Goal: Task Accomplishment & Management: Complete application form

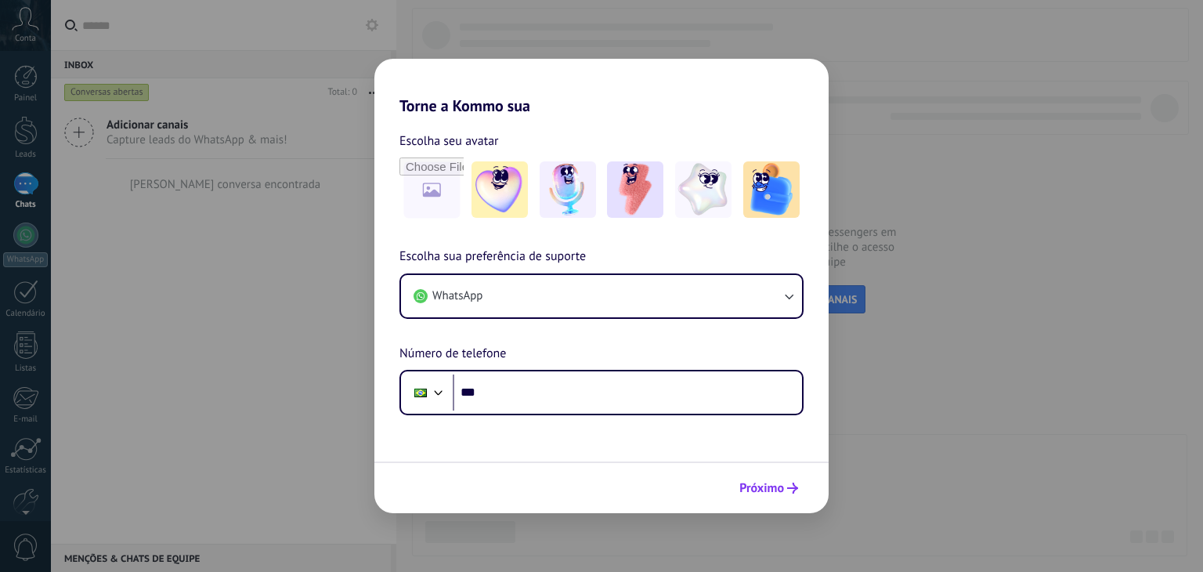
click at [749, 482] on span "Próximo" at bounding box center [761, 487] width 45 height 11
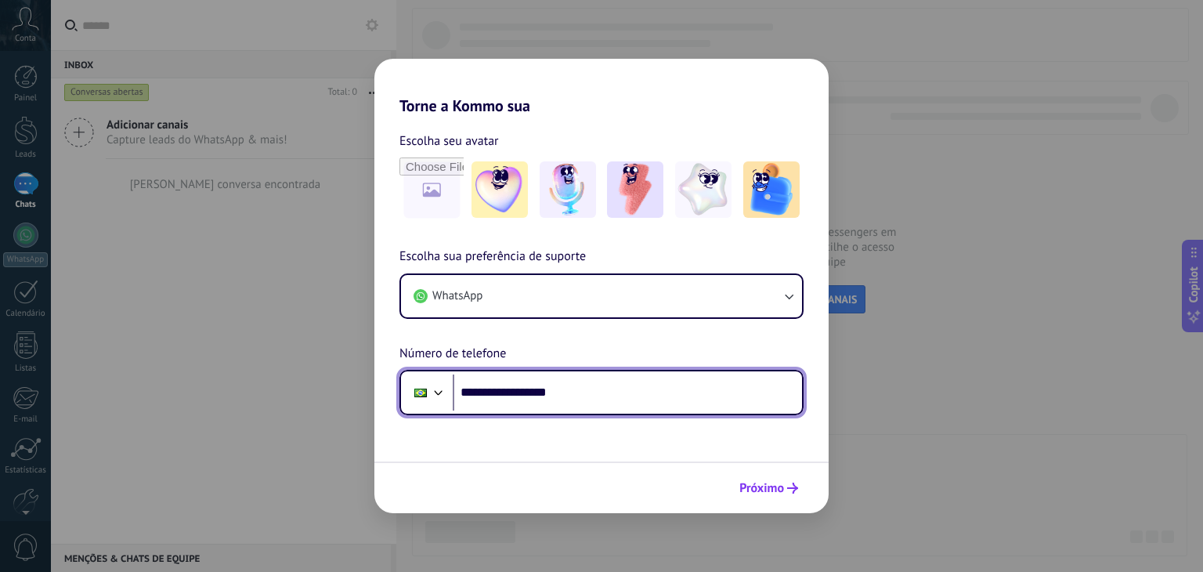
type input "**********"
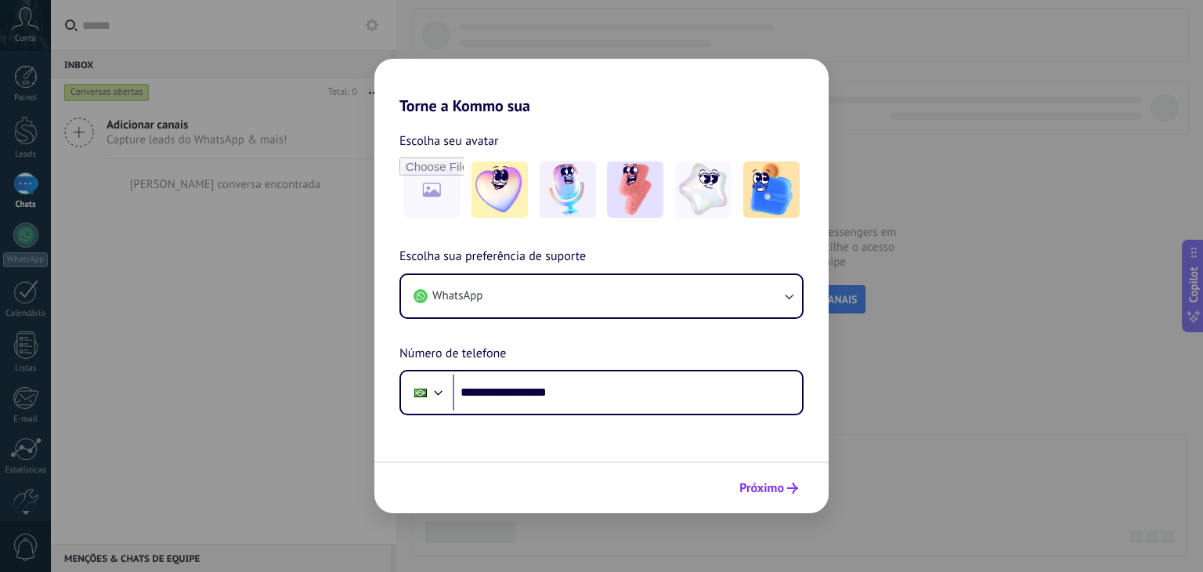
click at [735, 486] on button "Próximo" at bounding box center [768, 488] width 73 height 27
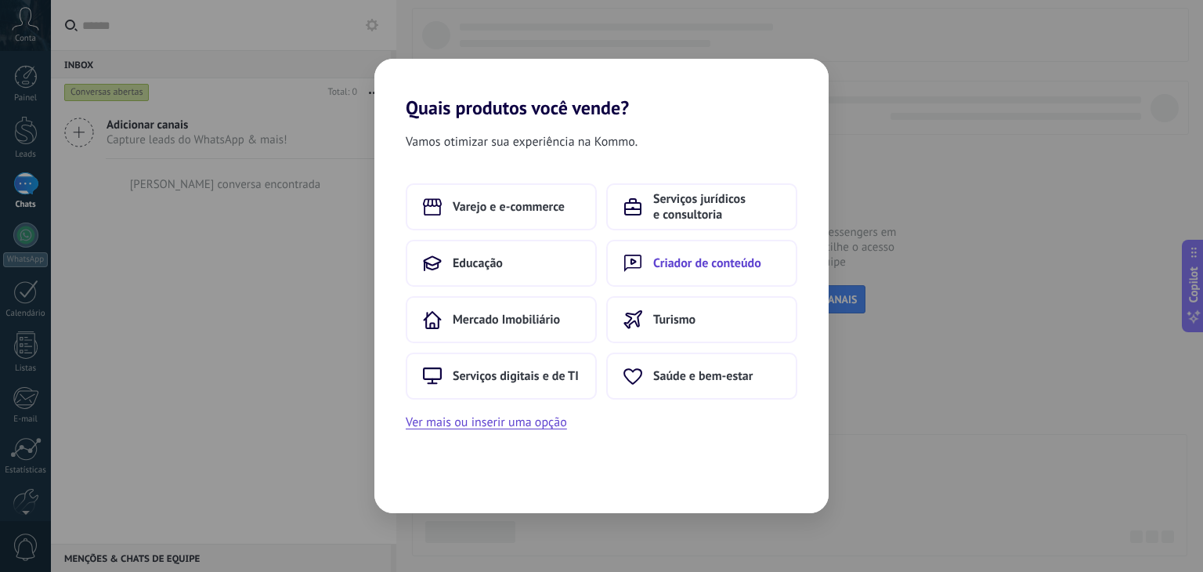
click at [614, 280] on button "Criador de conteúdo" at bounding box center [701, 263] width 191 height 47
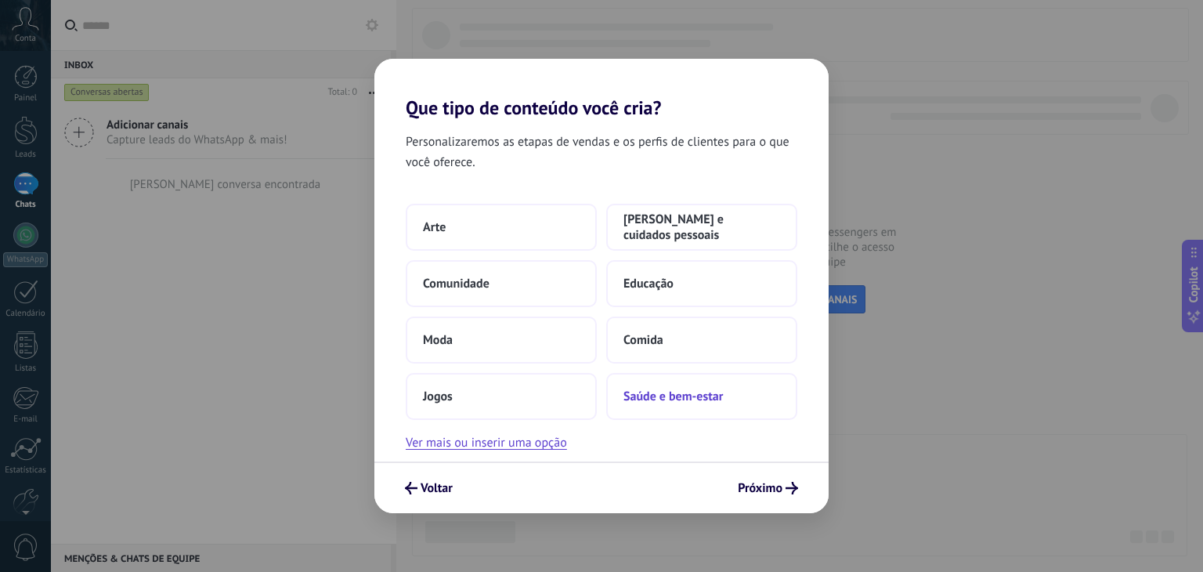
click at [708, 389] on span "Saúde e bem-estar" at bounding box center [672, 396] width 99 height 16
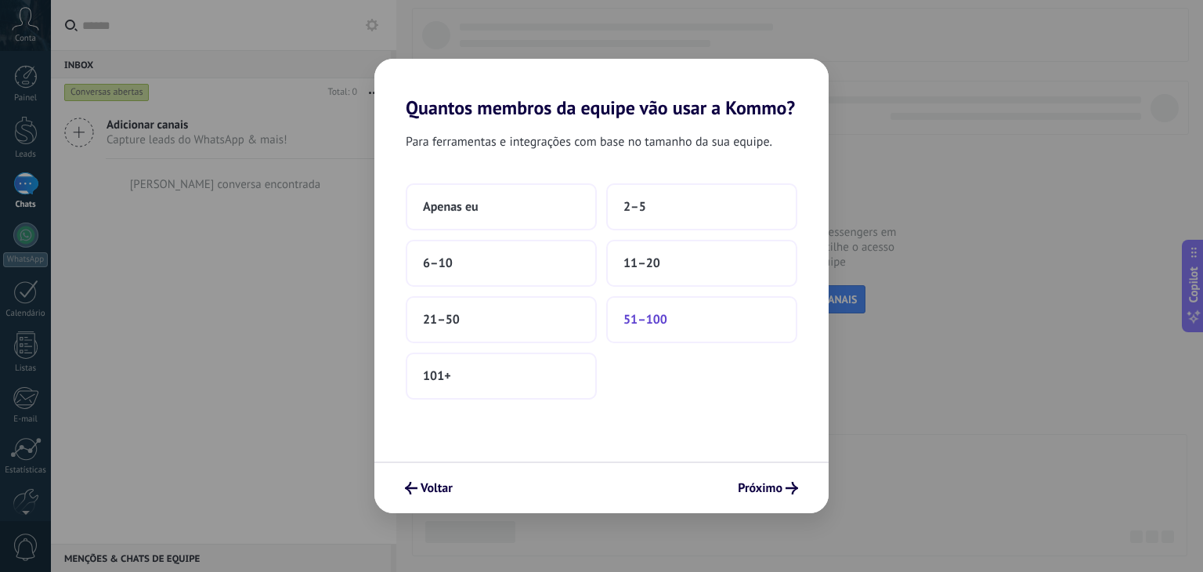
click at [693, 324] on button "51–100" at bounding box center [701, 319] width 191 height 47
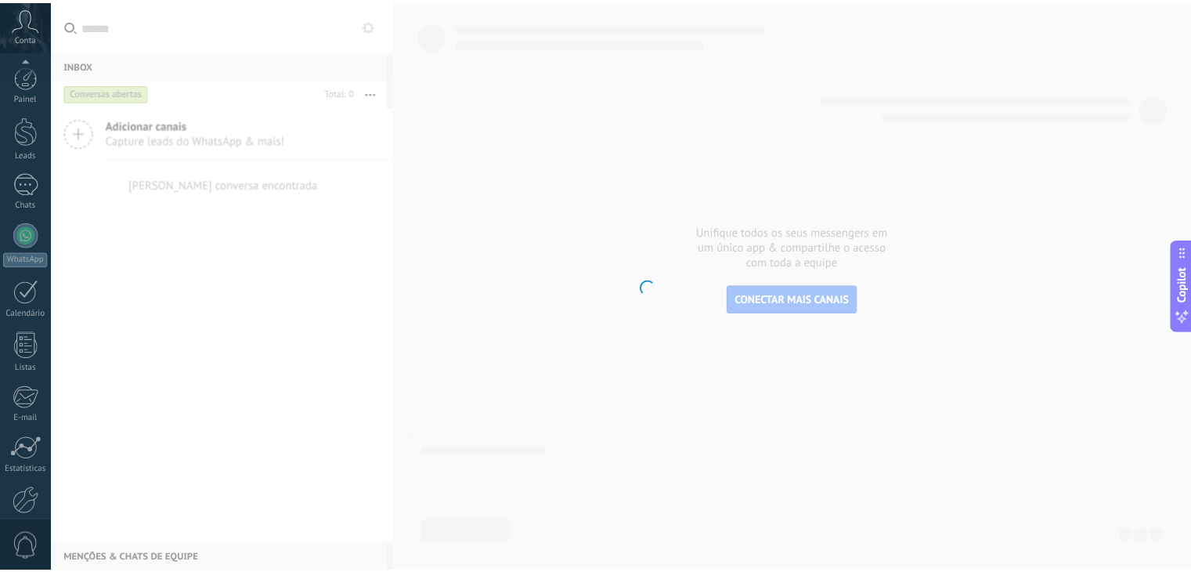
scroll to position [79, 0]
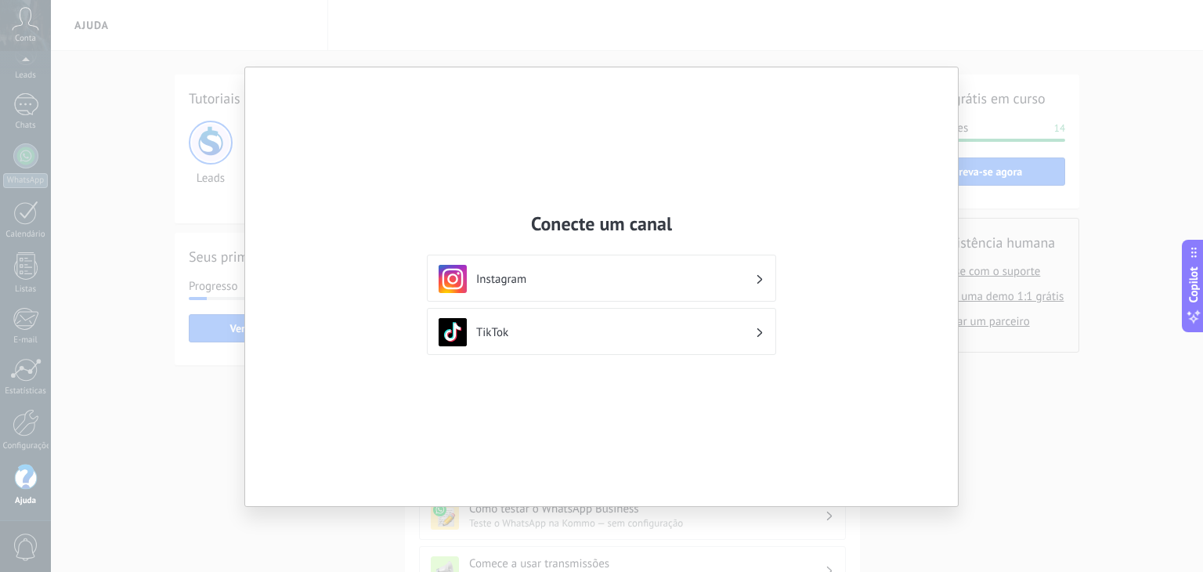
click at [188, 346] on div "Conecte um canal Instagram TikTok" at bounding box center [601, 286] width 1203 height 572
click at [551, 280] on h3 "Instagram" at bounding box center [615, 279] width 279 height 15
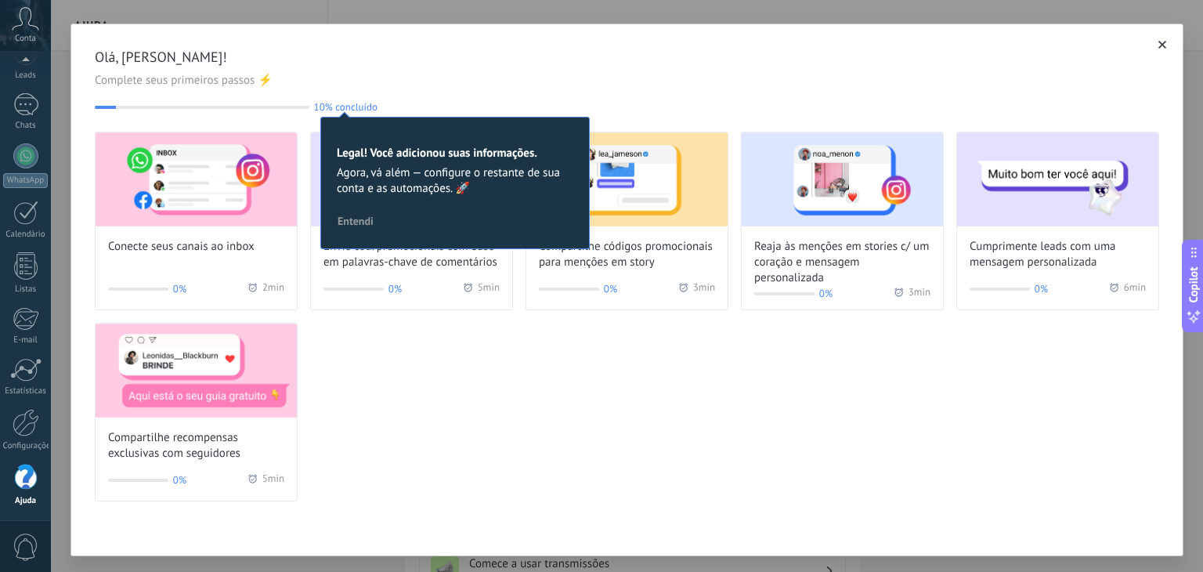
click at [1158, 45] on icon "button" at bounding box center [1162, 45] width 8 height 8
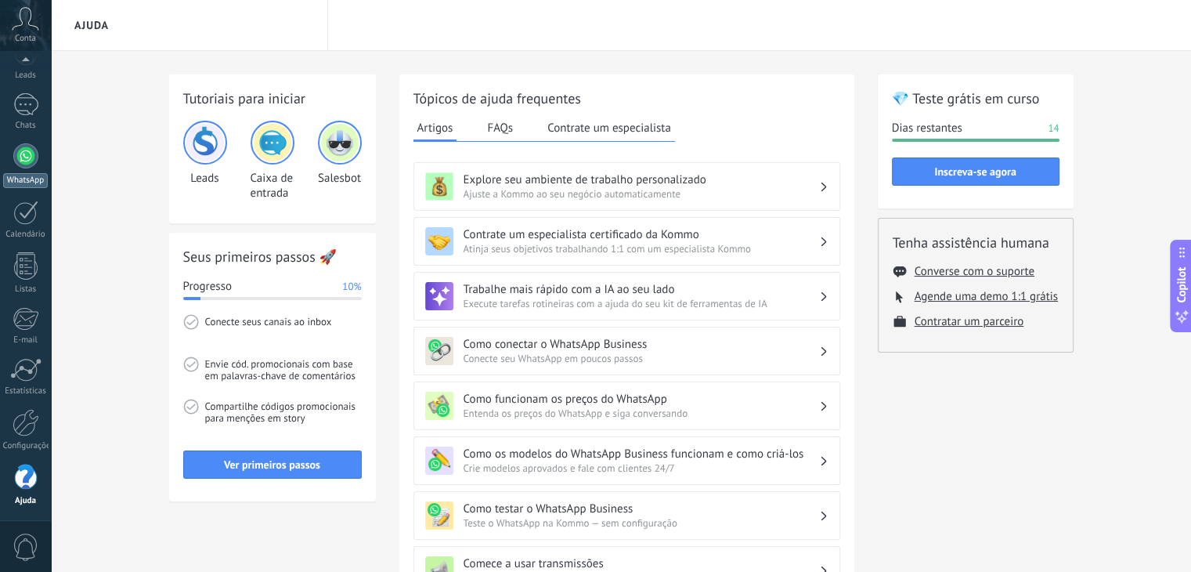
click at [24, 163] on div at bounding box center [25, 155] width 25 height 25
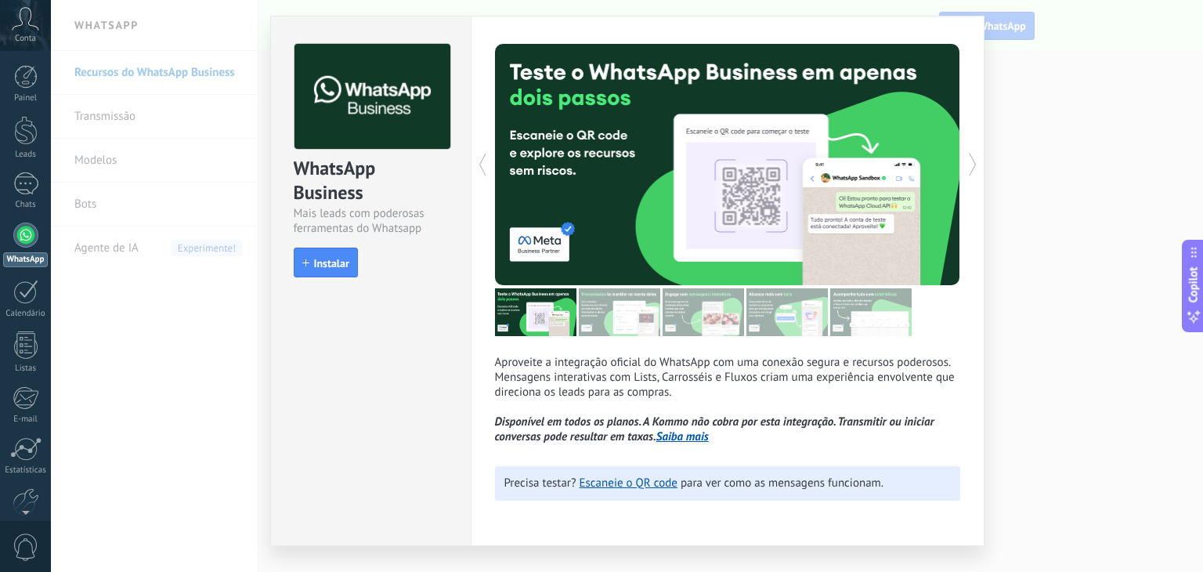
scroll to position [69, 0]
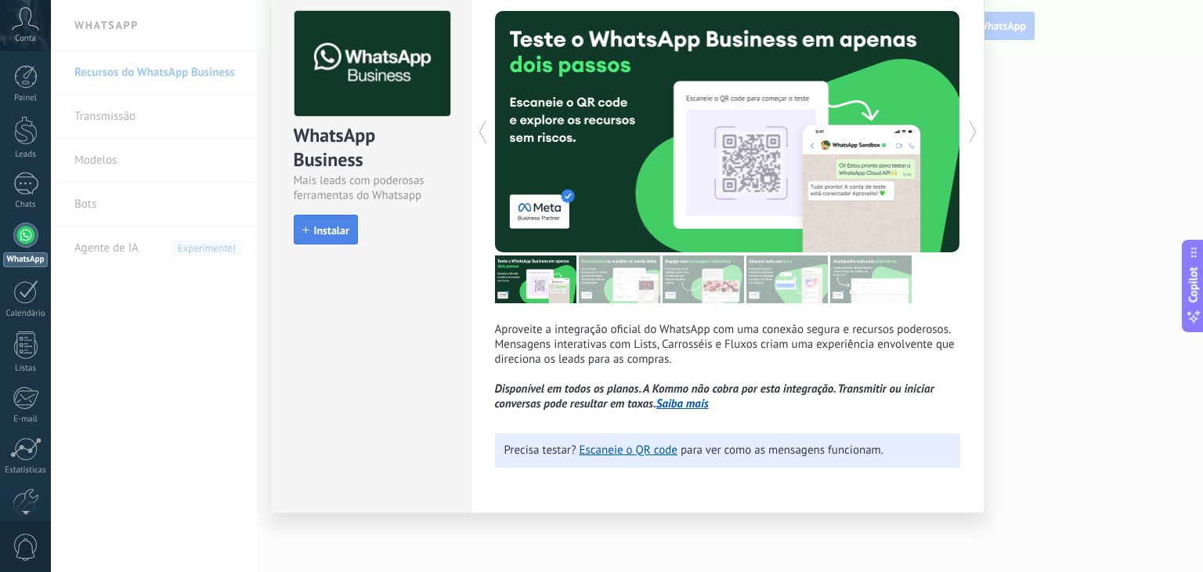
click at [318, 218] on button "Instalar" at bounding box center [326, 230] width 64 height 30
click at [299, 233] on span "button" at bounding box center [307, 229] width 16 height 16
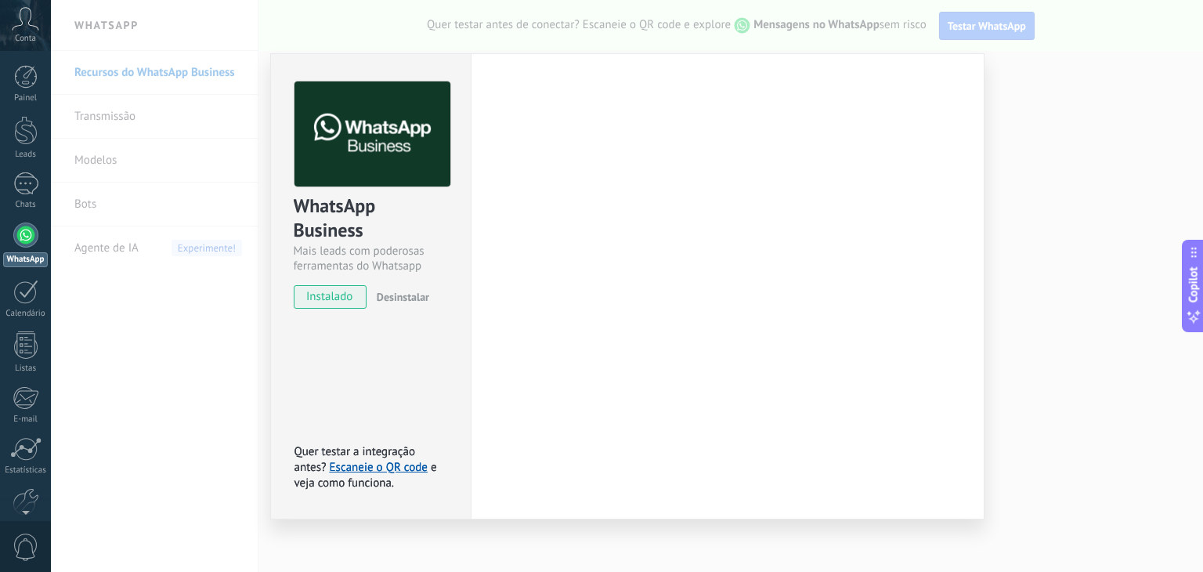
scroll to position [0, 0]
click at [388, 300] on span "Desinstalar" at bounding box center [403, 297] width 52 height 14
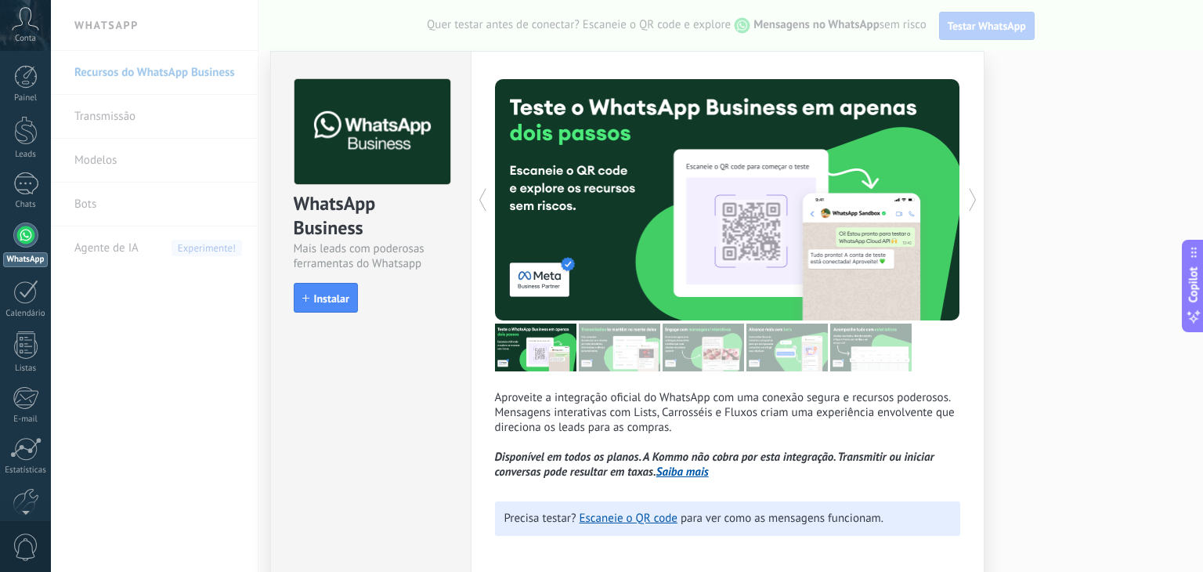
click at [996, 101] on div "WhatsApp Business Mais leads com poderosas ferramentas do Whatsapp install Inst…" at bounding box center [627, 286] width 1152 height 572
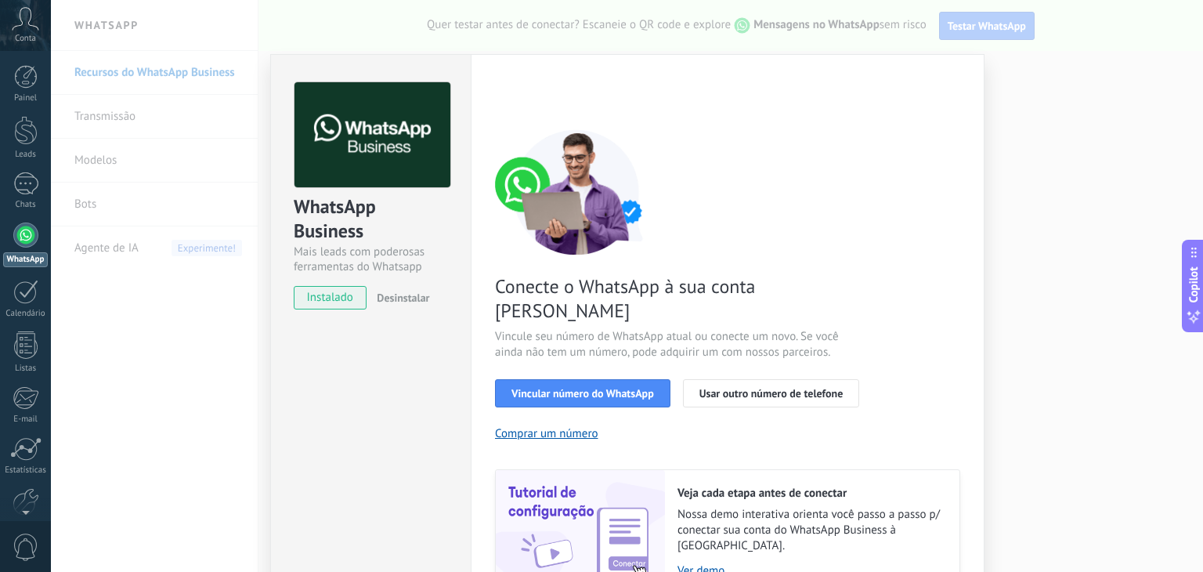
click at [421, 489] on div "WhatsApp Business Mais leads com poderosas ferramentas do Whatsapp instalado De…" at bounding box center [370, 359] width 200 height 611
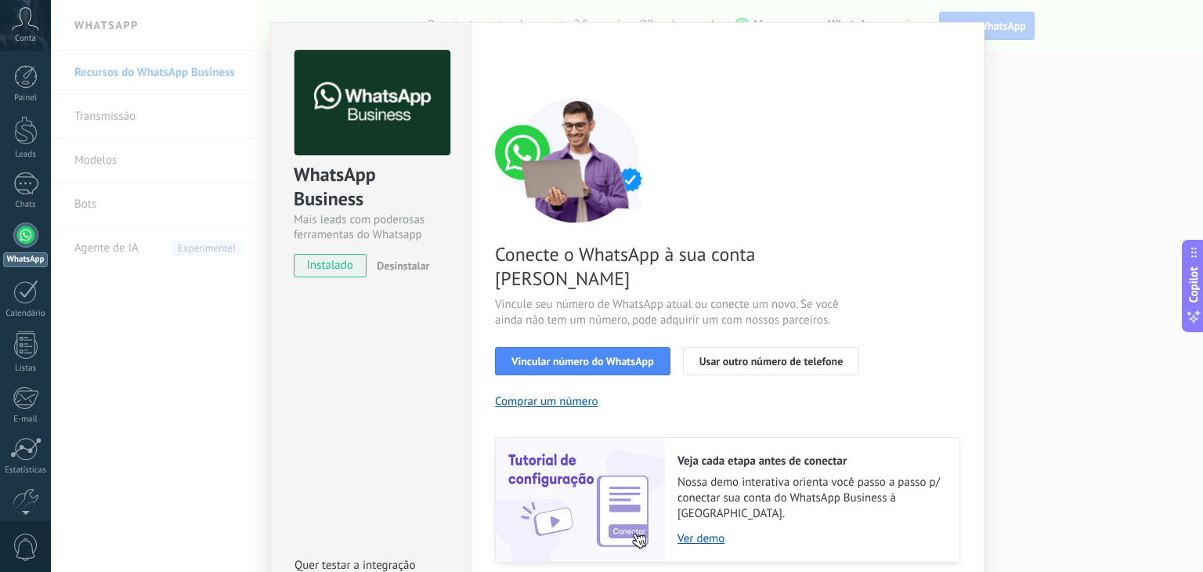
scroll to position [56, 0]
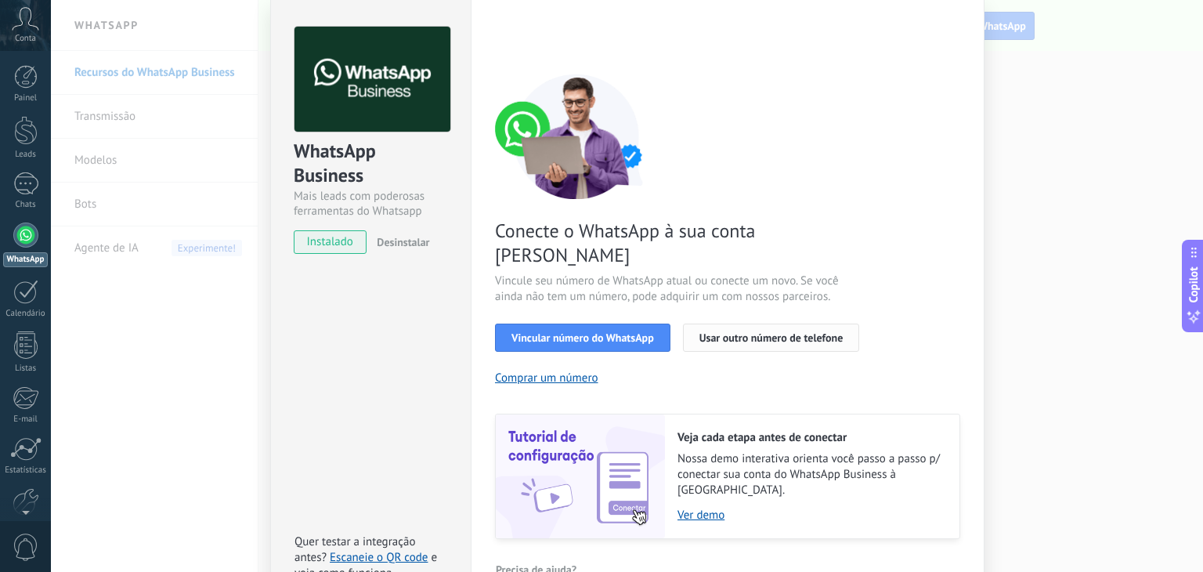
click at [716, 332] on span "Usar outro número de telefone" at bounding box center [771, 337] width 144 height 11
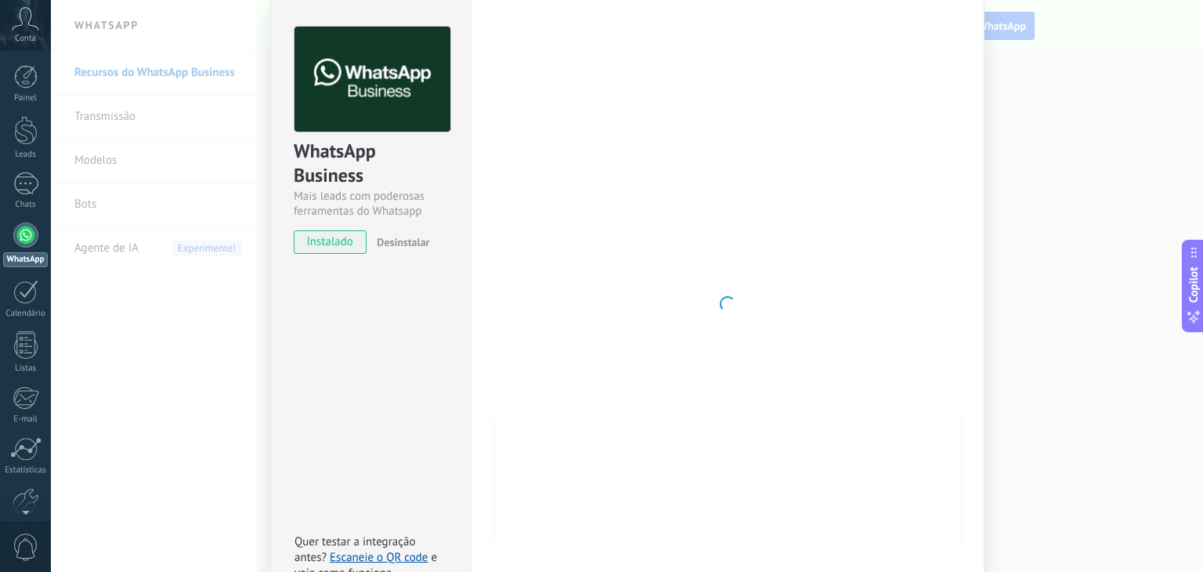
click at [586, 440] on div at bounding box center [727, 304] width 465 height 554
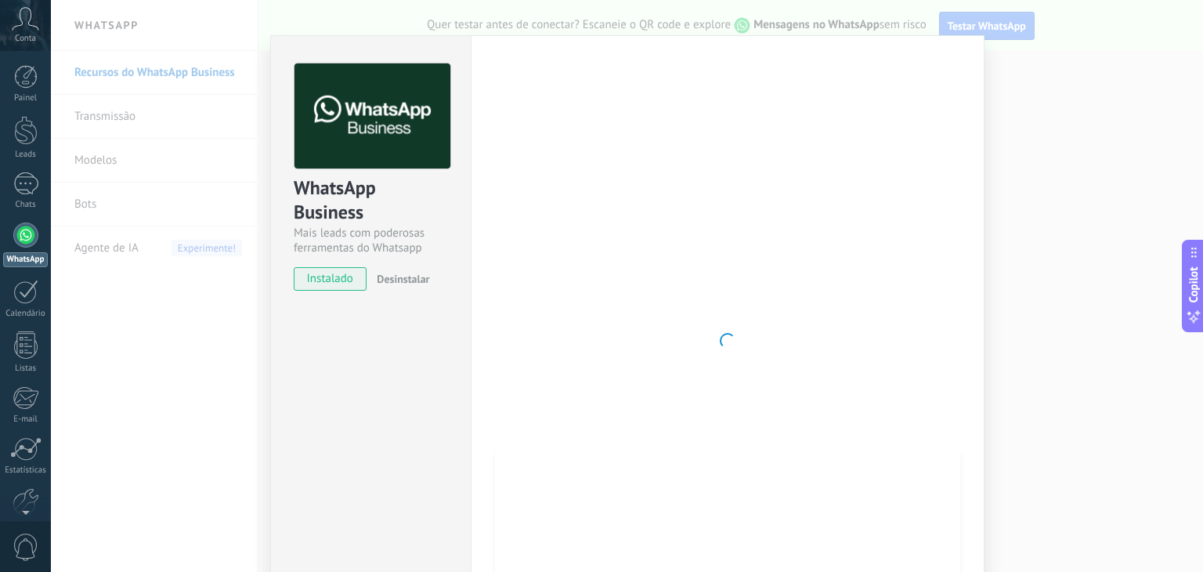
scroll to position [0, 0]
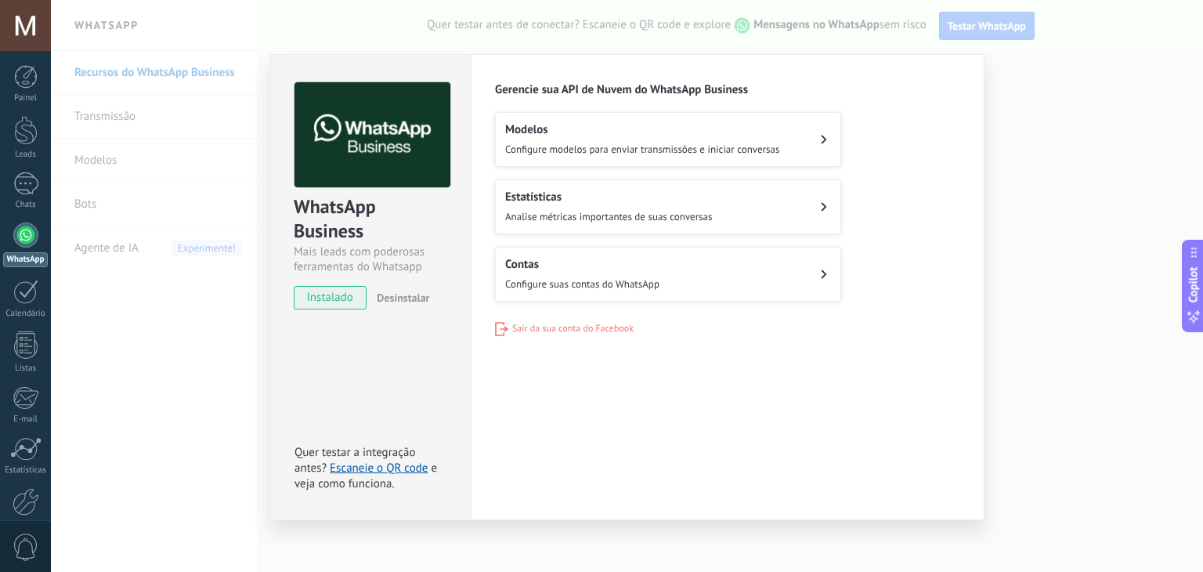
click at [564, 284] on span "Configure suas contas do WhatsApp" at bounding box center [582, 283] width 154 height 13
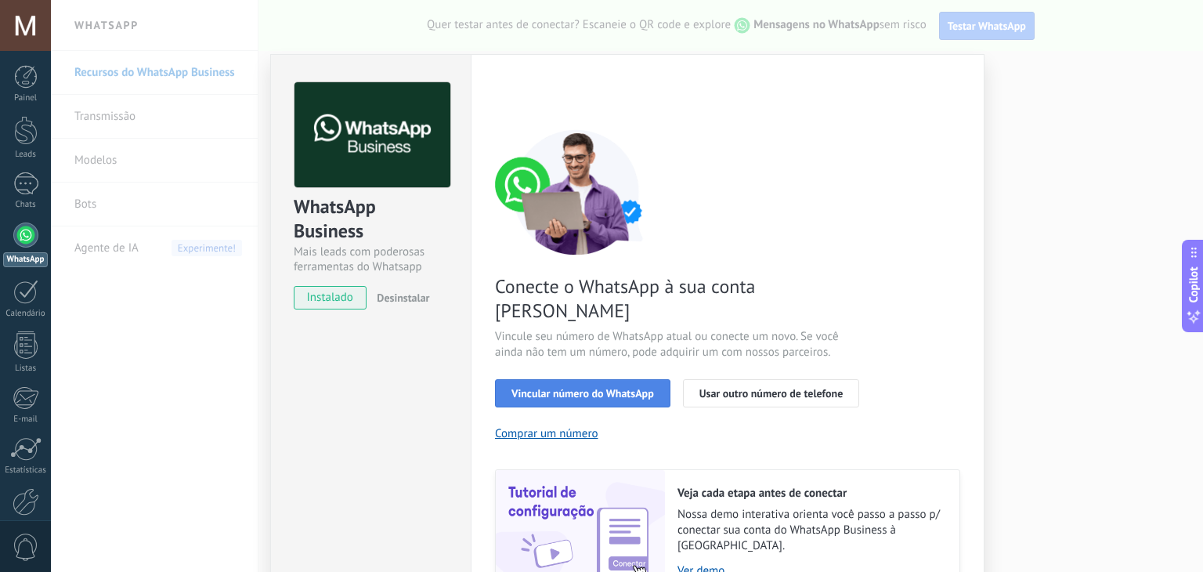
click at [593, 388] on span "Vincular número do WhatsApp" at bounding box center [582, 393] width 143 height 11
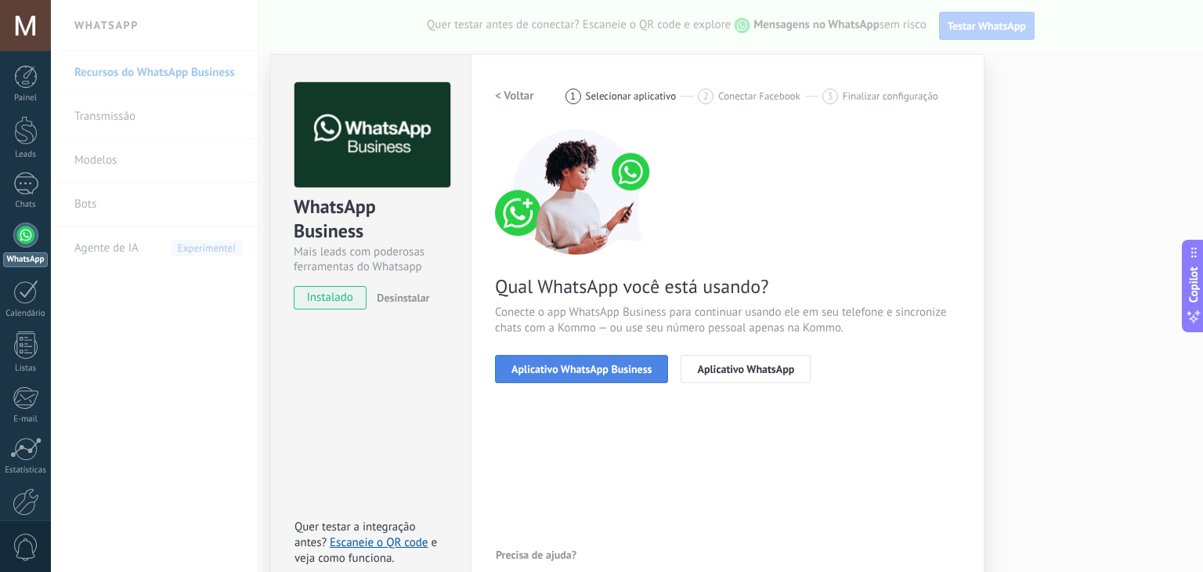
click at [594, 373] on span "Aplicativo WhatsApp Business" at bounding box center [581, 368] width 140 height 11
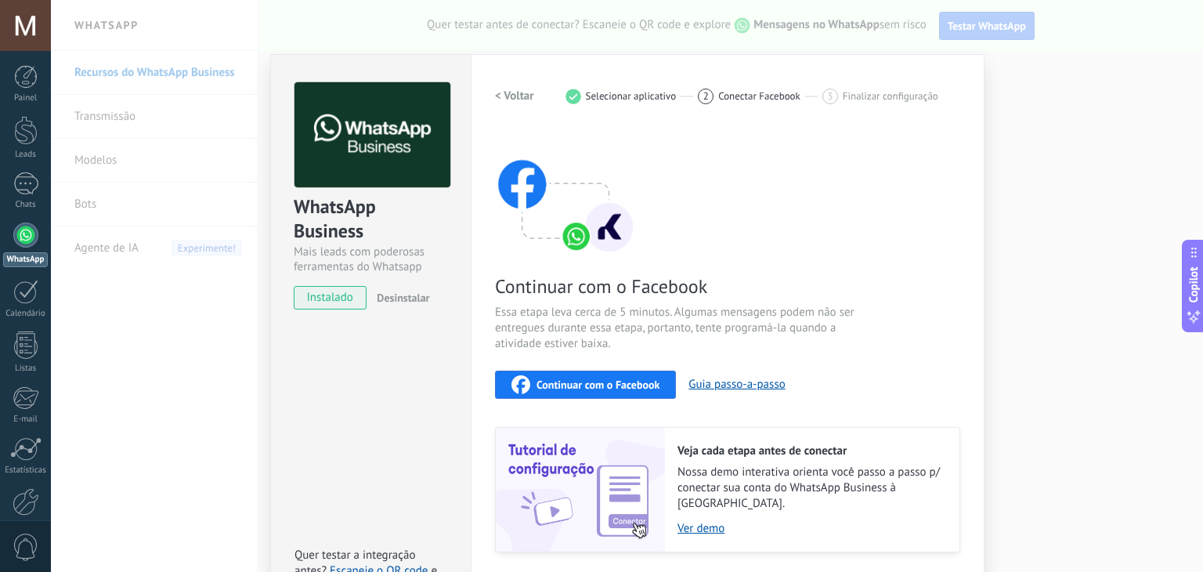
click at [623, 383] on span "Continuar com o Facebook" at bounding box center [597, 384] width 123 height 11
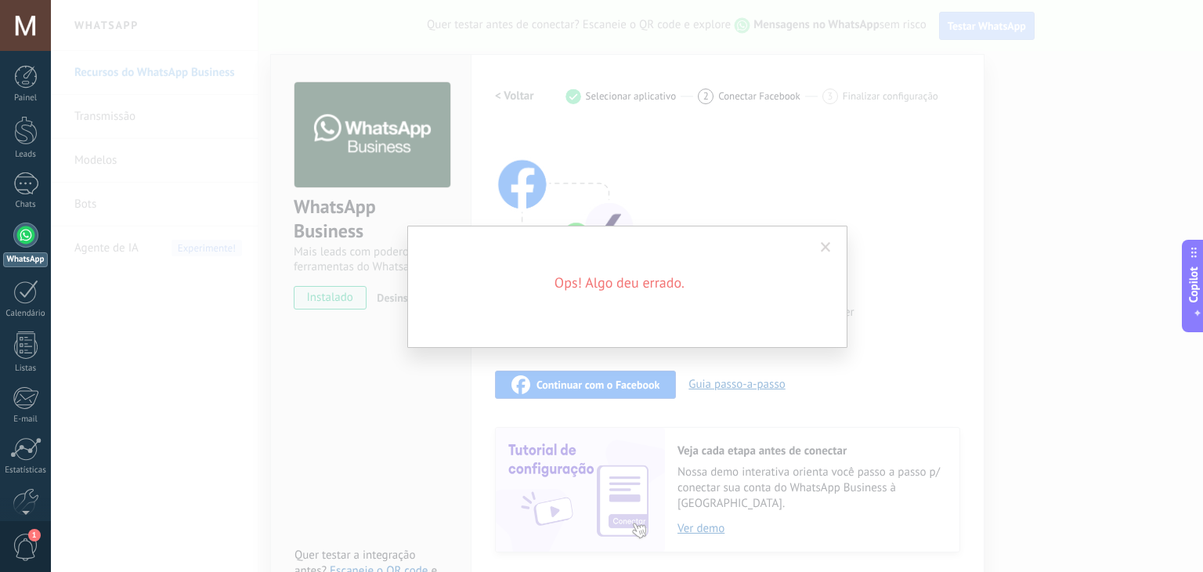
click at [824, 243] on span at bounding box center [826, 247] width 10 height 11
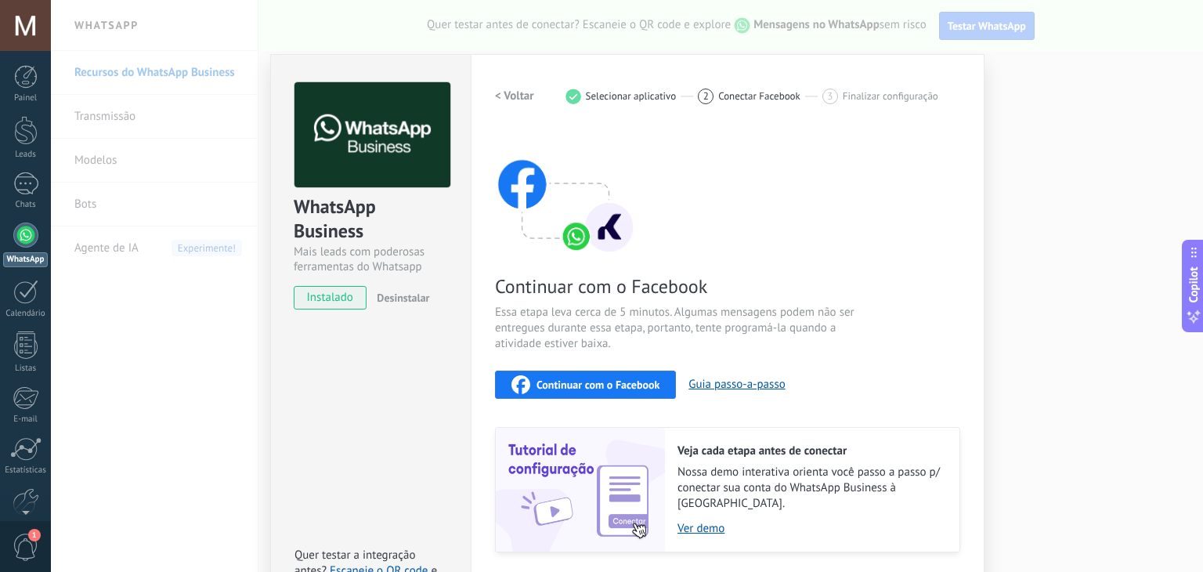
click at [547, 387] on span "Continuar com o Facebook" at bounding box center [597, 384] width 123 height 11
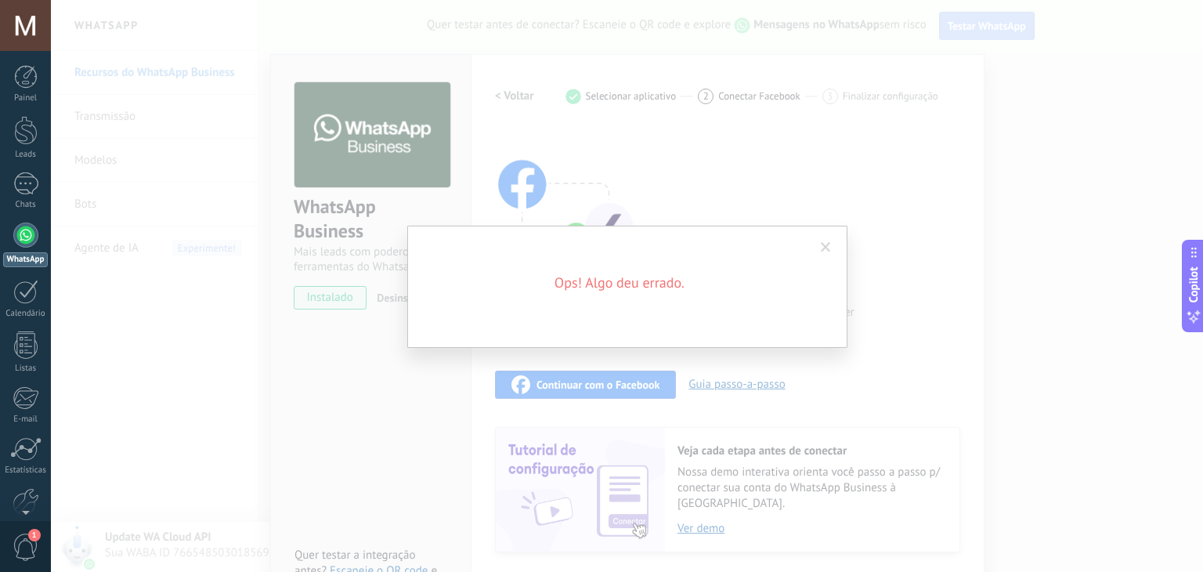
click at [831, 246] on span at bounding box center [826, 247] width 26 height 27
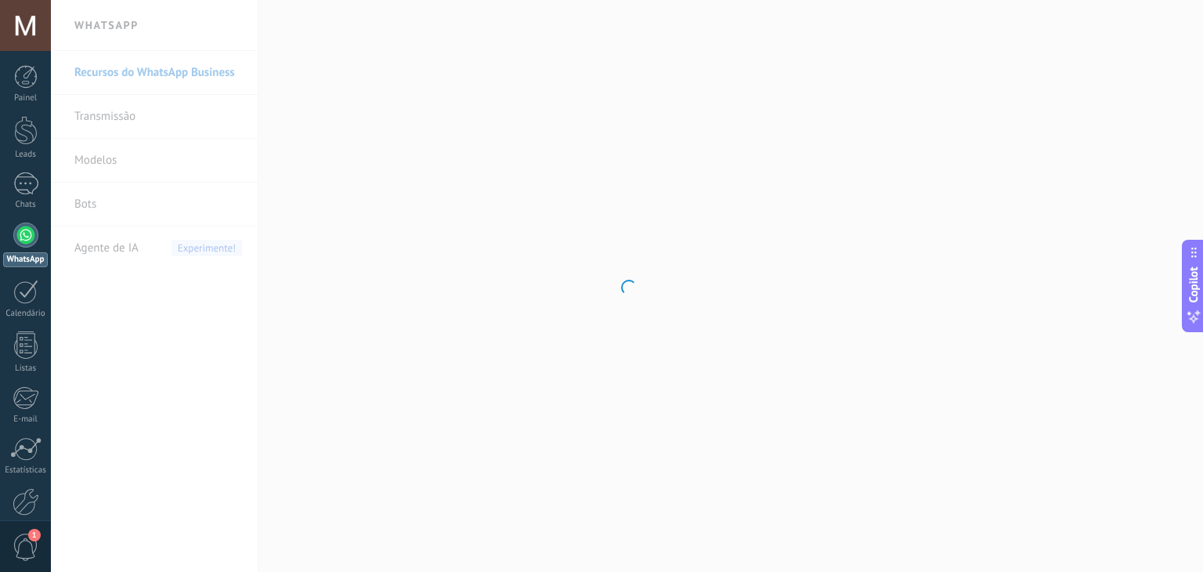
click at [434, 358] on div at bounding box center [627, 286] width 1152 height 572
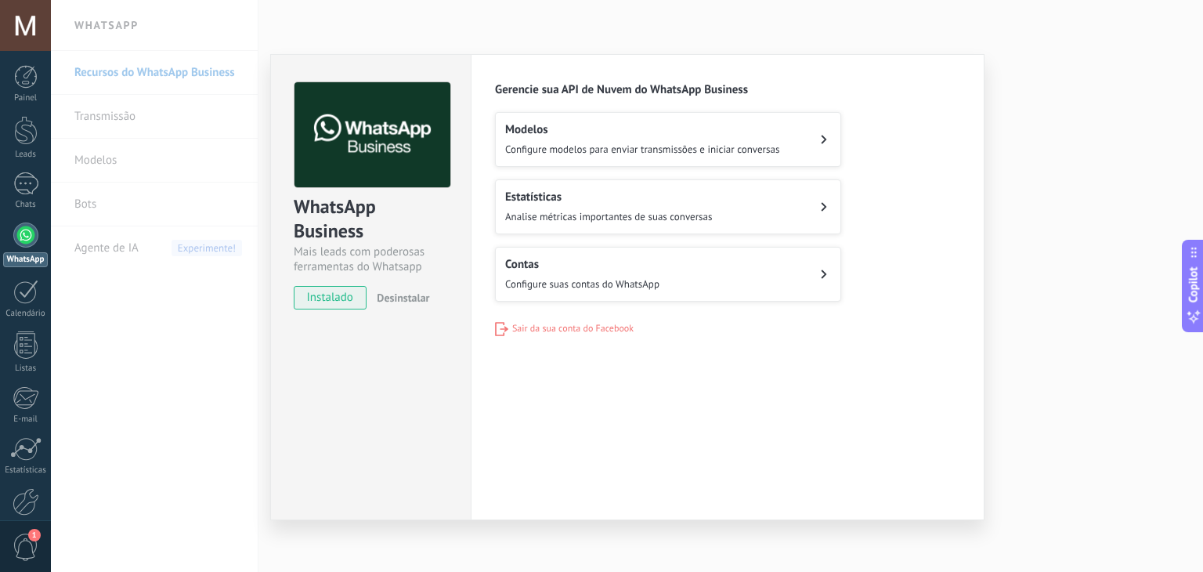
click at [554, 281] on span "Configure suas contas do WhatsApp" at bounding box center [582, 283] width 154 height 13
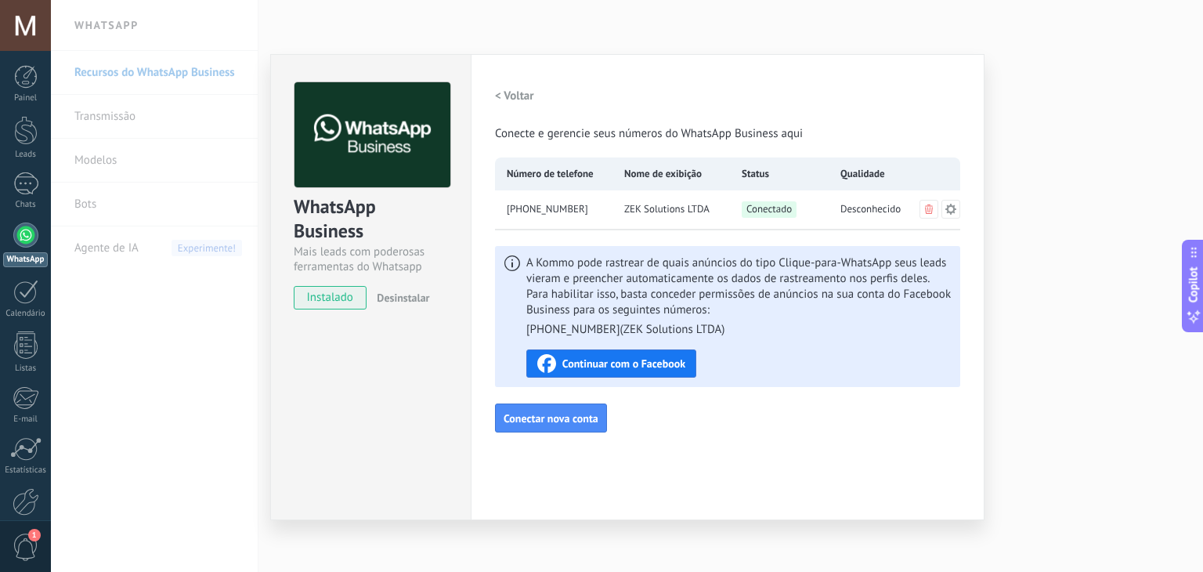
click at [511, 100] on h2 "< Voltar" at bounding box center [514, 95] width 39 height 15
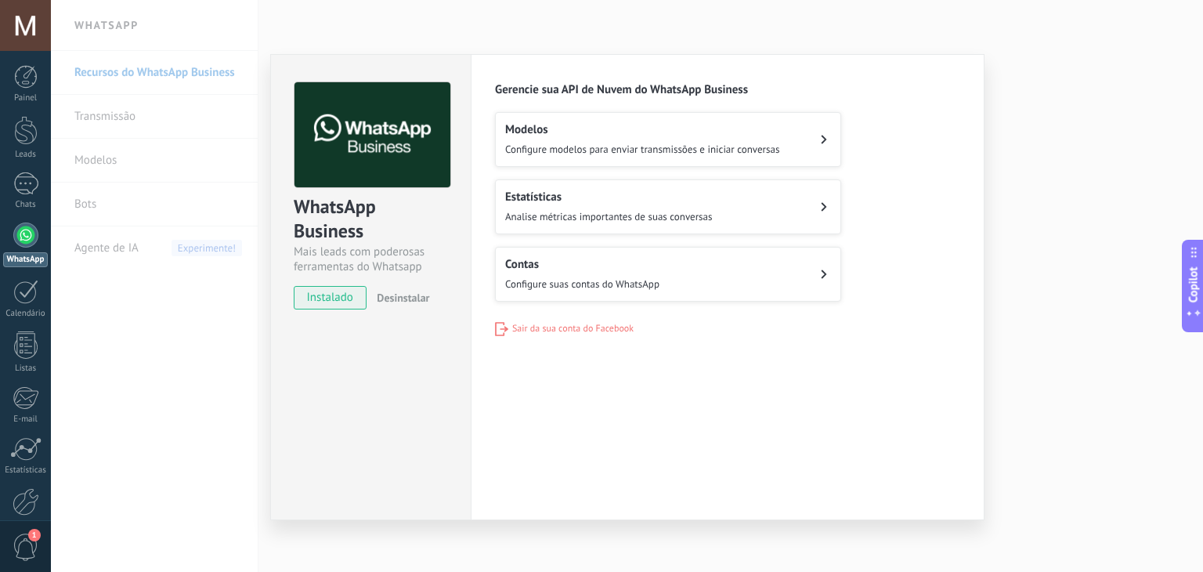
click at [163, 387] on div "WhatsApp Business Mais leads com poderosas ferramentas do Whatsapp instalado De…" at bounding box center [627, 286] width 1152 height 572
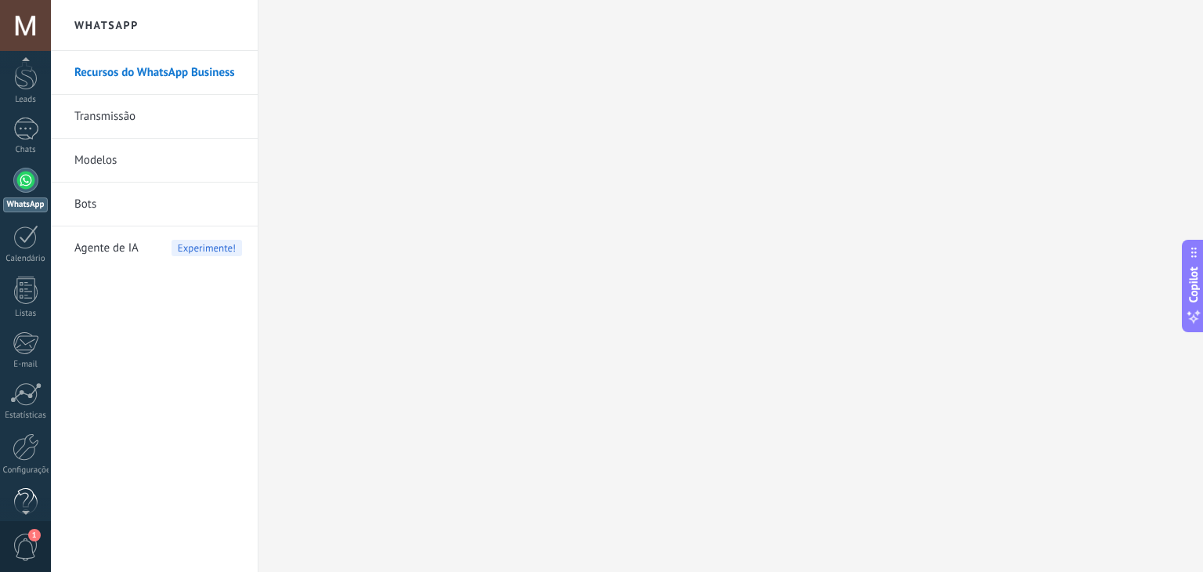
scroll to position [78, 0]
click at [27, 428] on div at bounding box center [26, 423] width 27 height 27
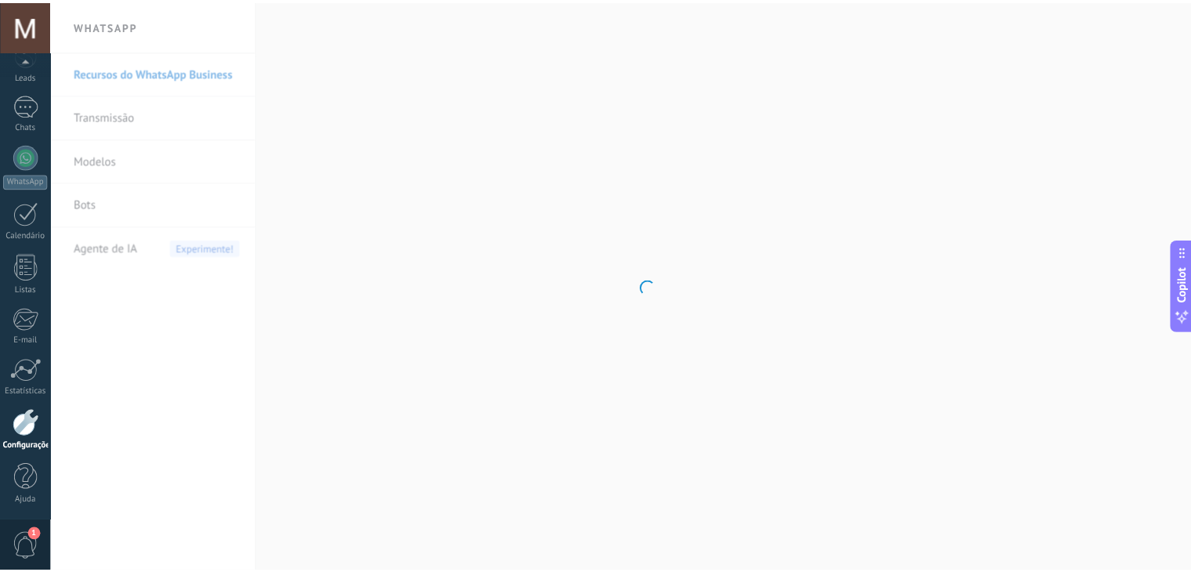
scroll to position [79, 0]
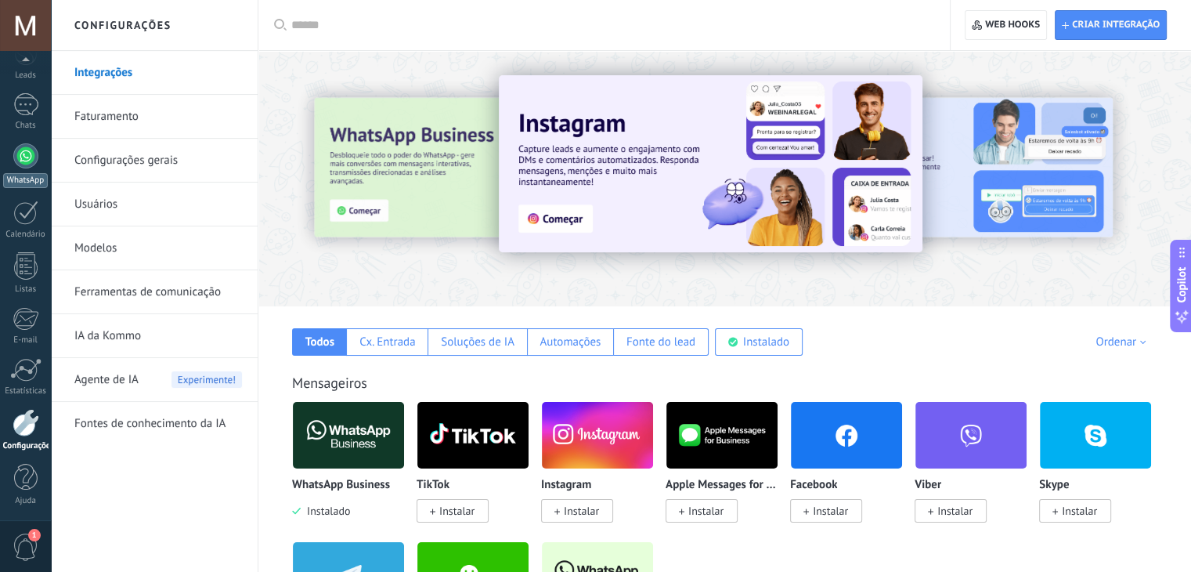
click at [28, 165] on div at bounding box center [25, 155] width 25 height 25
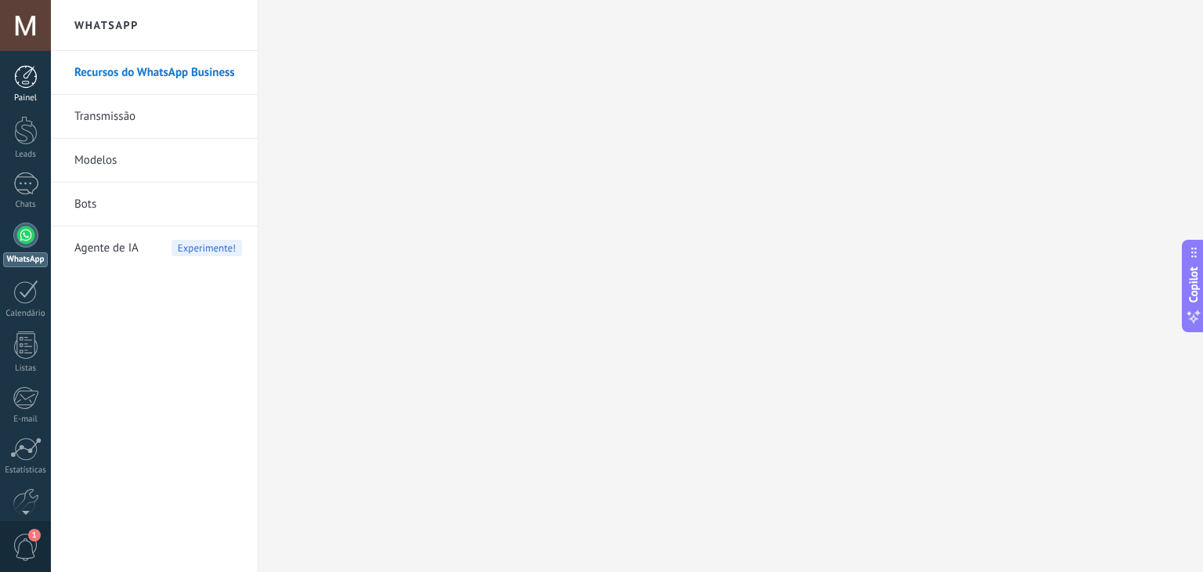
click at [30, 76] on div at bounding box center [25, 76] width 23 height 23
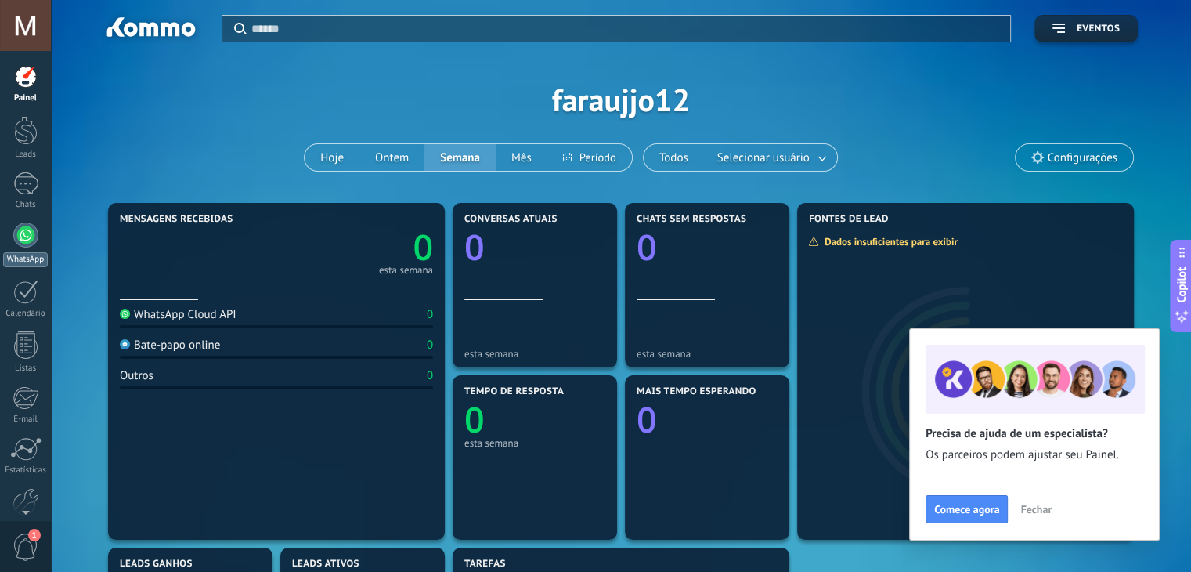
click at [17, 246] on link "WhatsApp" at bounding box center [25, 244] width 51 height 45
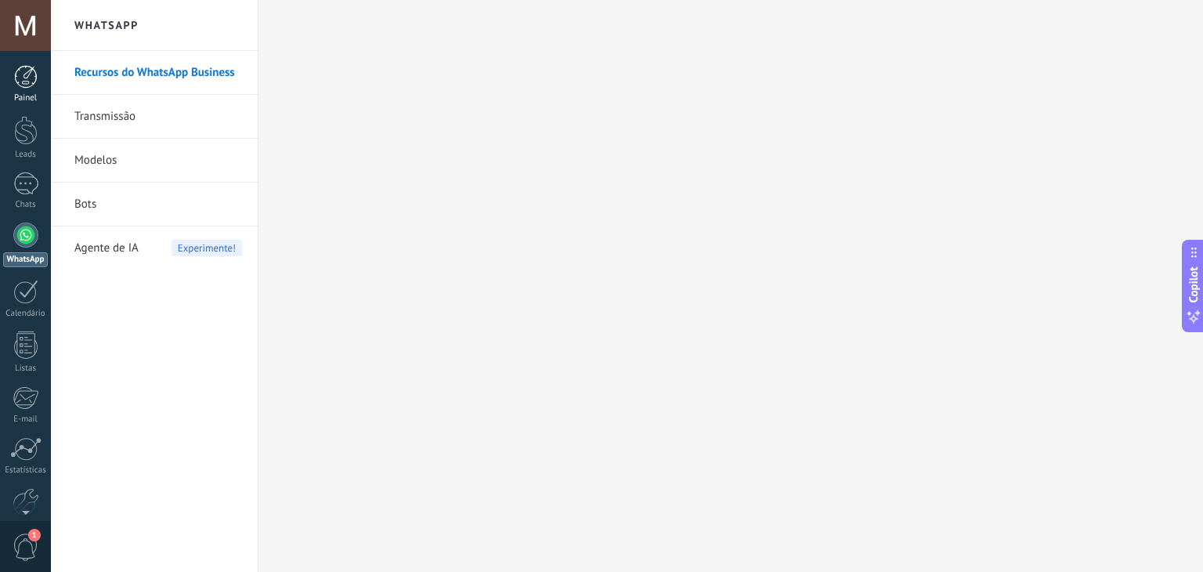
click at [23, 86] on div at bounding box center [25, 76] width 23 height 23
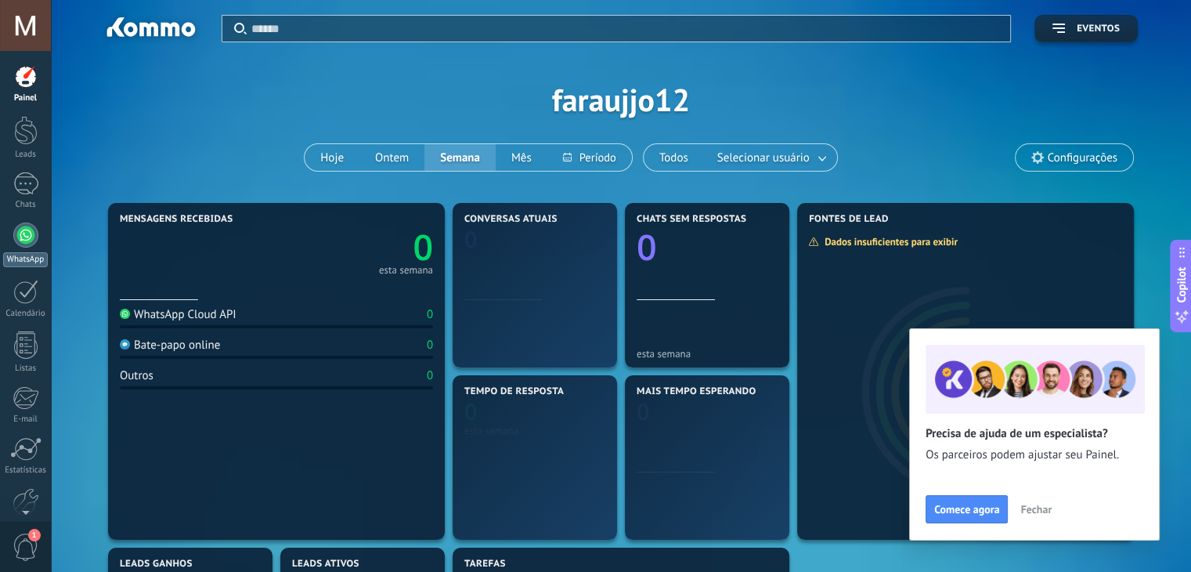
click at [23, 252] on div "WhatsApp" at bounding box center [25, 259] width 45 height 15
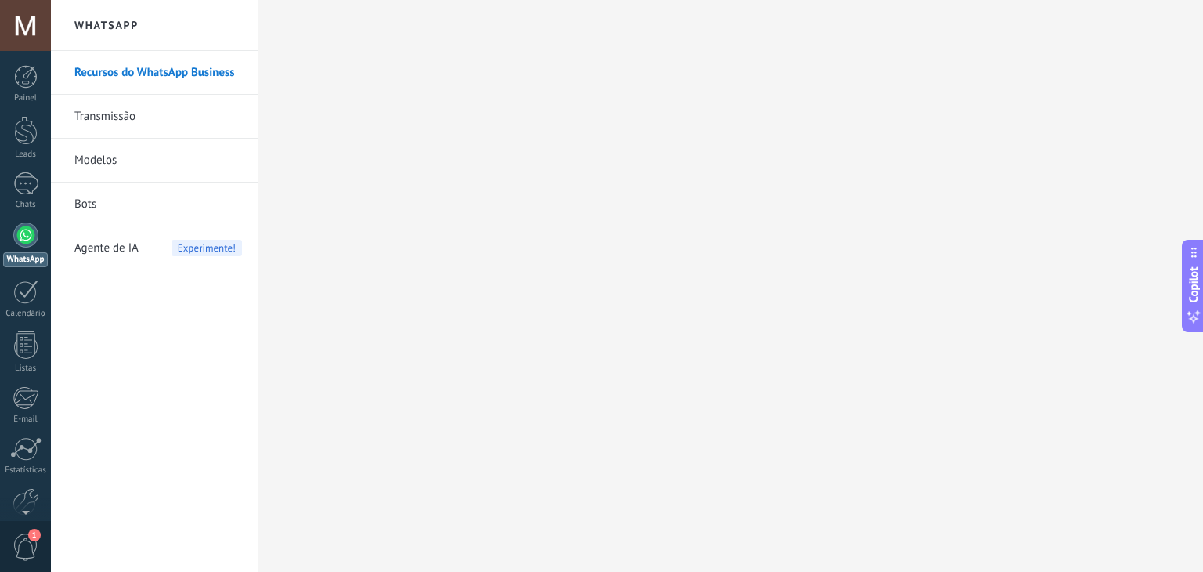
click at [91, 159] on link "Modelos" at bounding box center [158, 161] width 168 height 44
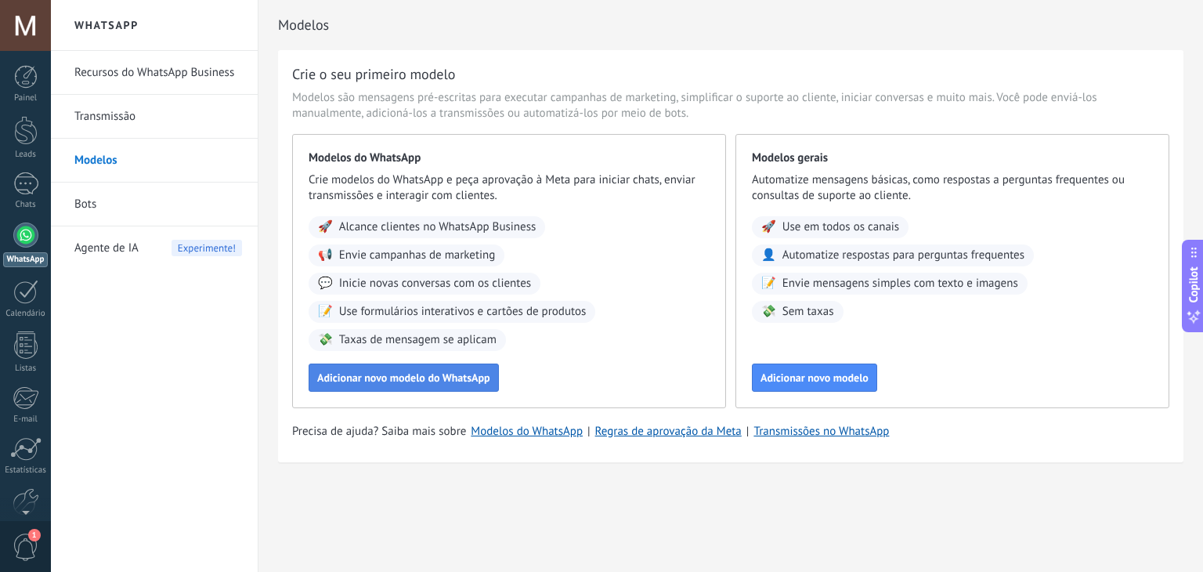
click at [351, 377] on span "Adicionar novo modelo do WhatsApp" at bounding box center [403, 377] width 173 height 11
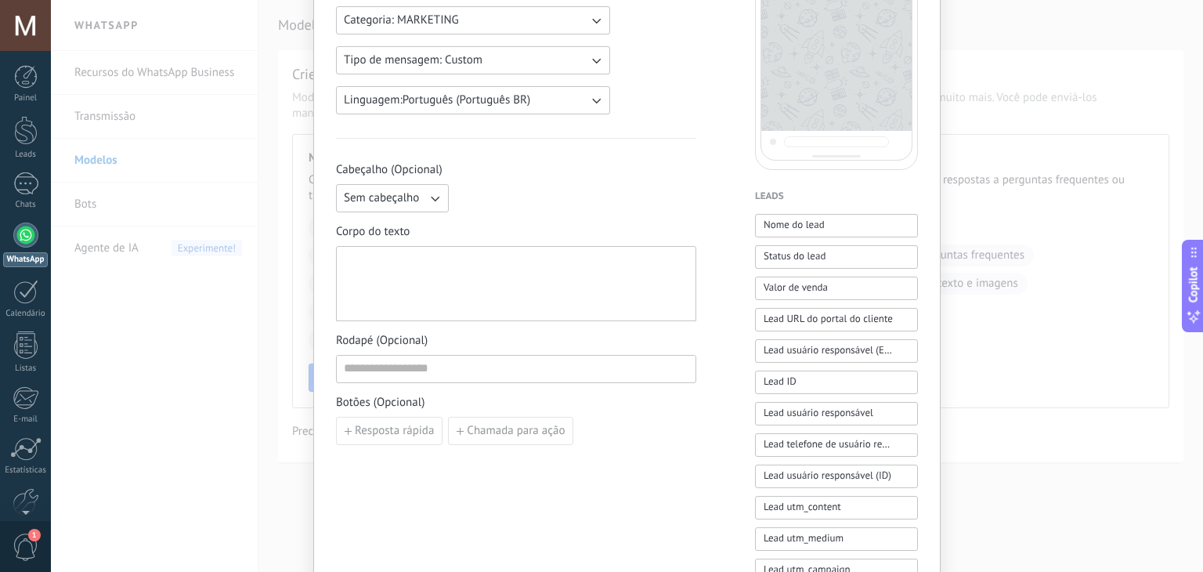
scroll to position [261, 0]
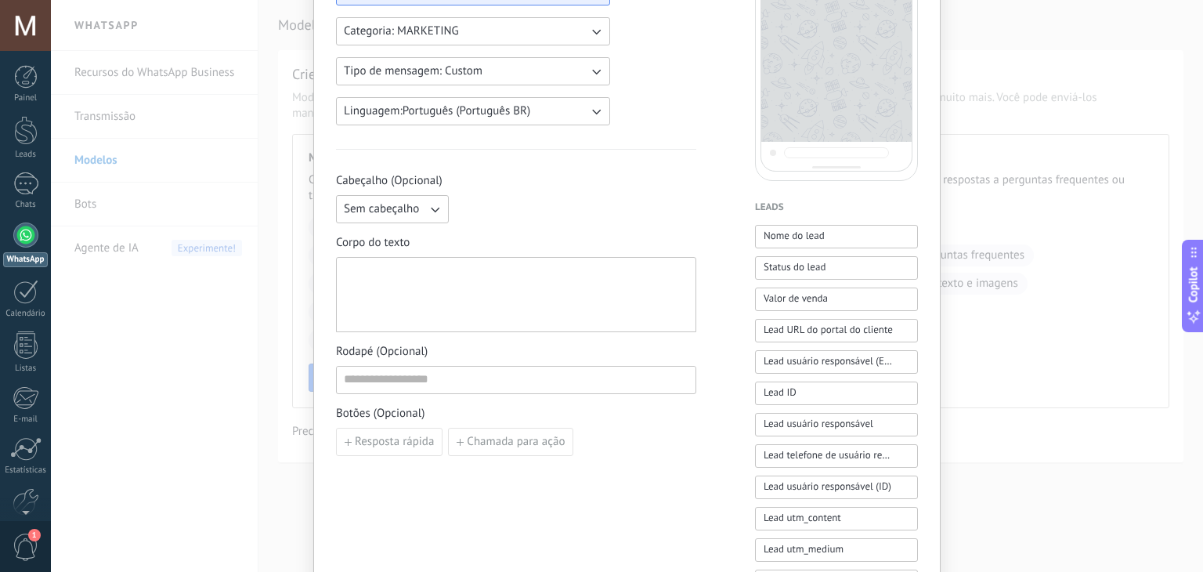
click at [488, 38] on button "Categoria: MARKETING" at bounding box center [473, 31] width 274 height 28
click at [374, 31] on span "UTILITY" at bounding box center [364, 31] width 40 height 16
click at [448, 275] on div at bounding box center [516, 295] width 345 height 62
paste div
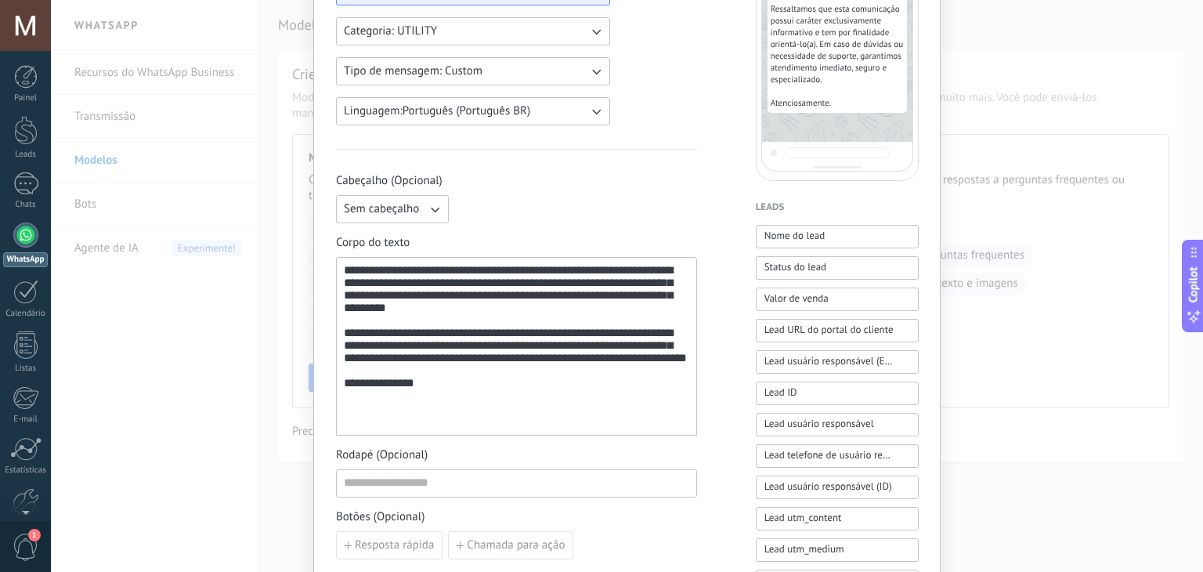
click at [399, 205] on span "Sem cabeçalho" at bounding box center [381, 209] width 75 height 16
click at [368, 237] on li "Texto" at bounding box center [387, 235] width 121 height 27
click at [504, 205] on input at bounding box center [576, 208] width 240 height 25
paste input "**********"
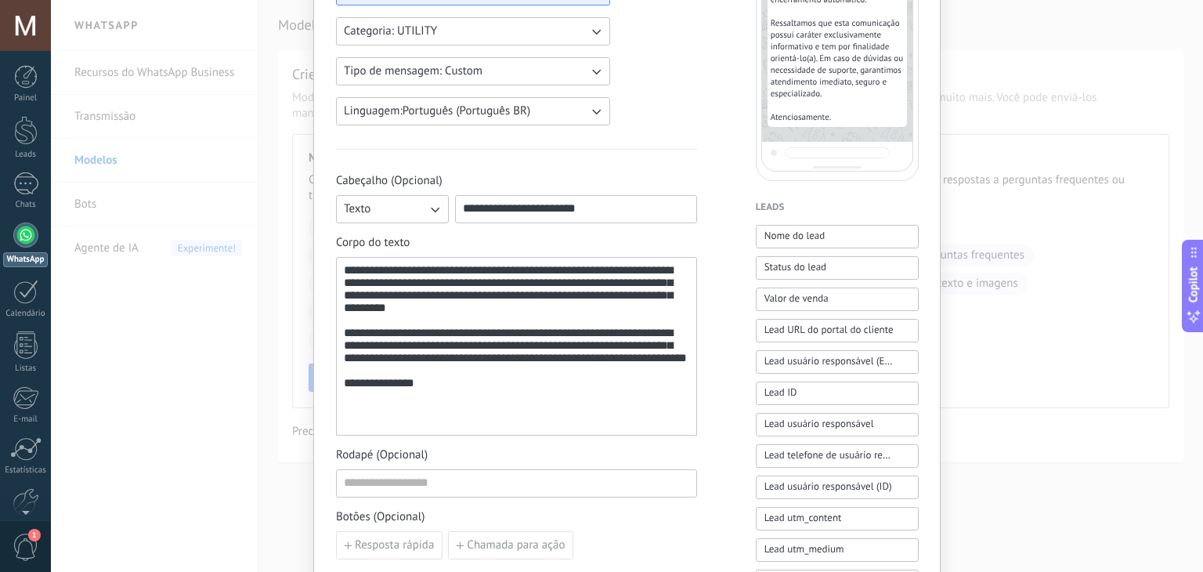
click at [720, 316] on div "**********" at bounding box center [627, 420] width 582 height 1121
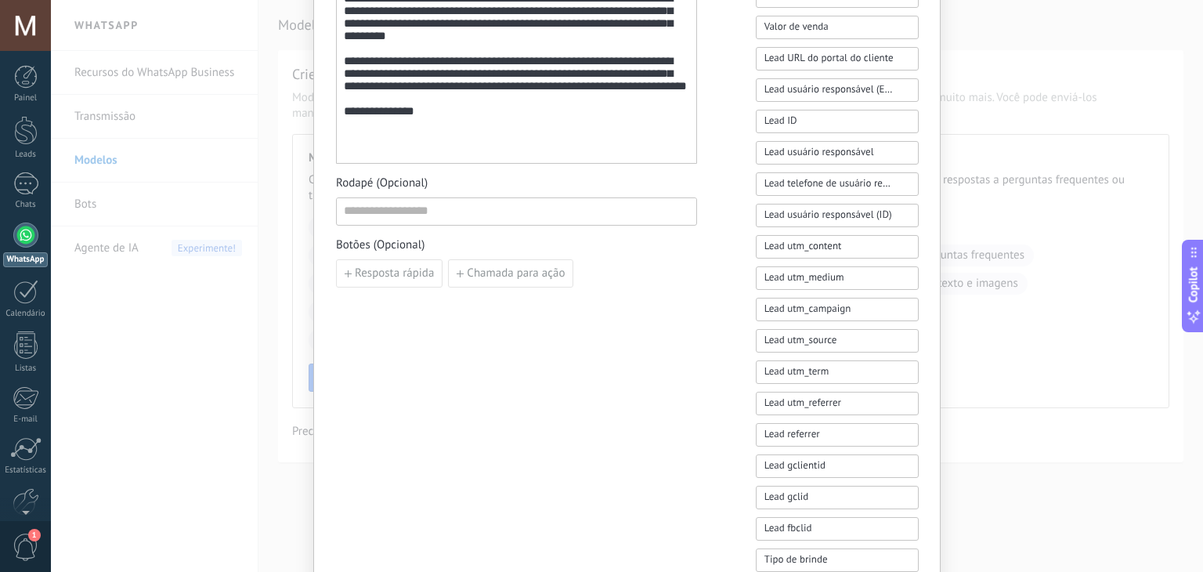
scroll to position [392, 0]
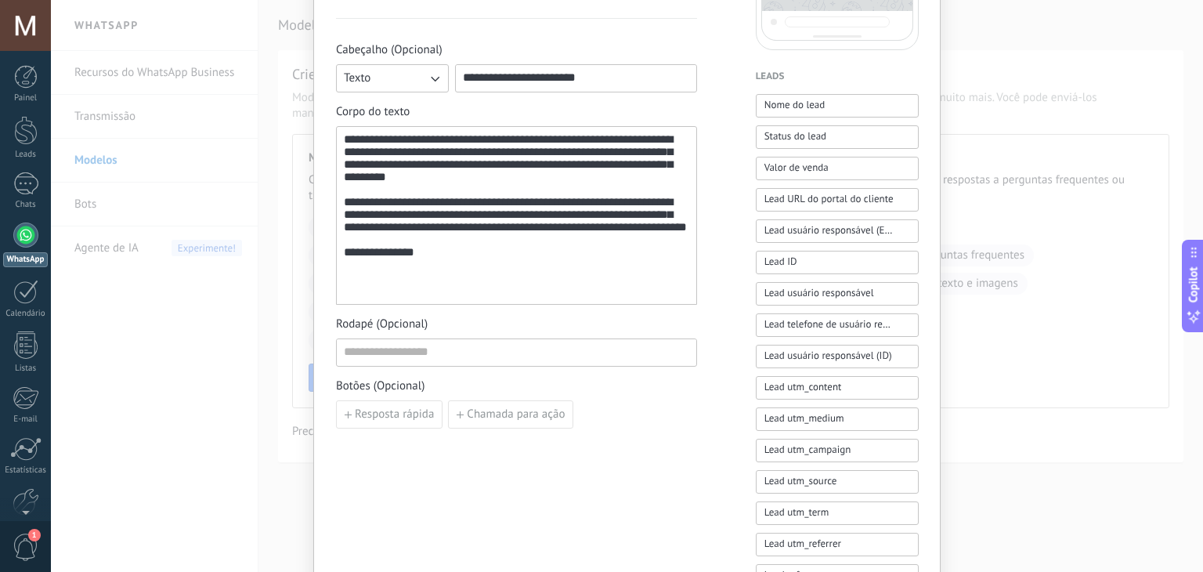
drag, startPoint x: 593, startPoint y: 72, endPoint x: 516, endPoint y: 83, distance: 77.5
click at [516, 83] on input "**********" at bounding box center [576, 77] width 240 height 25
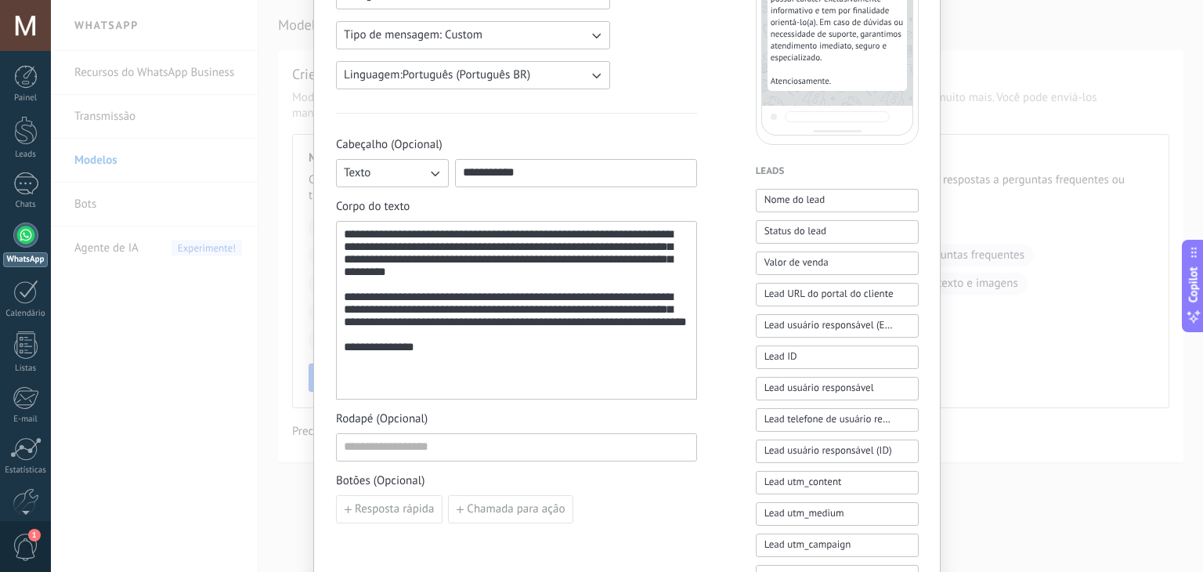
scroll to position [230, 0]
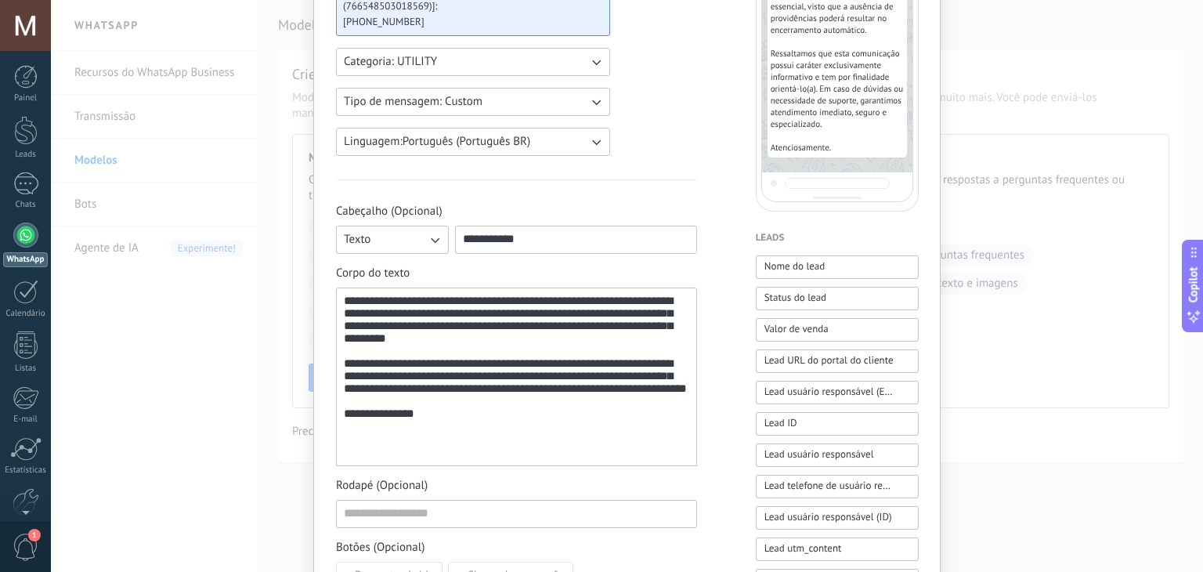
click at [533, 231] on input "**********" at bounding box center [576, 238] width 240 height 25
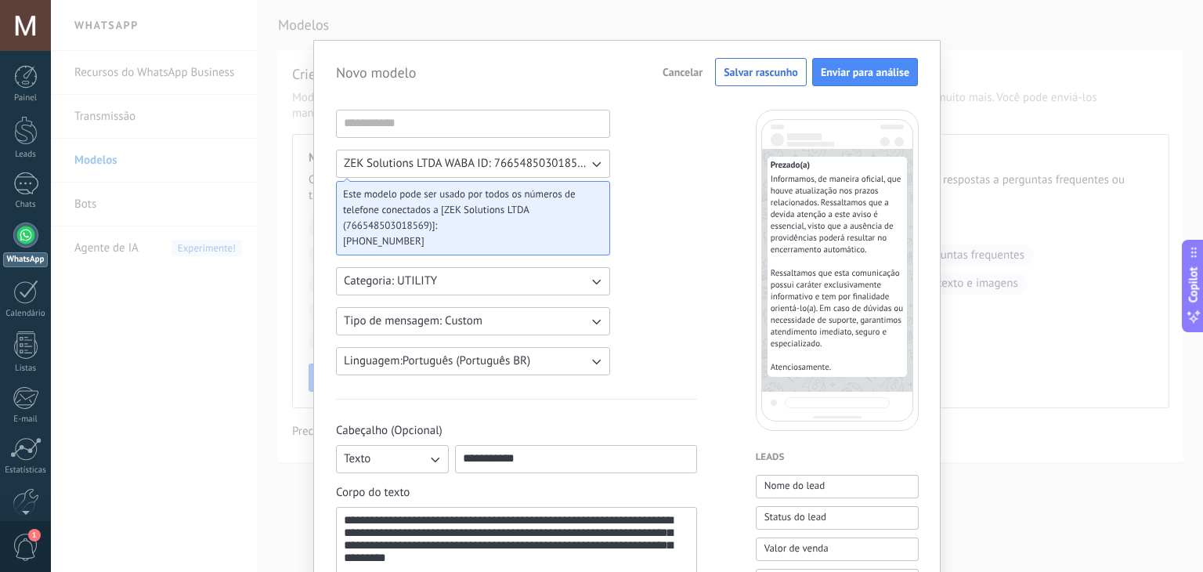
scroll to position [0, 0]
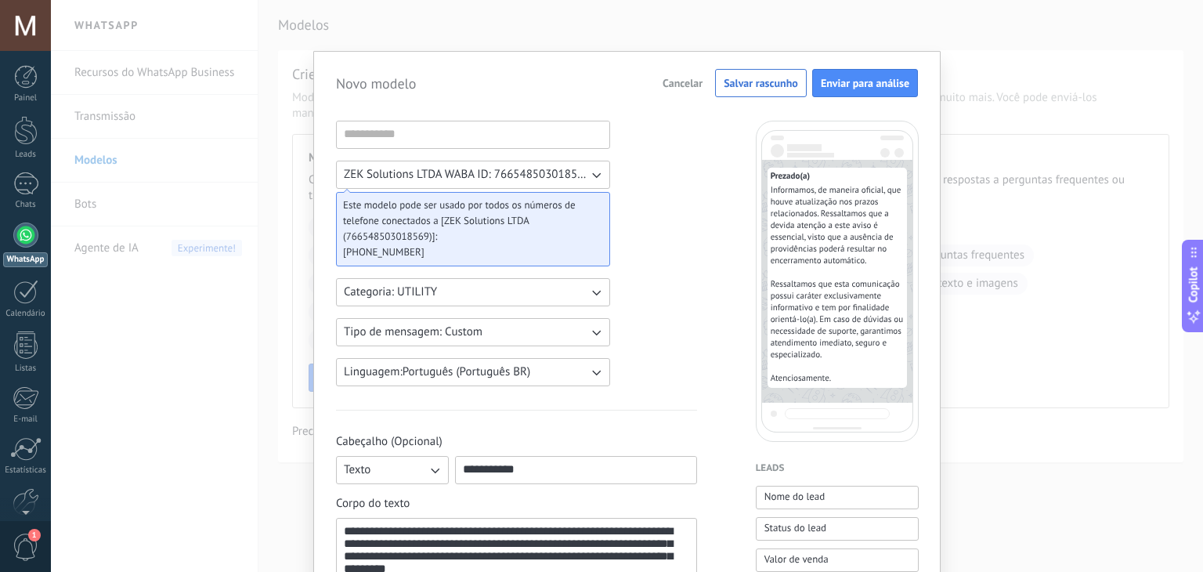
type input "**********"
click at [395, 130] on input at bounding box center [473, 133] width 273 height 25
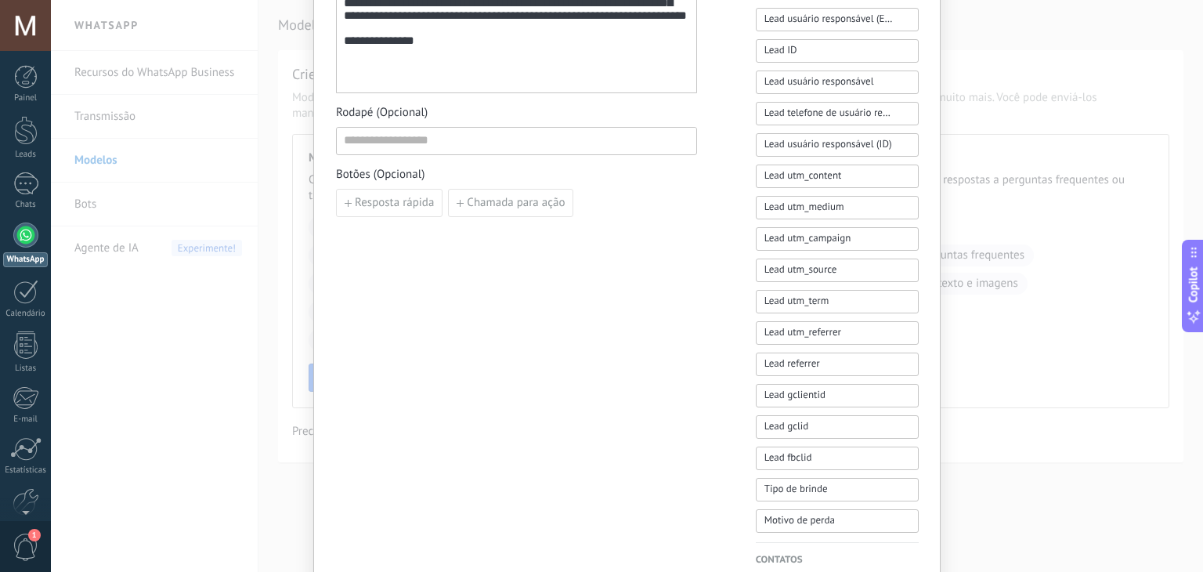
scroll to position [392, 0]
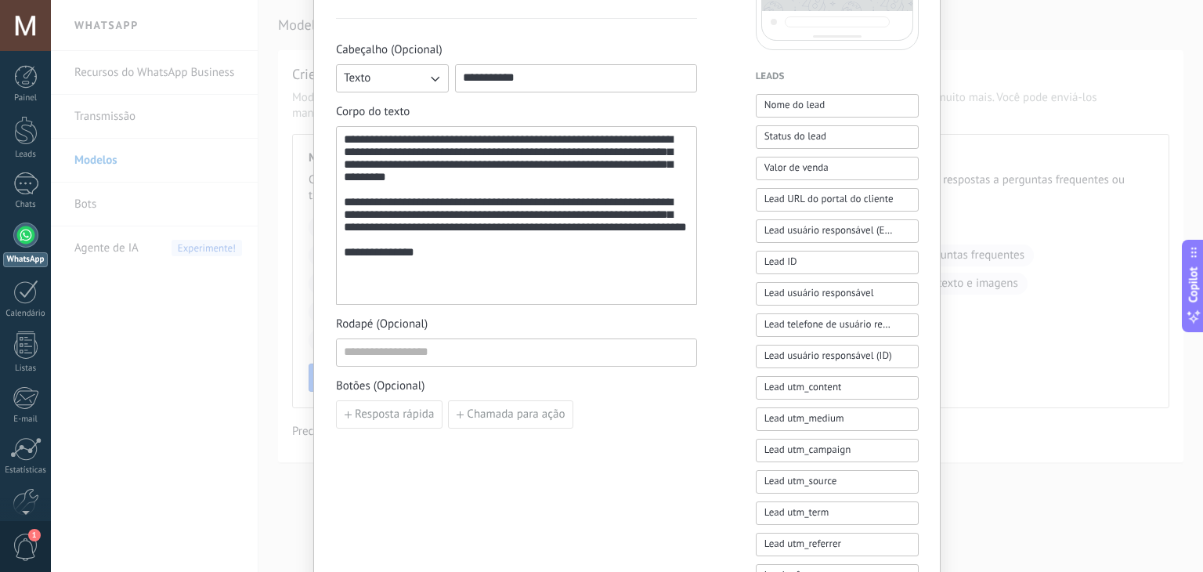
type input "****"
click at [529, 83] on input "**********" at bounding box center [576, 77] width 240 height 25
click at [661, 385] on span "Botões (Opcional)" at bounding box center [516, 386] width 361 height 16
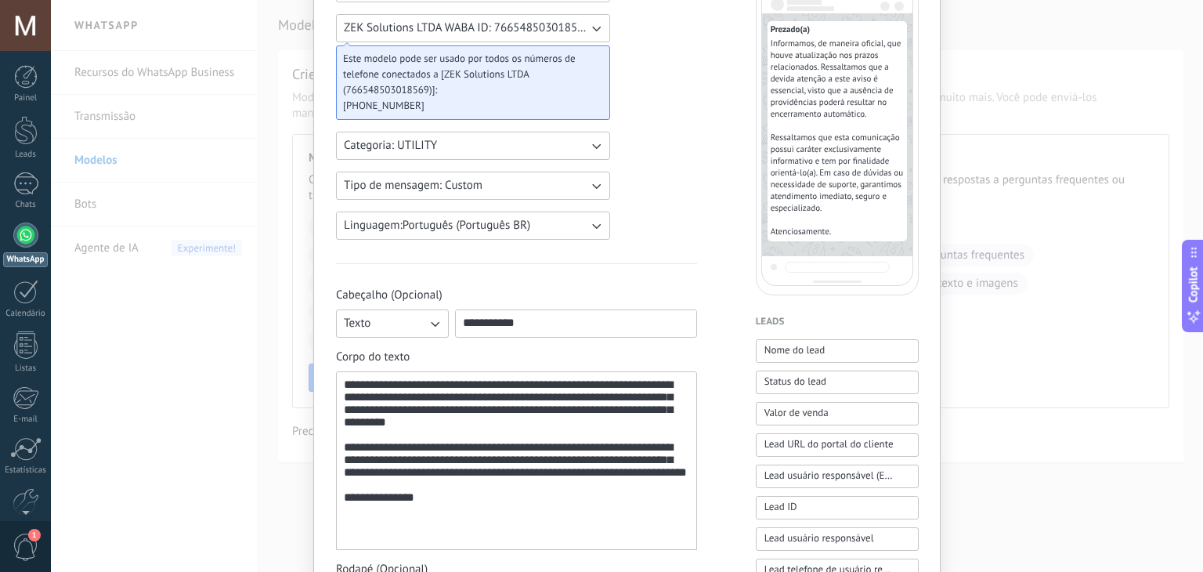
scroll to position [130, 0]
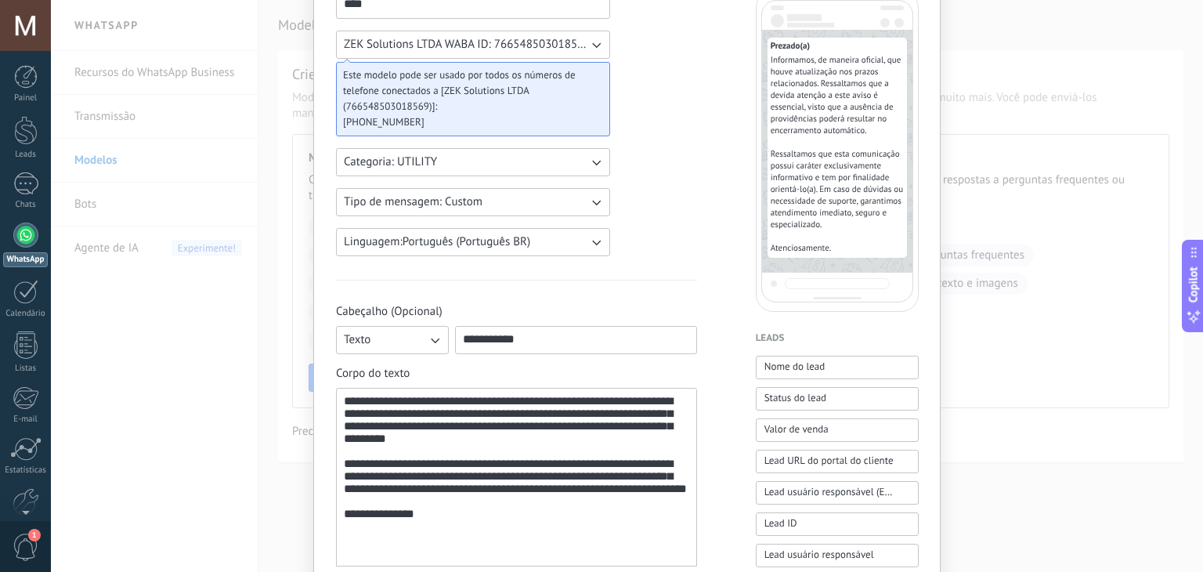
click at [557, 336] on input "**********" at bounding box center [576, 339] width 240 height 25
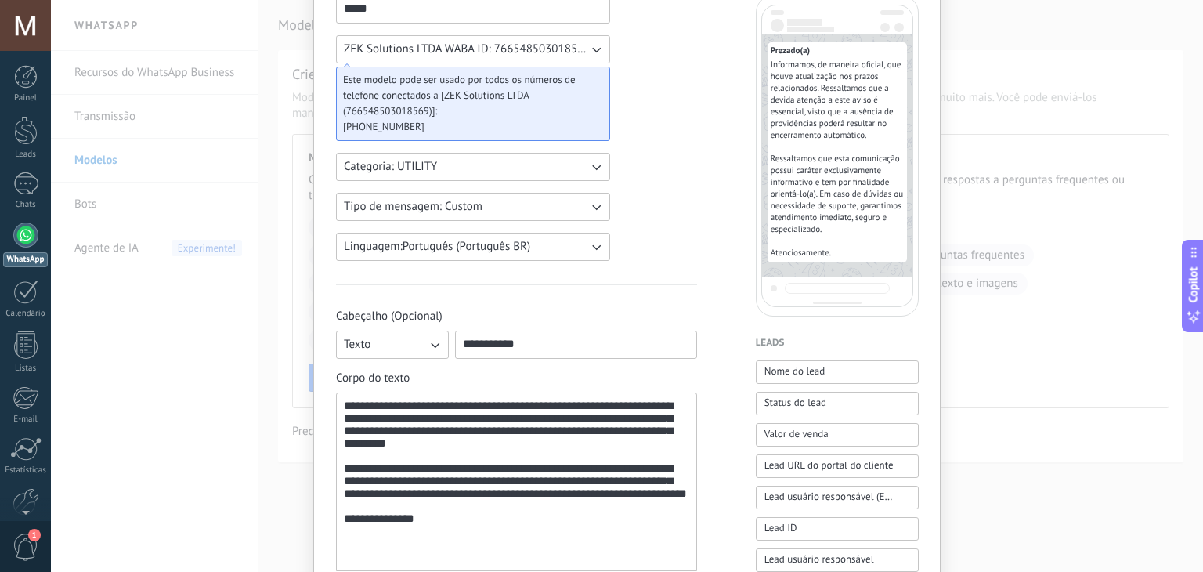
type input "*****"
click at [564, 334] on input "**********" at bounding box center [576, 343] width 240 height 25
click at [695, 287] on div "**********" at bounding box center [627, 555] width 582 height 1121
drag, startPoint x: 606, startPoint y: 335, endPoint x: 515, endPoint y: 351, distance: 92.2
click at [515, 351] on input "**********" at bounding box center [576, 343] width 240 height 25
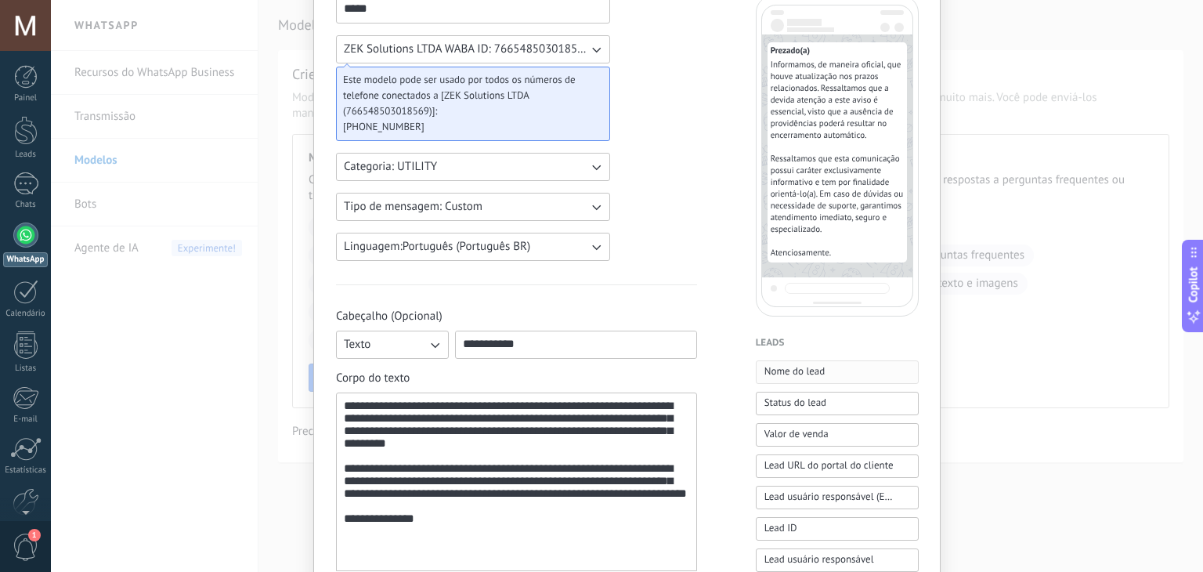
click at [780, 375] on span "Nome do lead" at bounding box center [794, 371] width 61 height 16
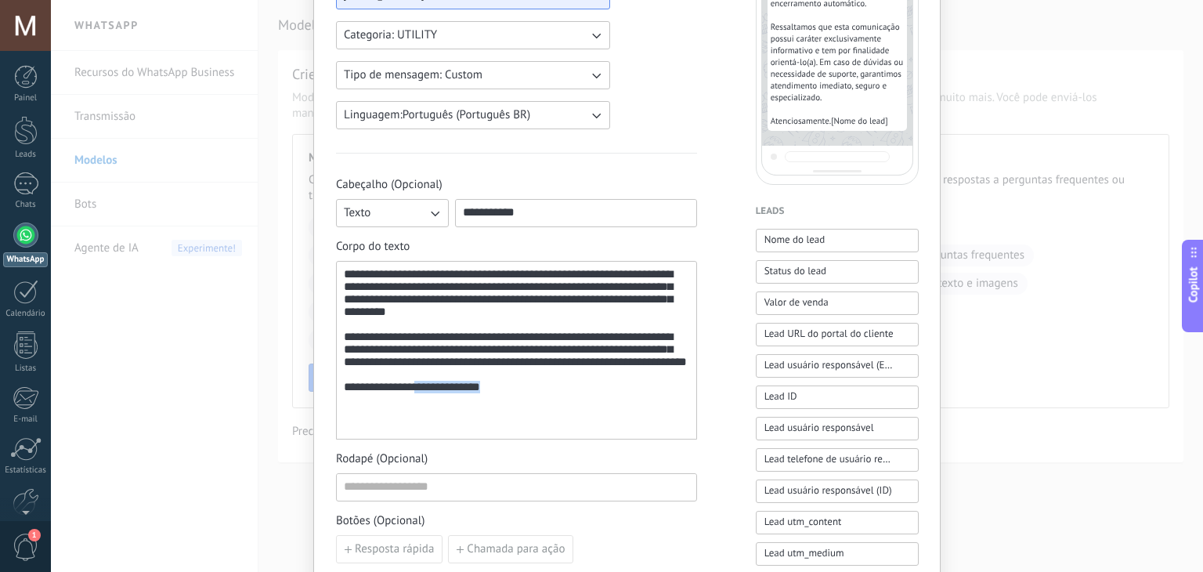
drag, startPoint x: 504, startPoint y: 424, endPoint x: 421, endPoint y: 428, distance: 83.9
click at [421, 428] on div "**********" at bounding box center [516, 350] width 345 height 165
click at [502, 418] on div "**********" at bounding box center [516, 350] width 345 height 165
drag, startPoint x: 504, startPoint y: 424, endPoint x: 422, endPoint y: 428, distance: 82.3
click at [422, 428] on div "**********" at bounding box center [516, 350] width 345 height 165
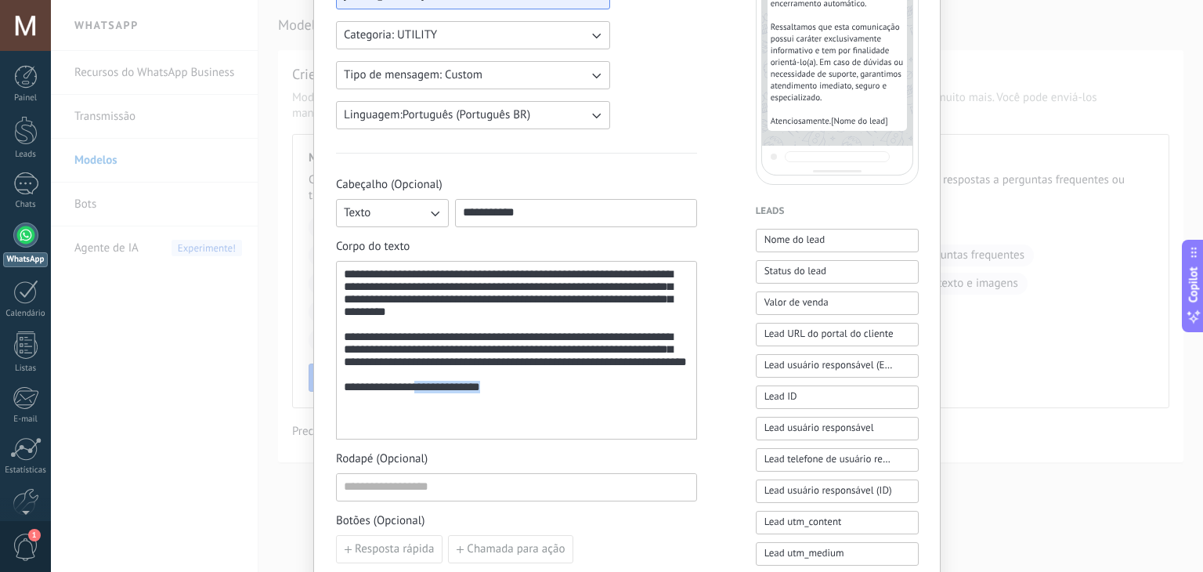
copy span "**********"
click at [523, 214] on input "**********" at bounding box center [576, 212] width 240 height 25
paste input "**********"
type input "**********"
drag, startPoint x: 515, startPoint y: 417, endPoint x: 421, endPoint y: 427, distance: 94.4
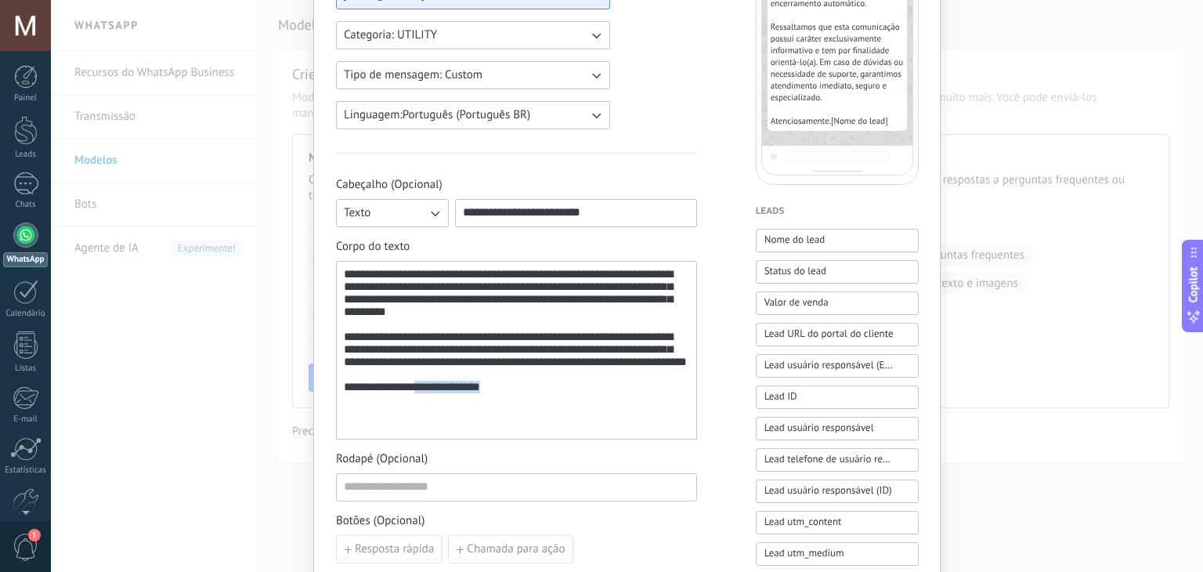
click at [421, 427] on div "**********" at bounding box center [516, 350] width 345 height 165
click at [507, 431] on div "**********" at bounding box center [516, 350] width 345 height 165
click at [721, 319] on div "**********" at bounding box center [627, 424] width 582 height 1121
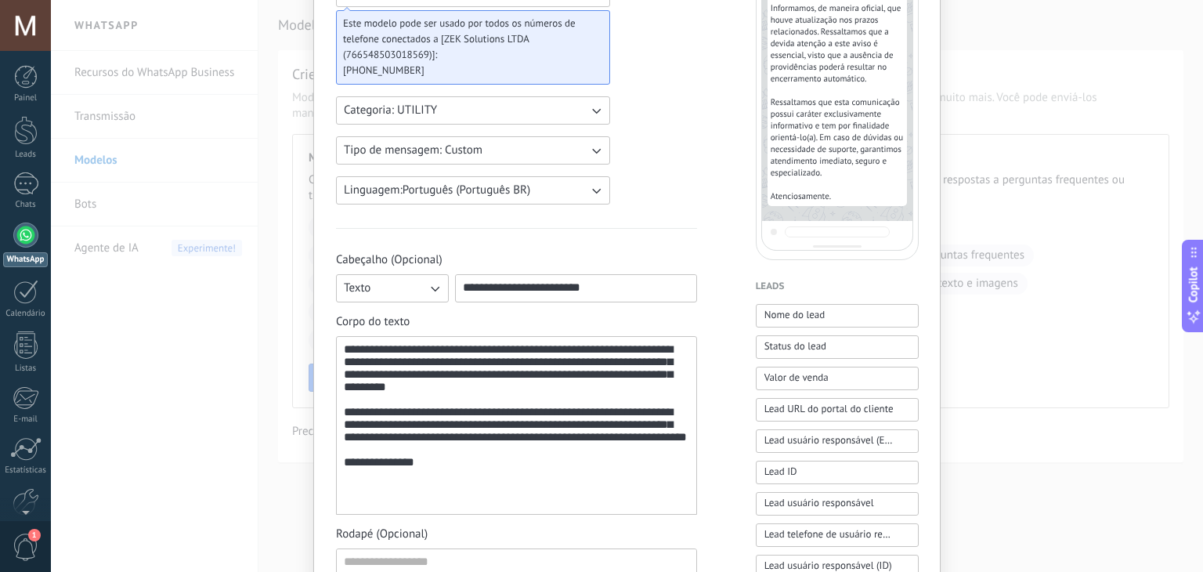
scroll to position [0, 0]
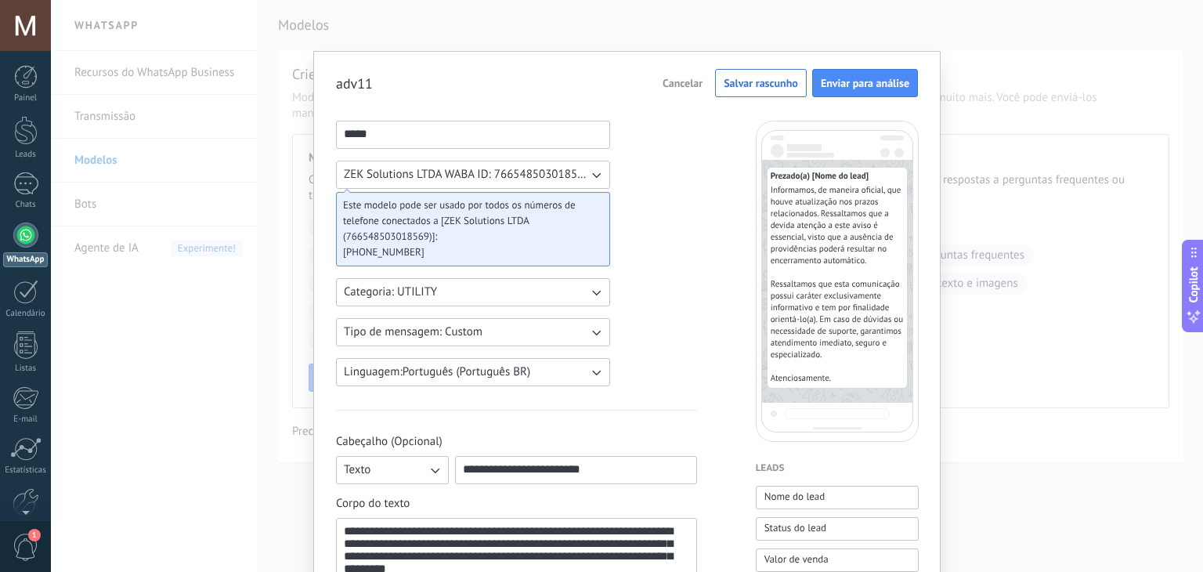
click at [842, 93] on button "Enviar para análise" at bounding box center [865, 83] width 106 height 28
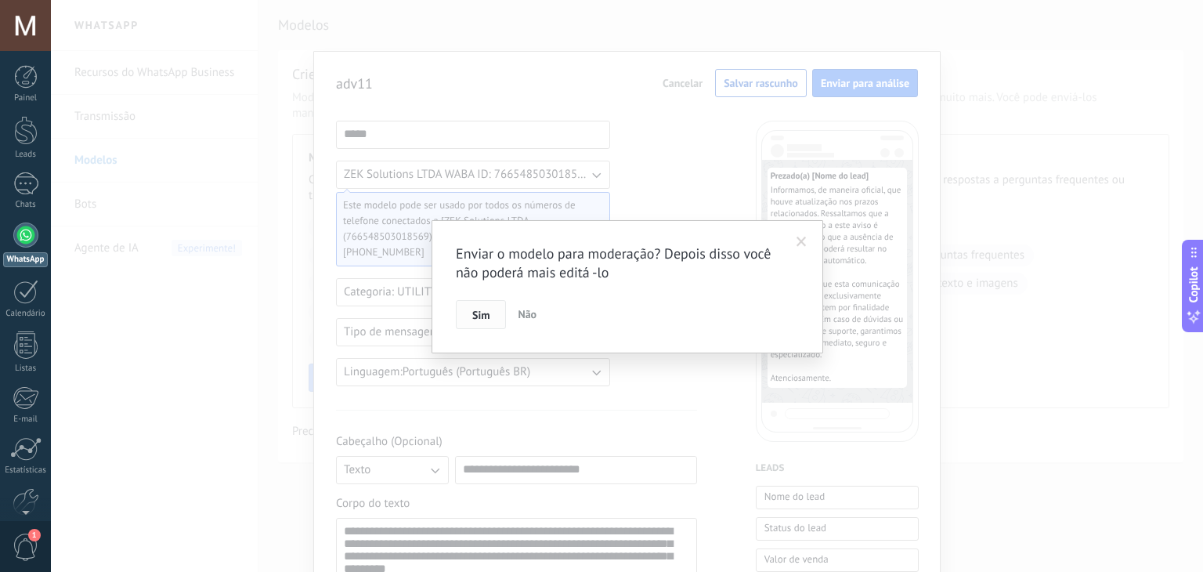
click at [487, 314] on span "Sim" at bounding box center [480, 314] width 17 height 11
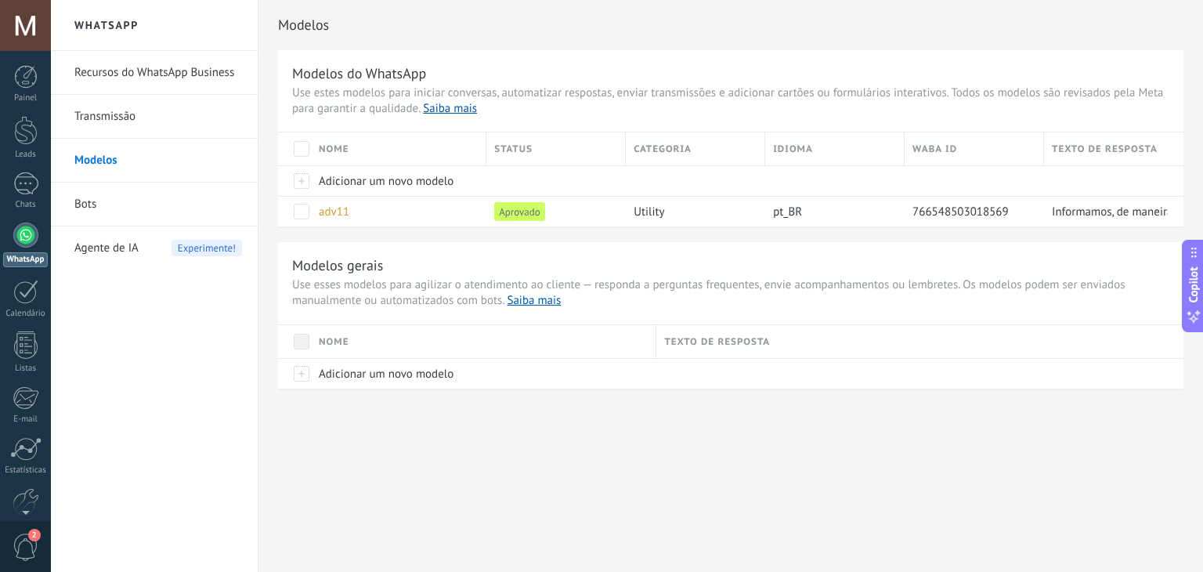
click at [21, 240] on div at bounding box center [25, 234] width 25 height 25
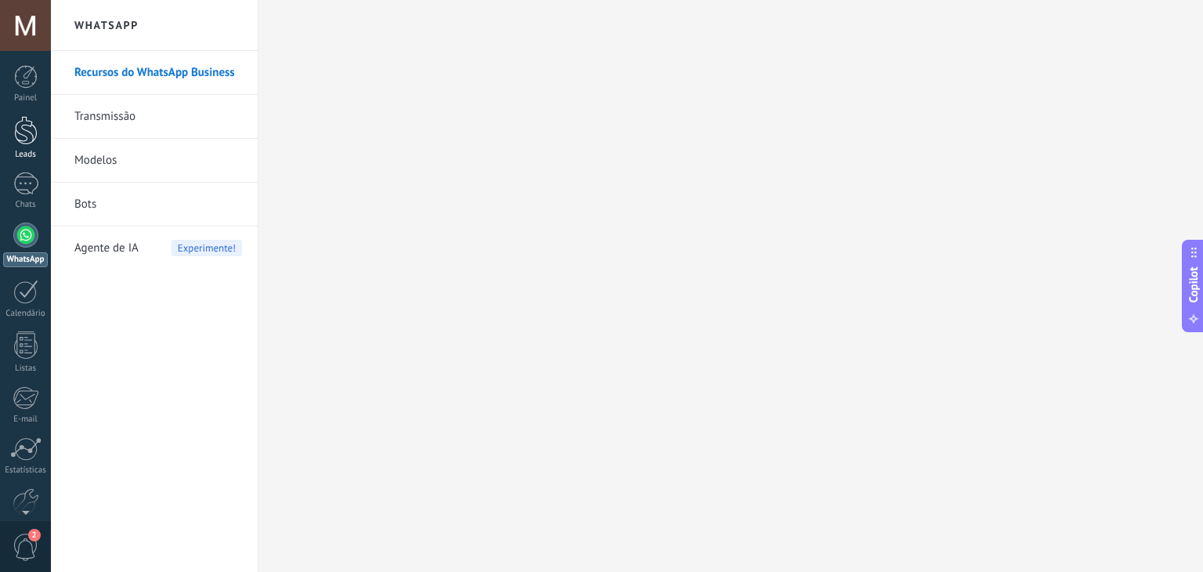
click at [21, 132] on div at bounding box center [25, 130] width 23 height 29
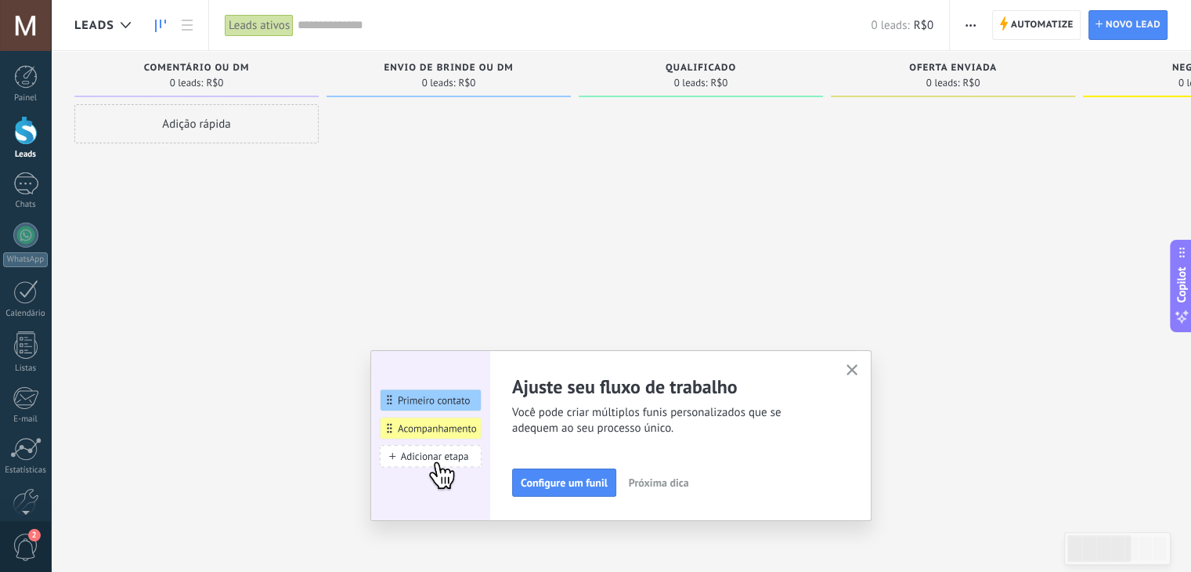
click at [175, 129] on div "Adição rápida" at bounding box center [196, 123] width 244 height 39
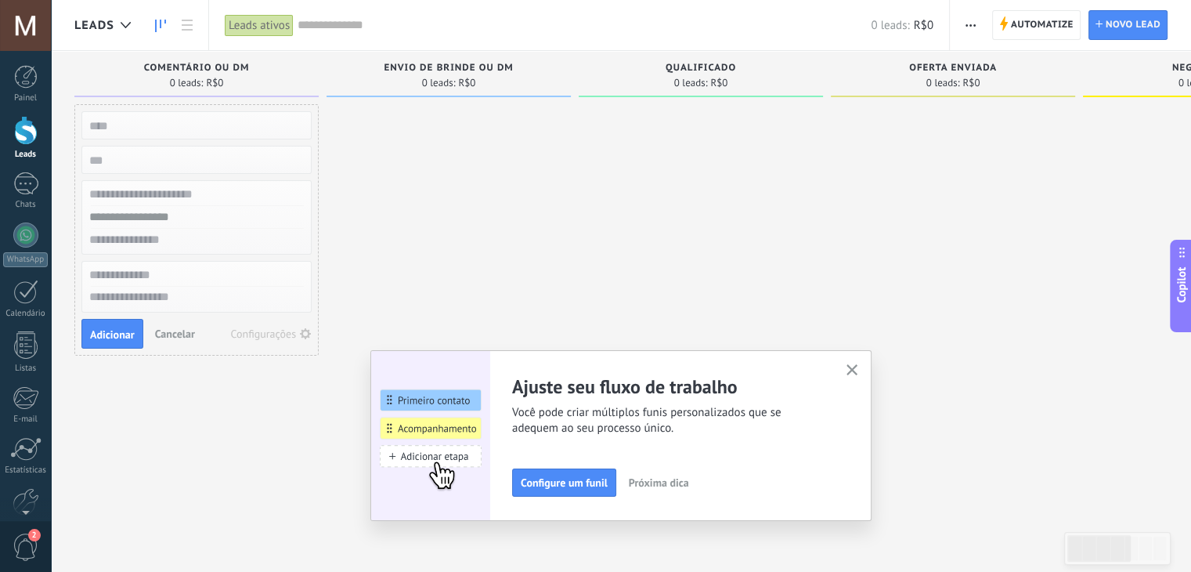
click at [168, 327] on span "Cancelar" at bounding box center [175, 334] width 40 height 14
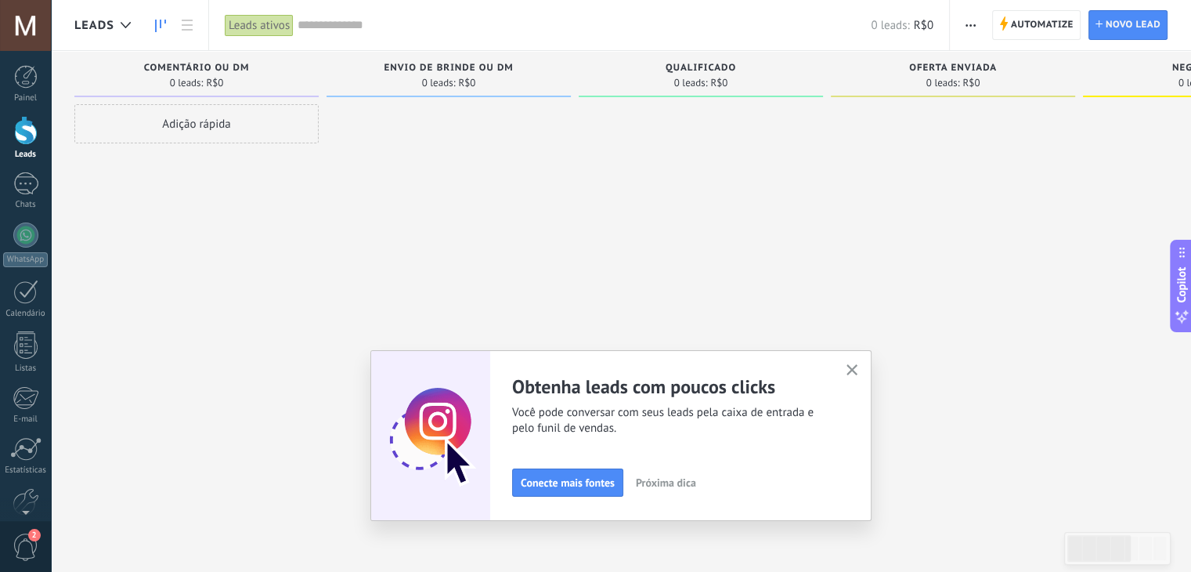
click at [854, 368] on icon "button" at bounding box center [853, 370] width 12 height 12
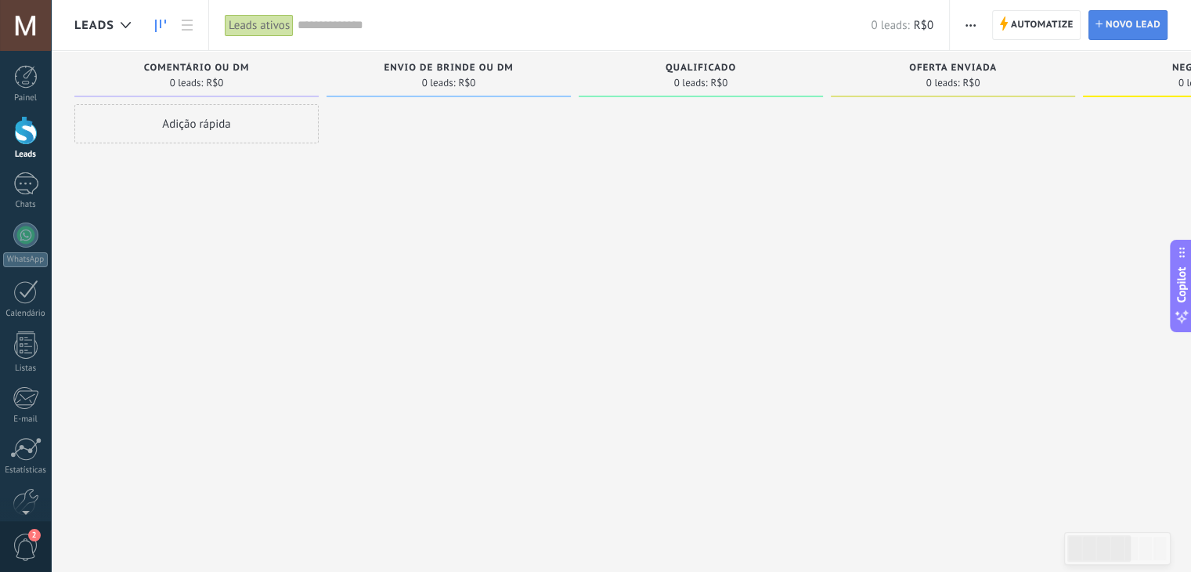
click at [1110, 19] on span "Novo lead" at bounding box center [1133, 25] width 55 height 28
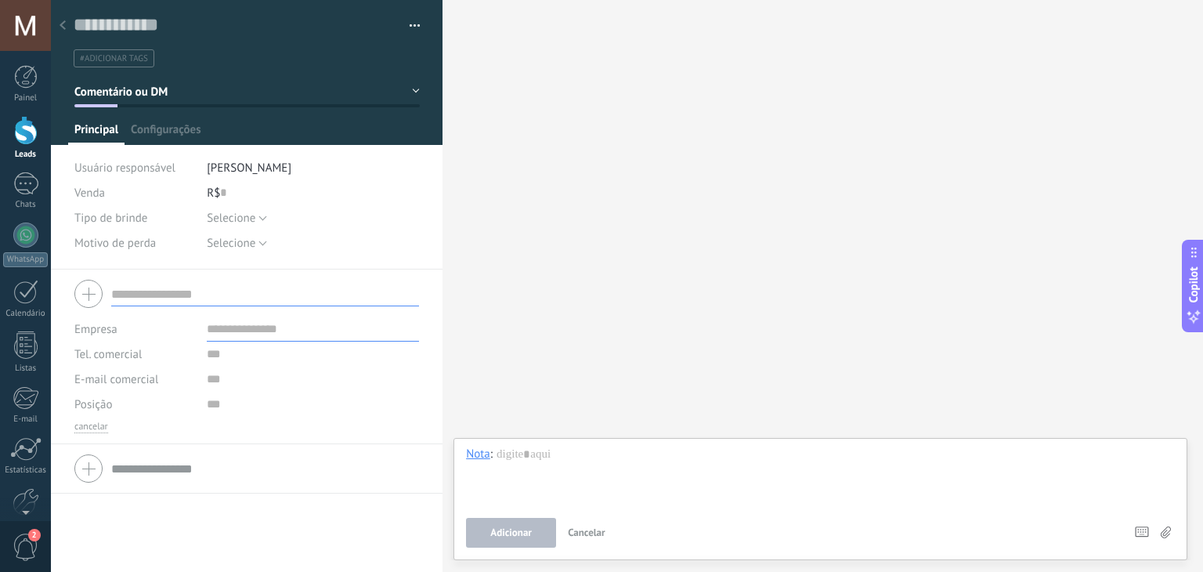
click at [60, 25] on use at bounding box center [63, 24] width 6 height 9
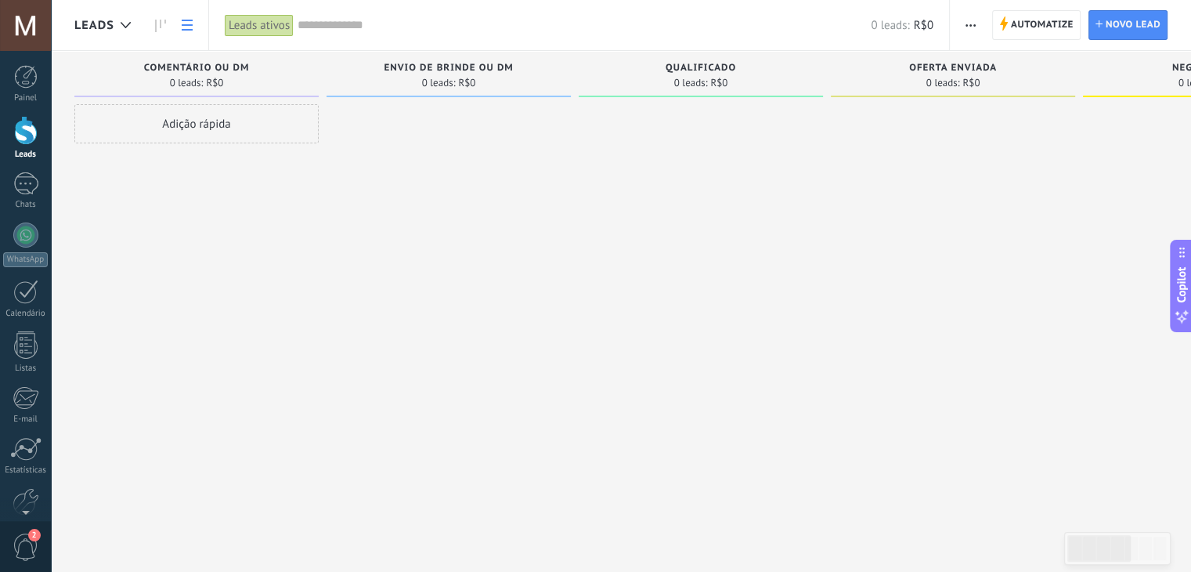
click at [184, 29] on use at bounding box center [187, 25] width 11 height 11
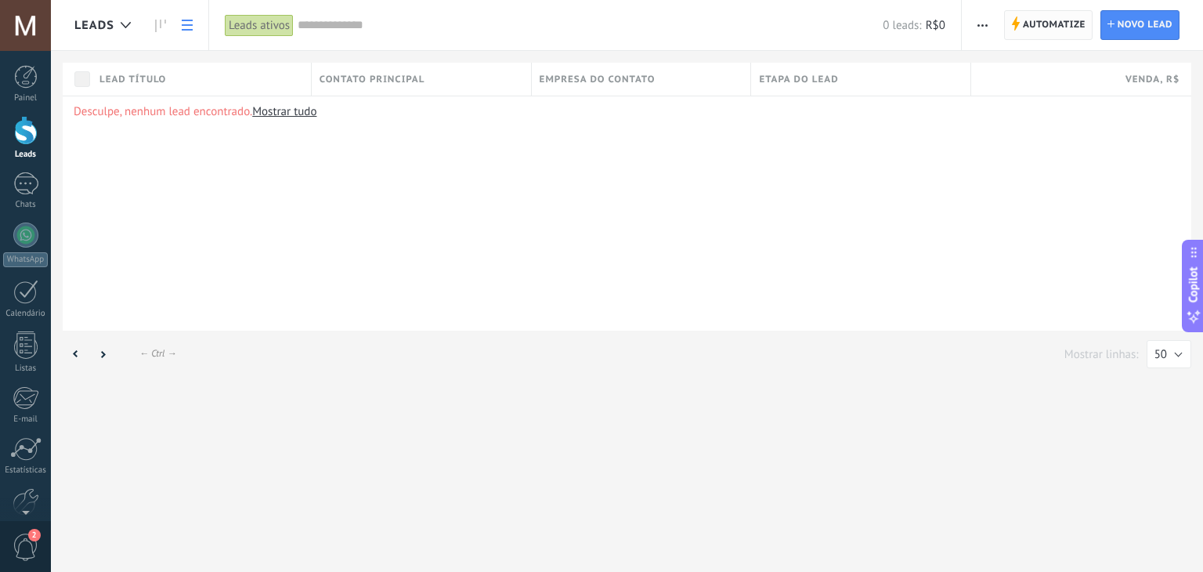
click at [1060, 23] on span "Automatize" at bounding box center [1054, 25] width 63 height 28
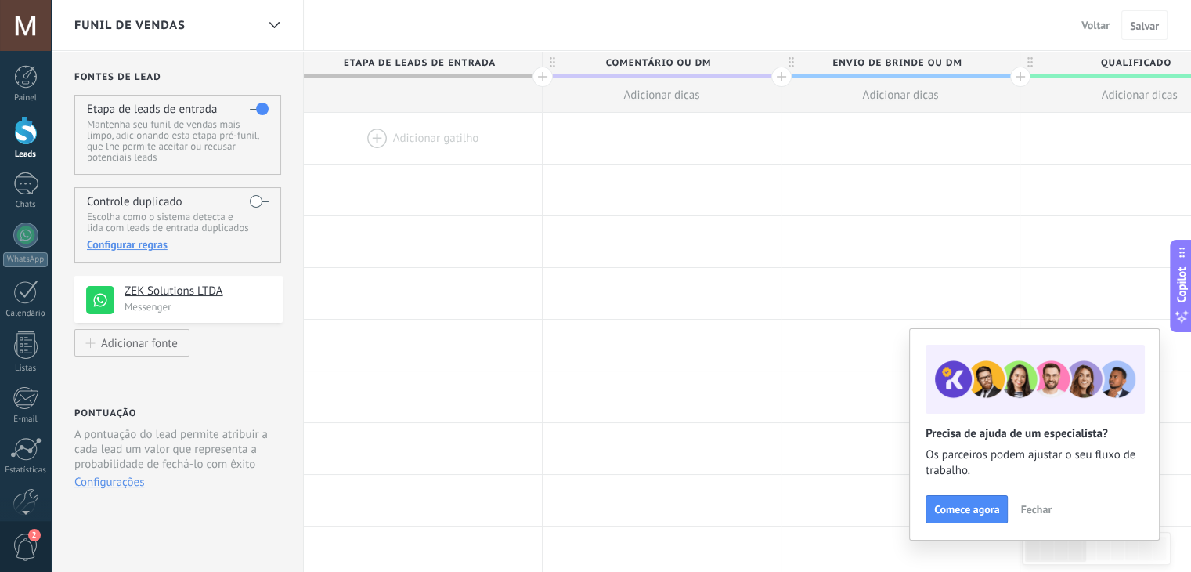
click at [236, 20] on div "Funil de vendas" at bounding box center [165, 25] width 182 height 50
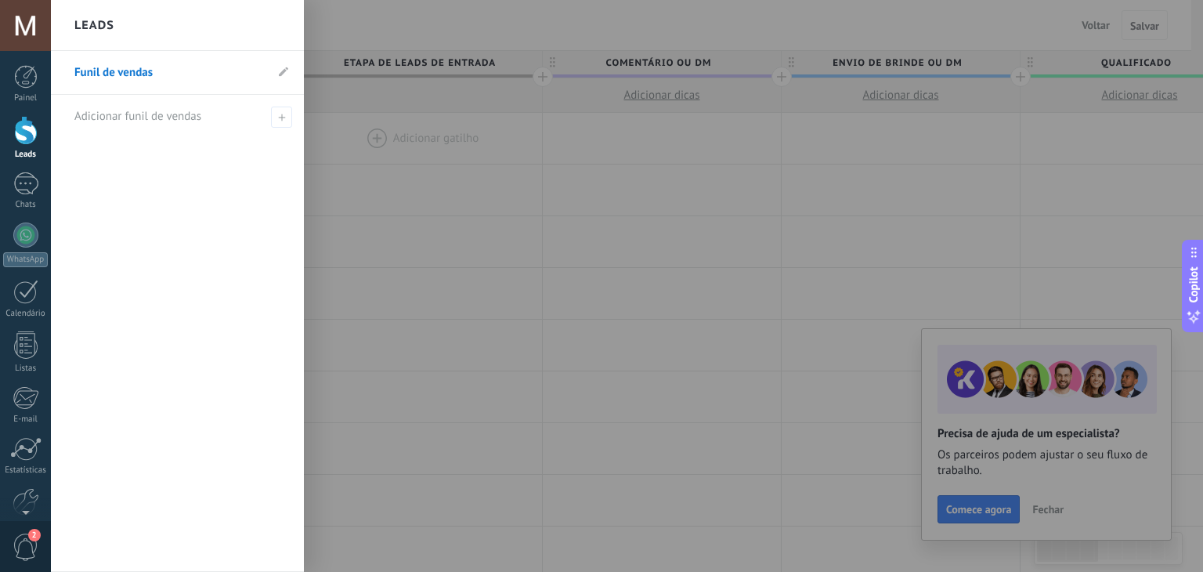
click at [389, 149] on div at bounding box center [652, 286] width 1203 height 572
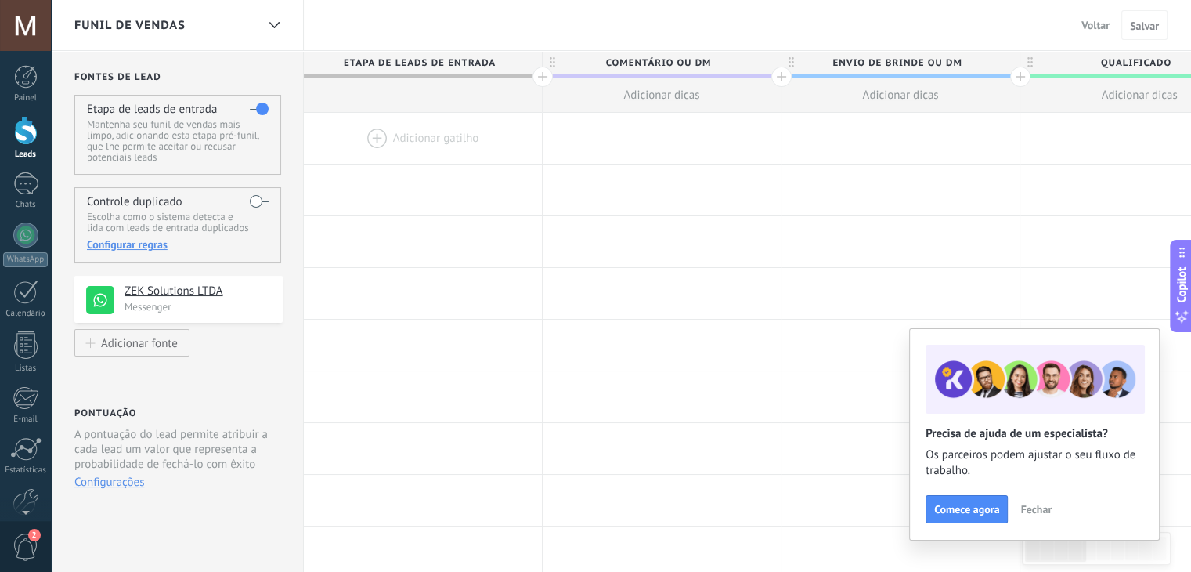
click at [1101, 25] on span "Voltar" at bounding box center [1095, 25] width 28 height 14
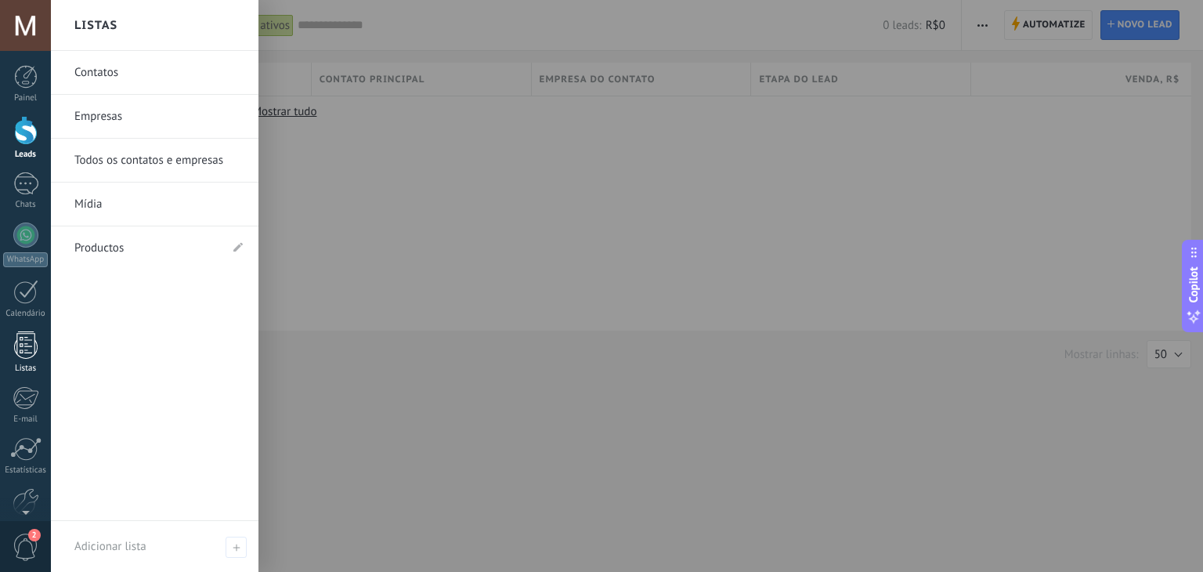
click at [18, 355] on div at bounding box center [25, 344] width 23 height 27
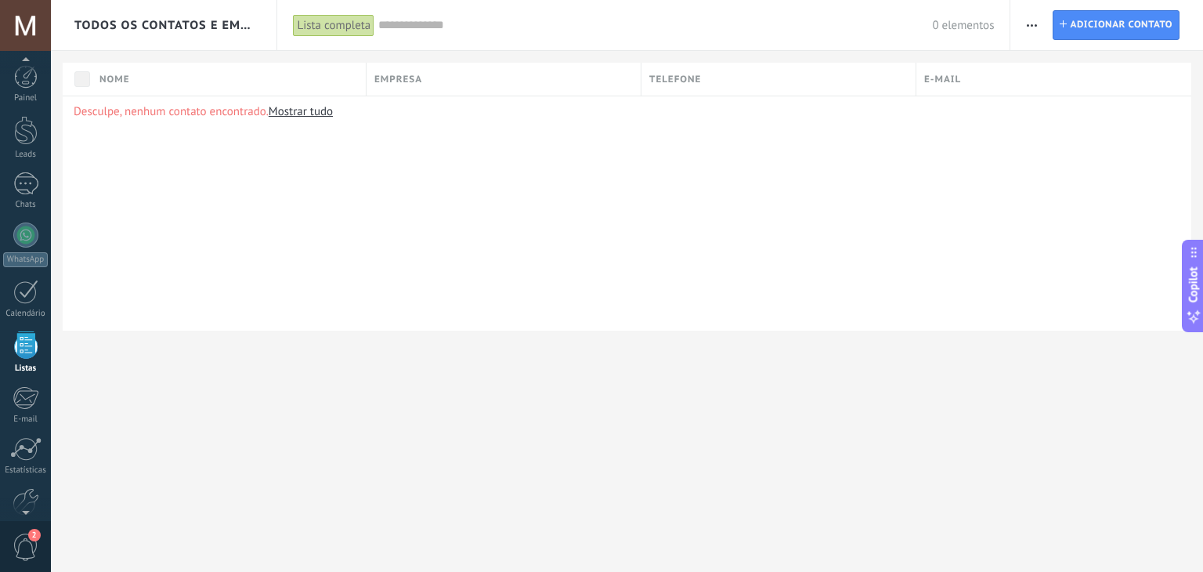
scroll to position [40, 0]
click at [1027, 12] on span "button" at bounding box center [1032, 25] width 10 height 30
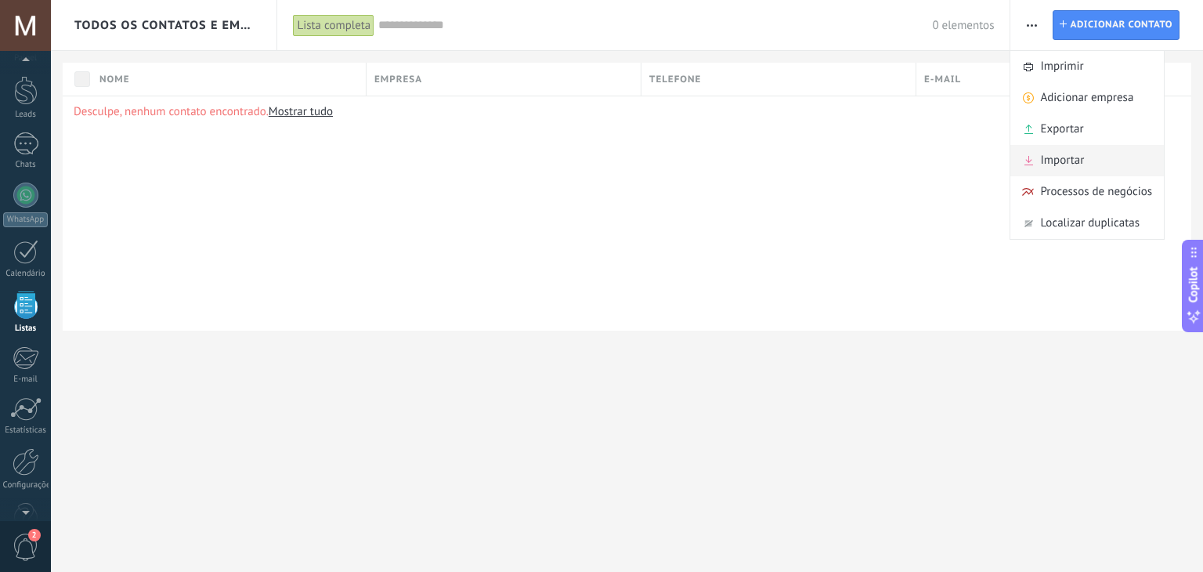
click at [1035, 164] on div "Importar" at bounding box center [1086, 160] width 153 height 31
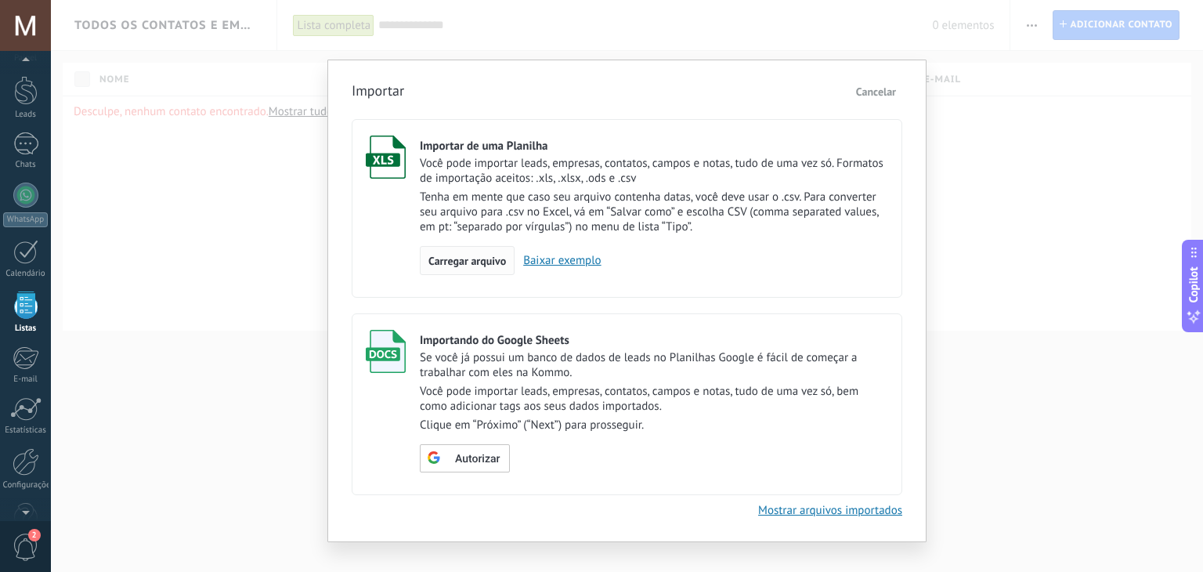
click at [446, 261] on span "Carregar arquivo" at bounding box center [467, 260] width 78 height 11
click at [0, 0] on input "Importar de uma Planilha Você pode importar leads, empresas, contatos, campos e…" at bounding box center [0, 0] width 0 height 0
click at [580, 261] on link "Baixar exemplo" at bounding box center [558, 260] width 86 height 15
click at [465, 263] on span "Carregar arquivo" at bounding box center [467, 260] width 78 height 11
click at [0, 0] on input "Importar de uma Planilha Você pode importar leads, empresas, contatos, campos e…" at bounding box center [0, 0] width 0 height 0
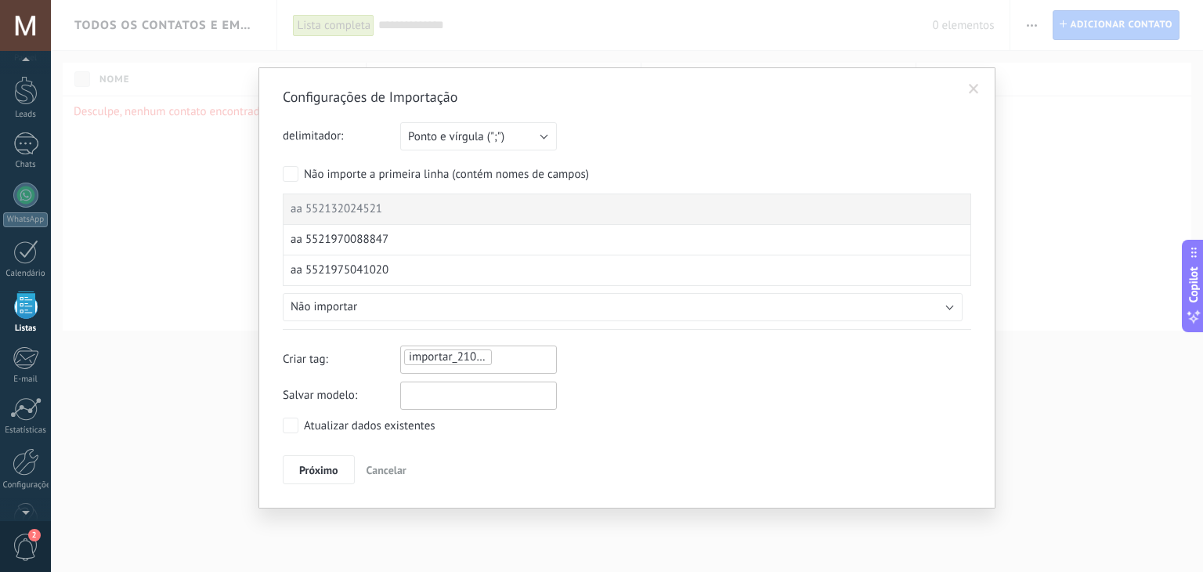
click at [468, 399] on input "text" at bounding box center [478, 395] width 157 height 28
type input "**********"
click at [324, 467] on span "Próximo" at bounding box center [318, 469] width 39 height 11
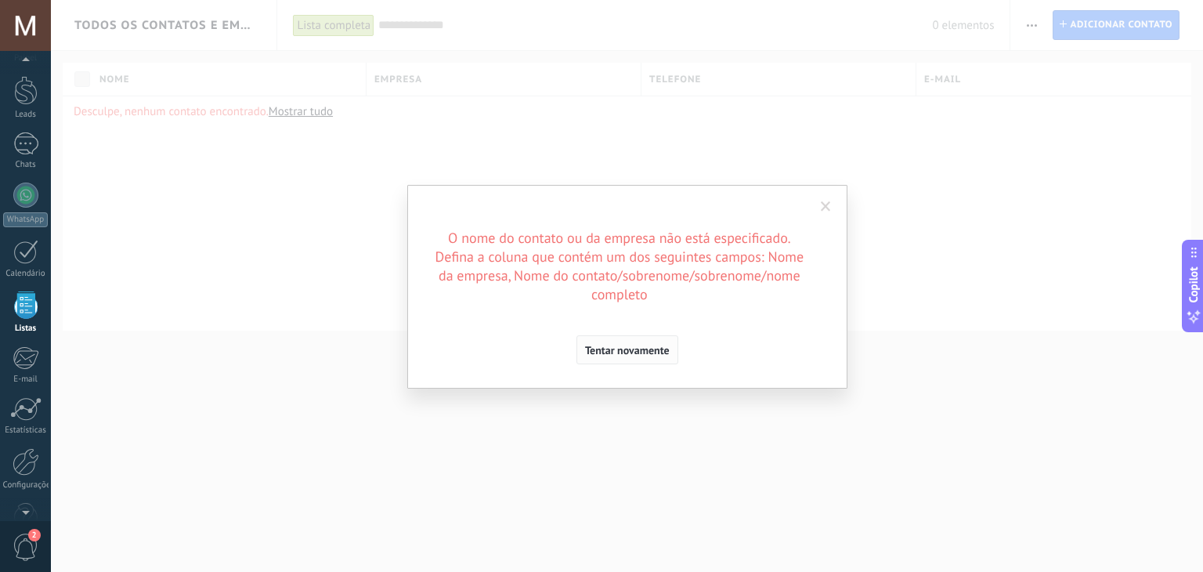
click at [627, 352] on span "Tentar novamente" at bounding box center [627, 350] width 85 height 11
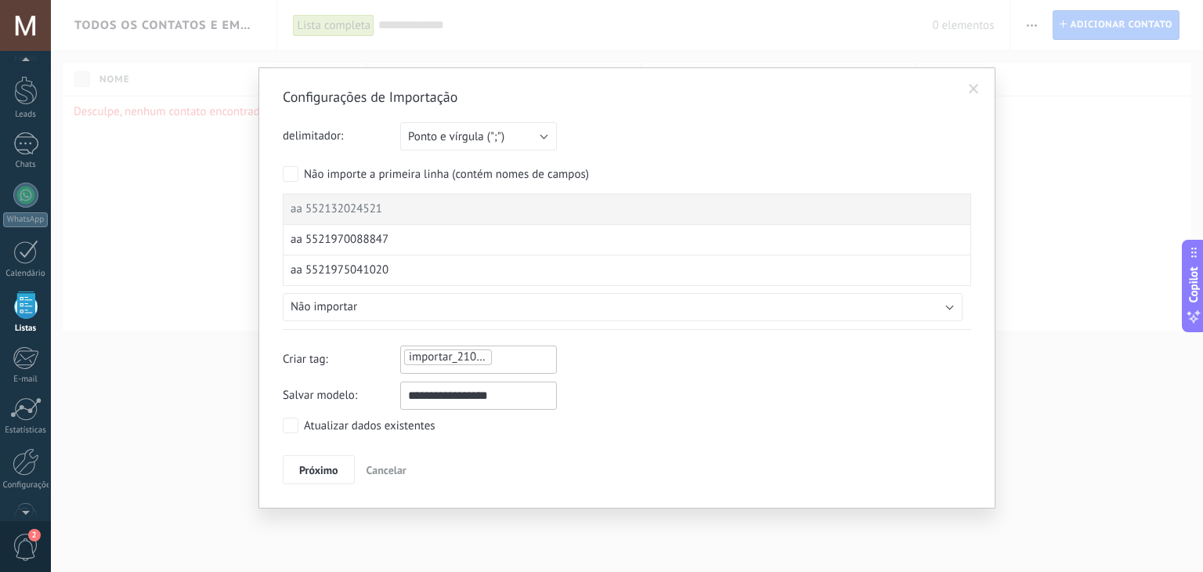
click at [975, 85] on span at bounding box center [974, 89] width 10 height 11
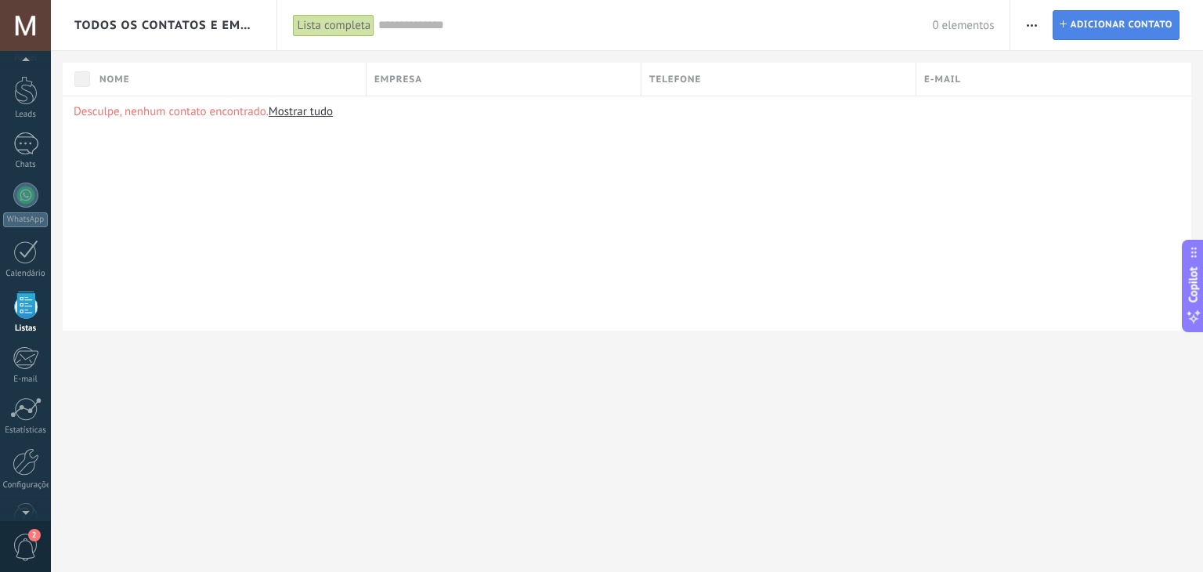
click at [1081, 32] on span "Adicionar contato" at bounding box center [1121, 25] width 103 height 28
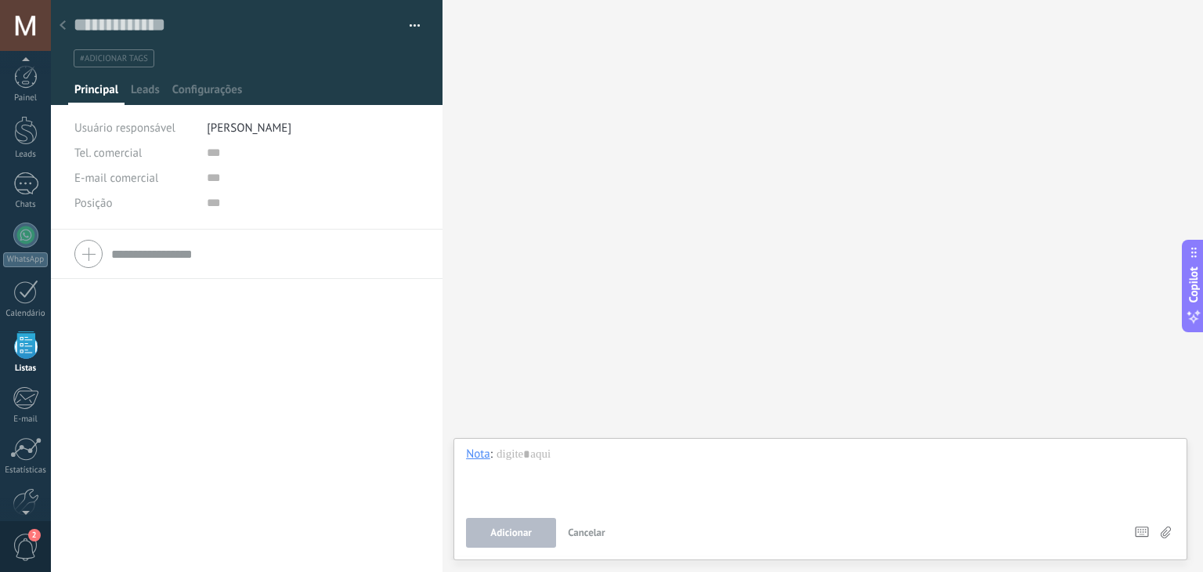
scroll to position [40, 0]
click at [65, 25] on icon at bounding box center [63, 24] width 6 height 9
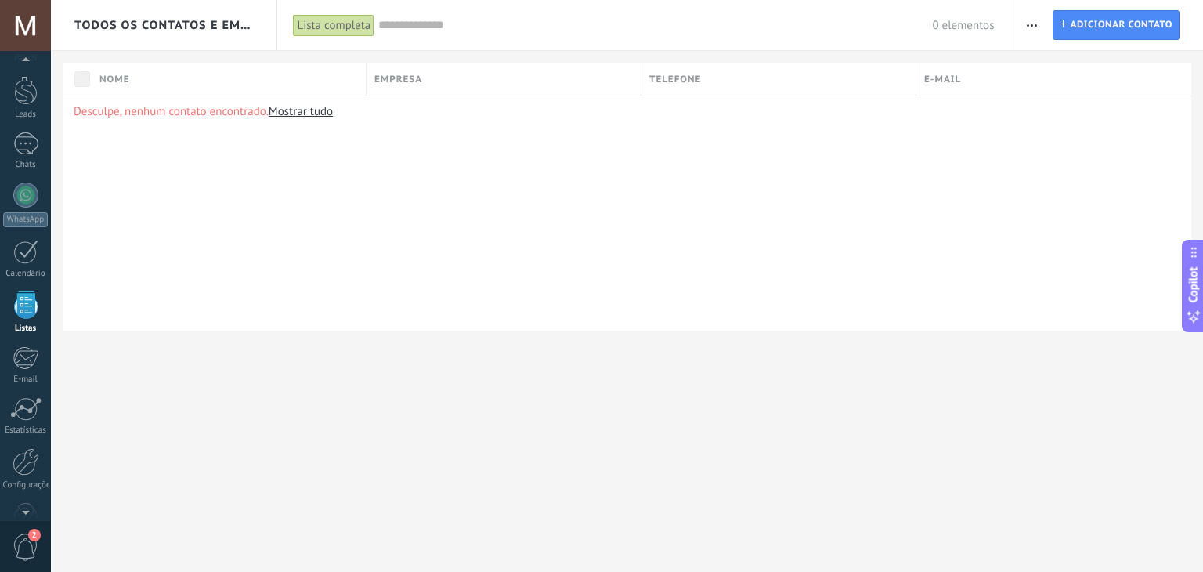
click at [1024, 21] on button "button" at bounding box center [1031, 25] width 23 height 30
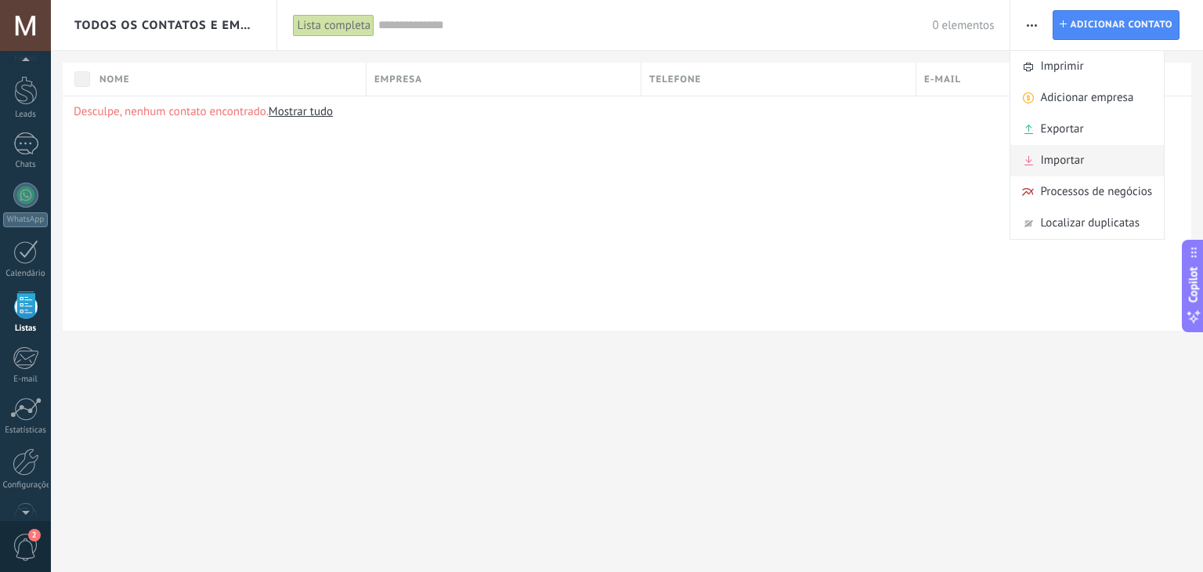
click at [1060, 160] on span "Importar" at bounding box center [1062, 160] width 44 height 31
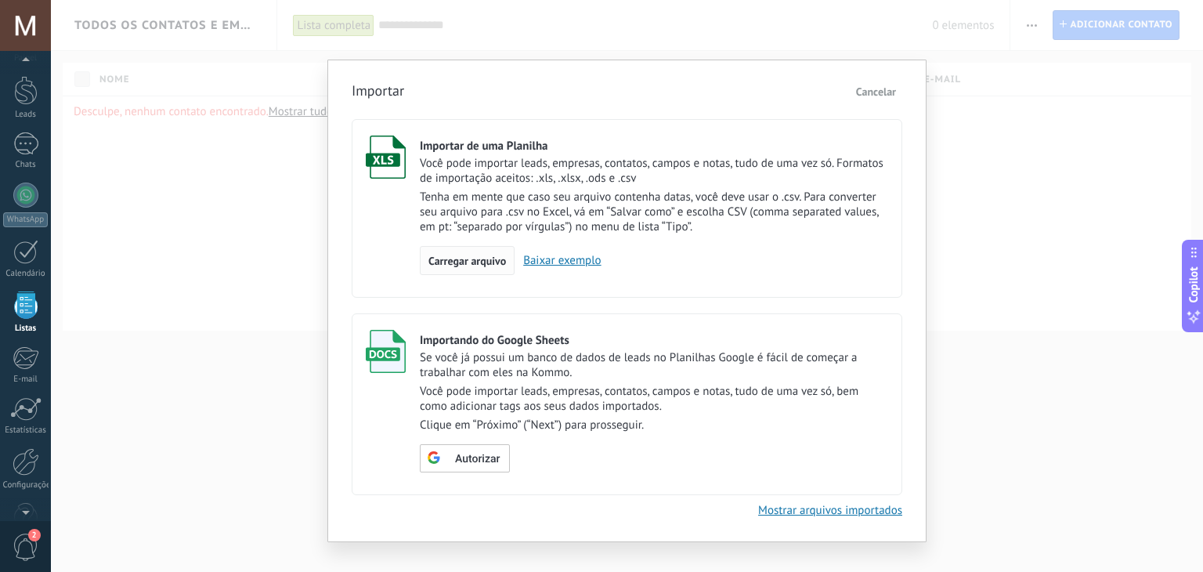
click at [460, 258] on span "Carregar arquivo" at bounding box center [467, 260] width 78 height 11
click at [0, 0] on input "Importar de uma Planilha Você pode importar leads, empresas, contatos, campos e…" at bounding box center [0, 0] width 0 height 0
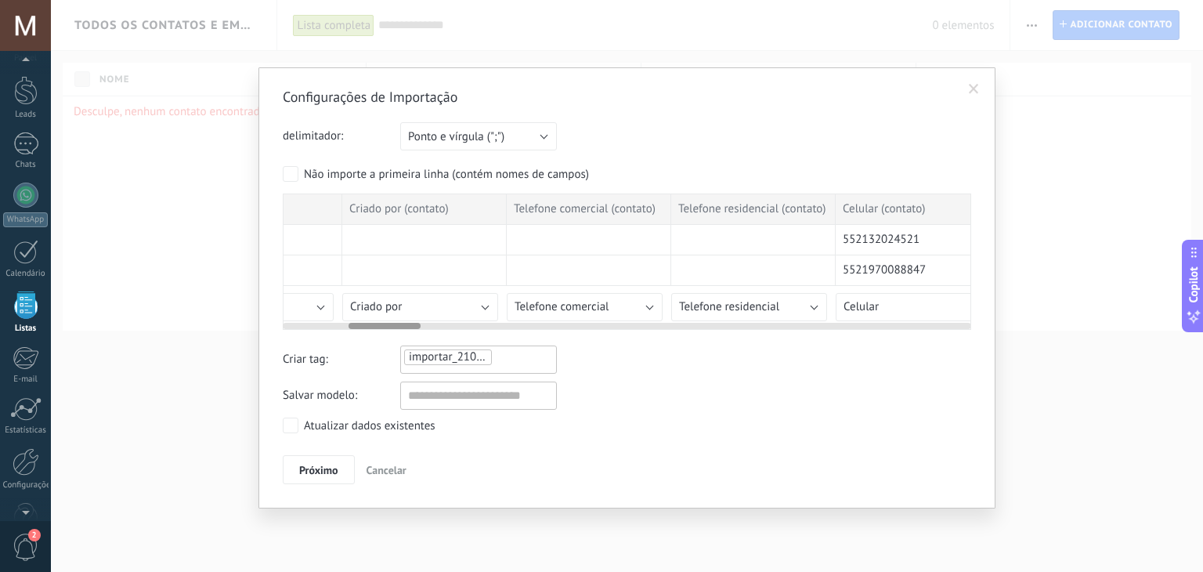
scroll to position [0, 628]
drag, startPoint x: 329, startPoint y: 326, endPoint x: 395, endPoint y: 328, distance: 65.8
click at [395, 328] on div "Configurações de Importação delimitador: Ponto e vírgula (";") Vírgula (",") Ta…" at bounding box center [627, 286] width 688 height 397
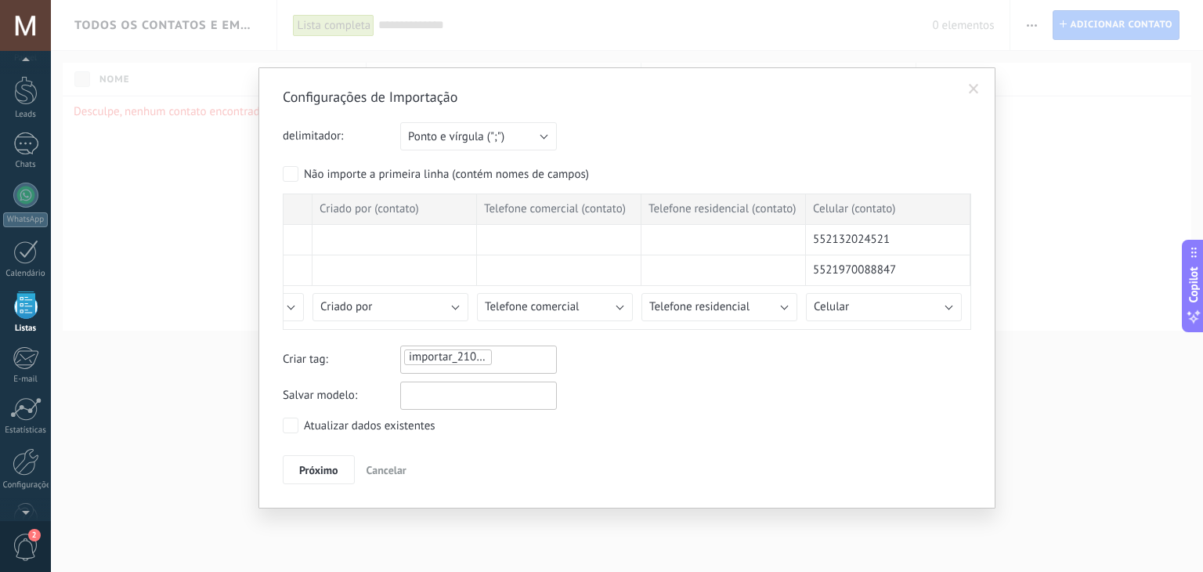
click at [408, 399] on input "text" at bounding box center [478, 395] width 157 height 28
type input "**********"
click at [301, 427] on label "Atualizar dados existentes" at bounding box center [359, 425] width 153 height 16
click at [313, 474] on span "Próximo" at bounding box center [318, 469] width 39 height 11
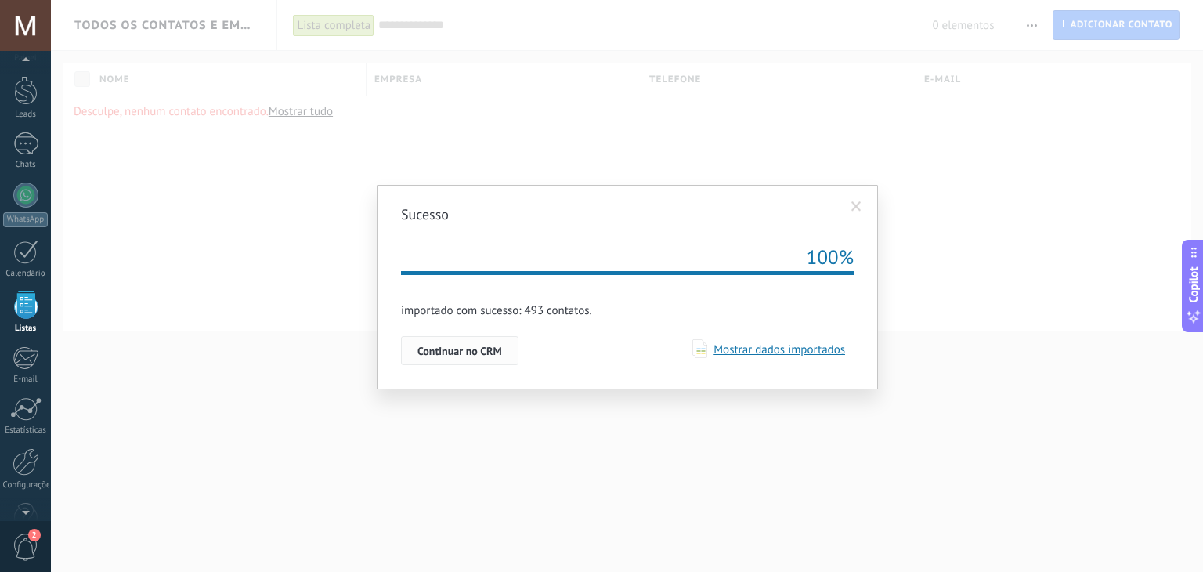
click at [486, 353] on span "Continuar no CRM" at bounding box center [459, 350] width 85 height 11
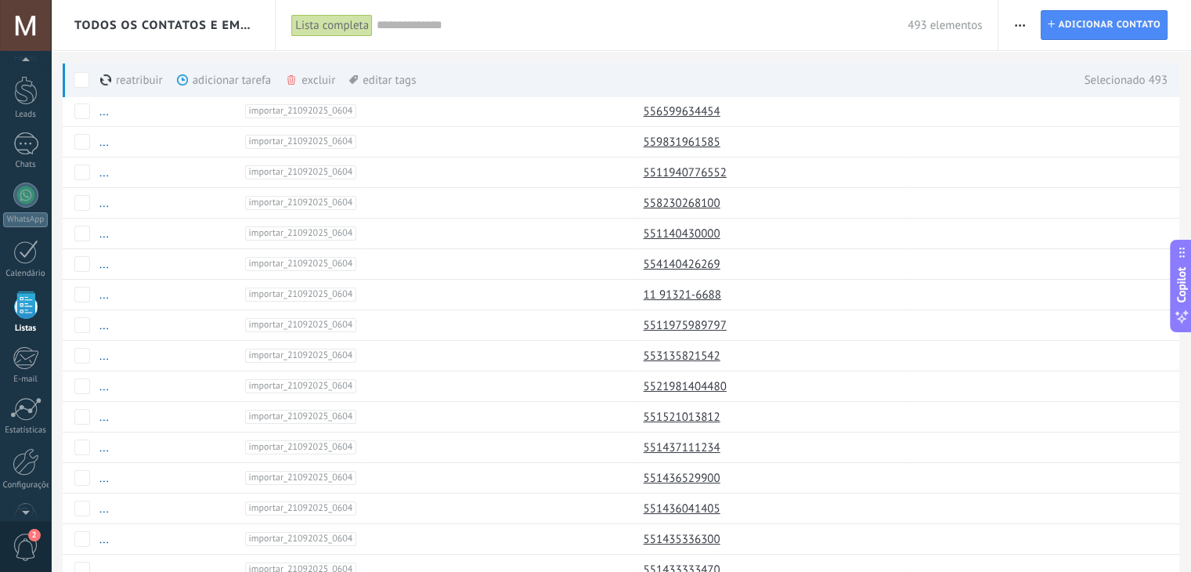
click at [307, 80] on div "excluir mais" at bounding box center [338, 80] width 107 height 34
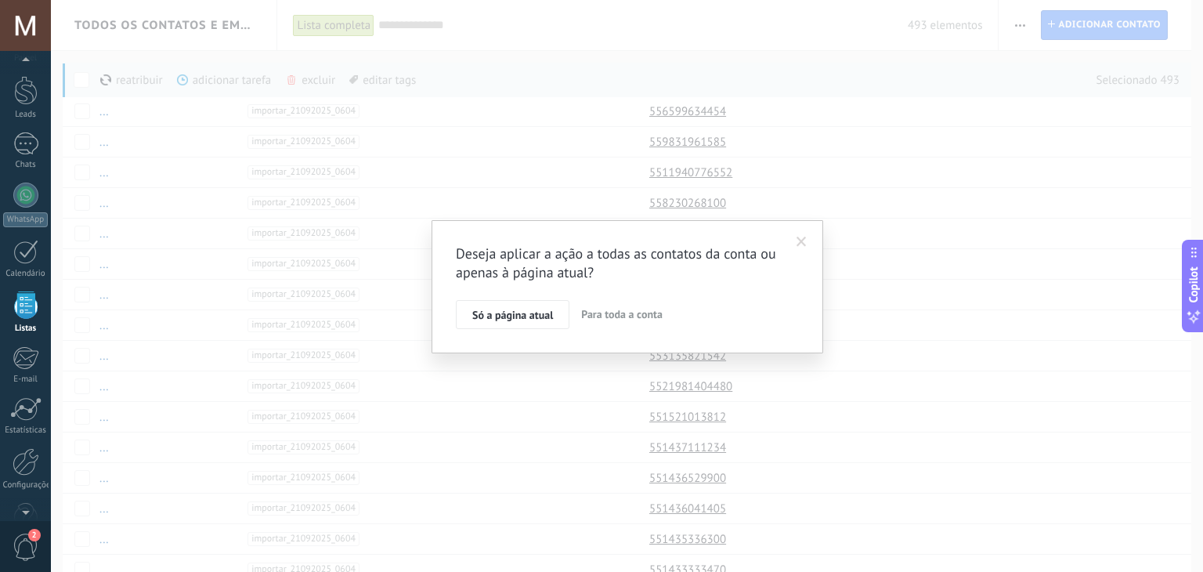
click at [618, 317] on span "Para toda a conta" at bounding box center [621, 314] width 81 height 14
drag, startPoint x: 475, startPoint y: 321, endPoint x: 472, endPoint y: 273, distance: 48.6
click at [475, 273] on div "Sua ação mudará 493 contatos Eu concordo que vou mudar 493 contatos Aplicar Can…" at bounding box center [627, 288] width 343 height 90
click at [454, 276] on div "Sua ação mudará 493 contatos Eu concordo que vou mudar 493 contatos Aplicar Can…" at bounding box center [627, 287] width 392 height 139
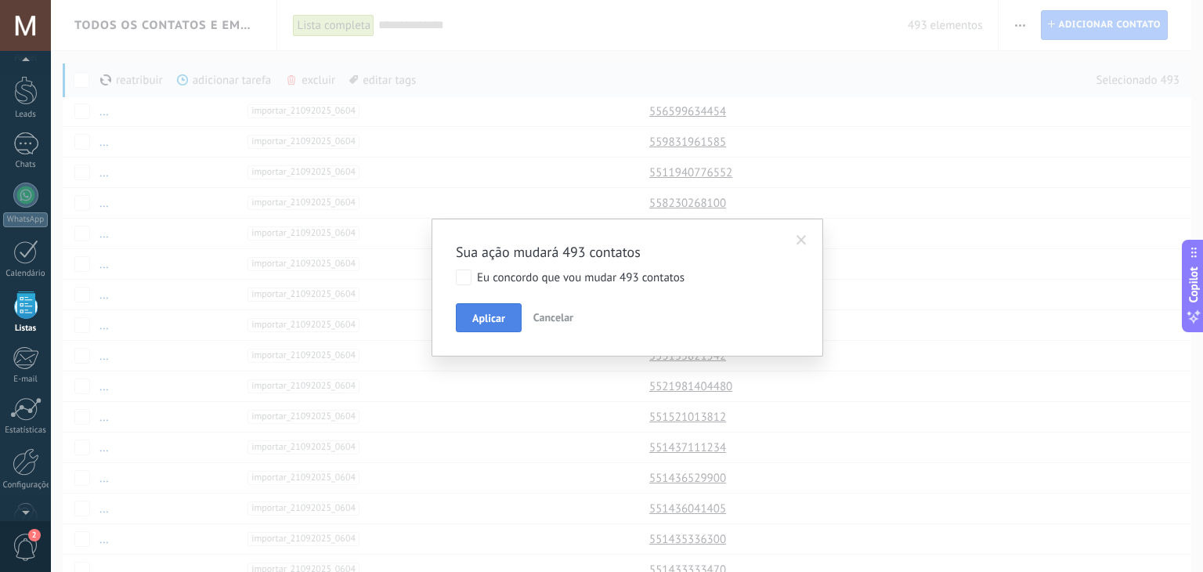
click at [505, 316] on button "Aplicar" at bounding box center [489, 318] width 66 height 30
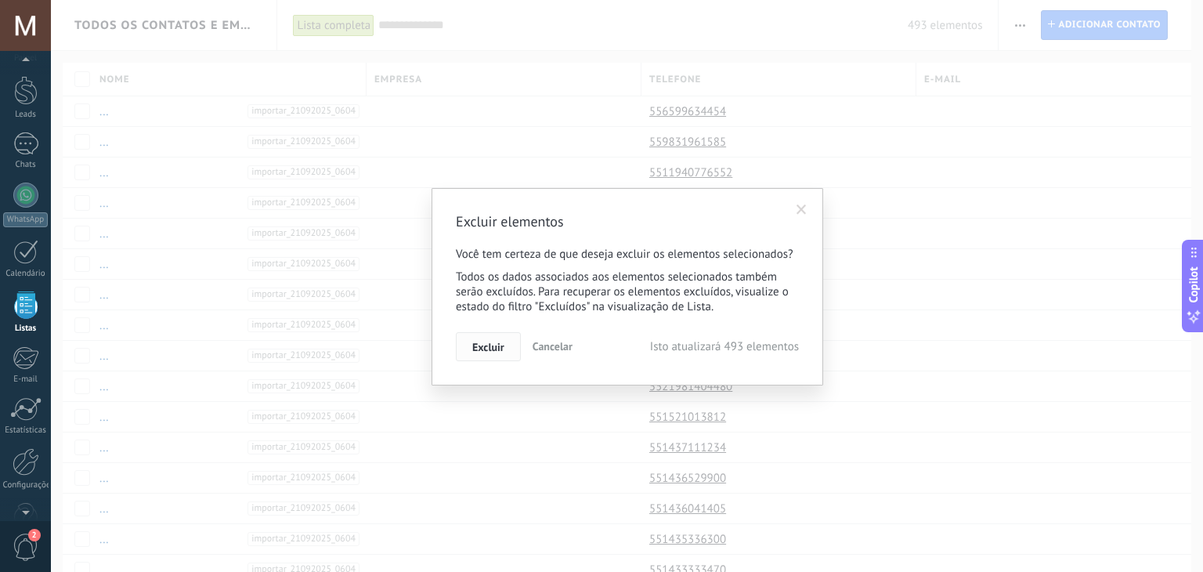
click at [492, 348] on span "Excluir" at bounding box center [488, 346] width 32 height 11
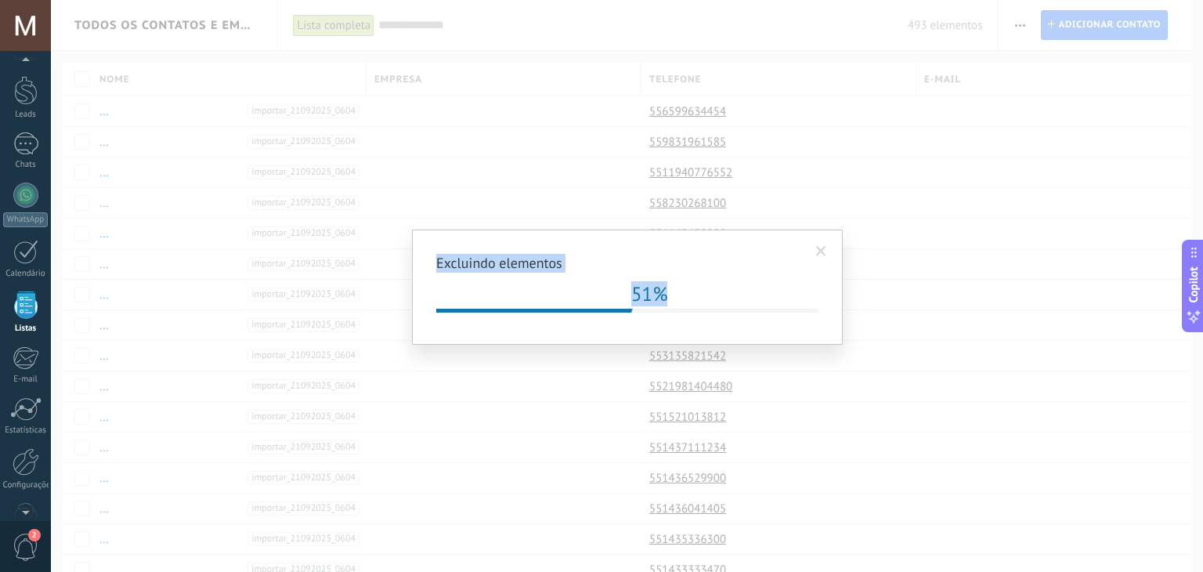
drag, startPoint x: 821, startPoint y: 251, endPoint x: 678, endPoint y: 290, distance: 147.6
click at [678, 290] on div "Excluindo elementos 51% Continuar no CRM" at bounding box center [627, 283] width 382 height 59
click at [678, 290] on div "51%" at bounding box center [627, 293] width 382 height 25
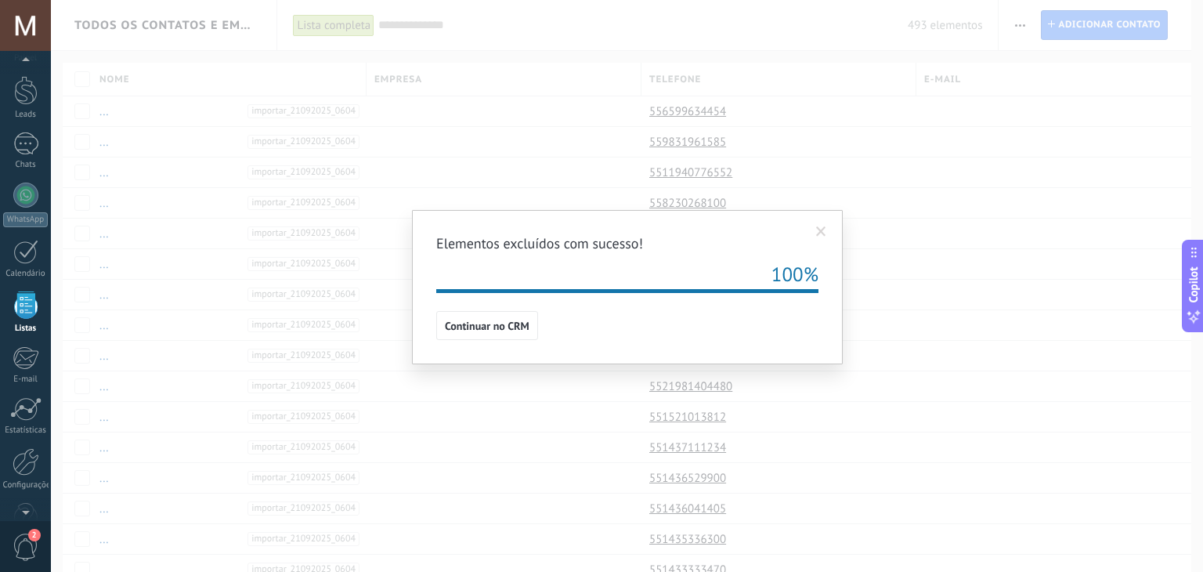
click at [887, 246] on div "Elementos excluídos com sucesso! 100% Continuar no CRM" at bounding box center [627, 286] width 1152 height 572
click at [818, 238] on span at bounding box center [821, 231] width 26 height 27
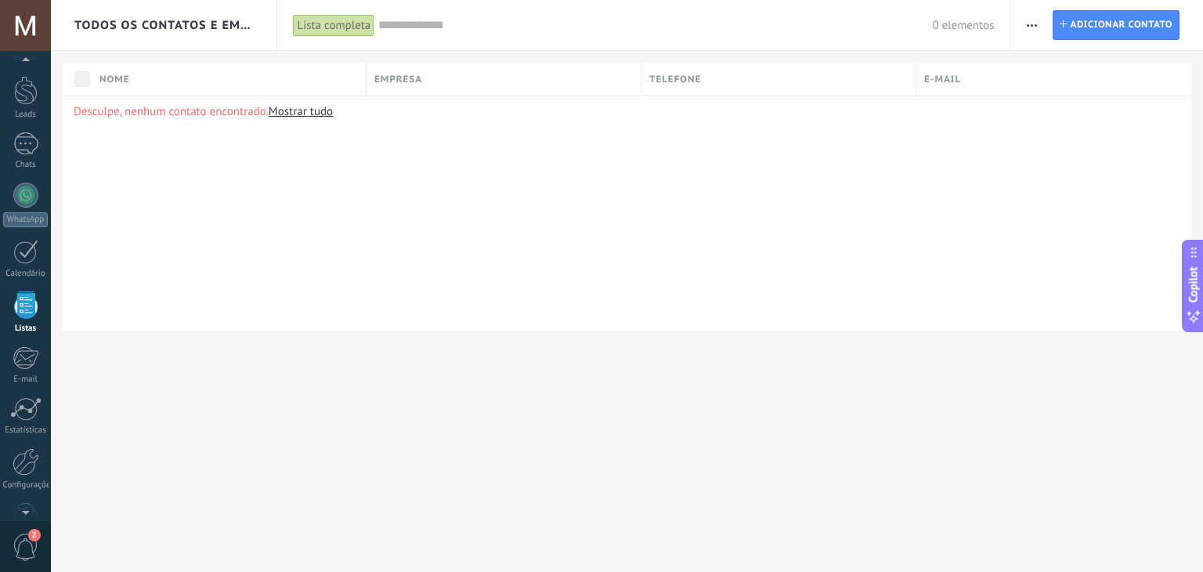
click at [1042, 21] on button "button" at bounding box center [1031, 25] width 23 height 30
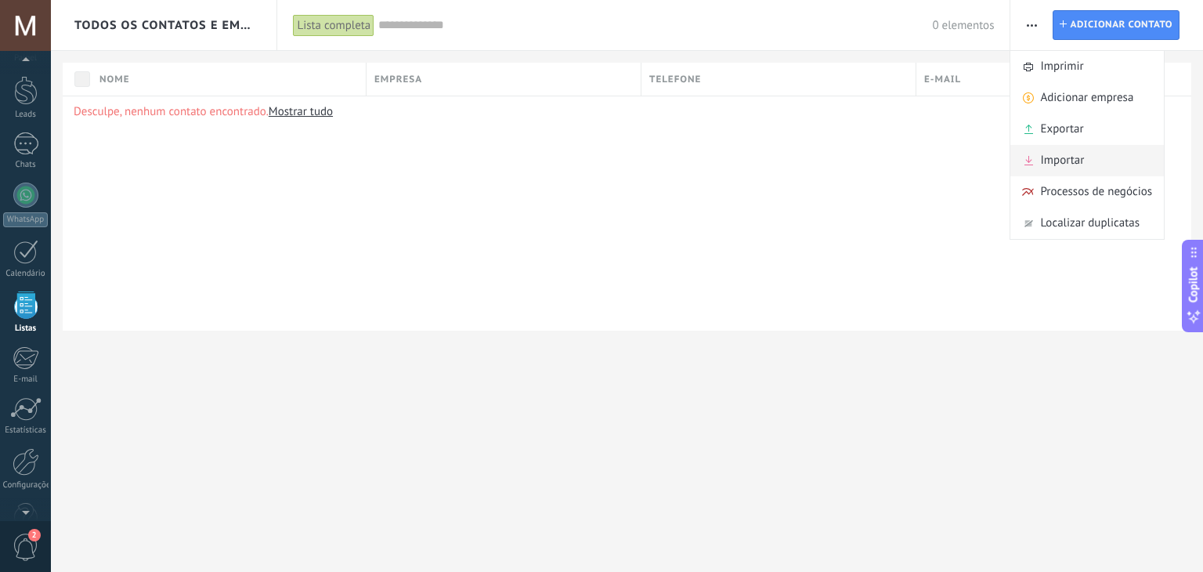
click at [1071, 153] on span "Importar" at bounding box center [1062, 160] width 44 height 31
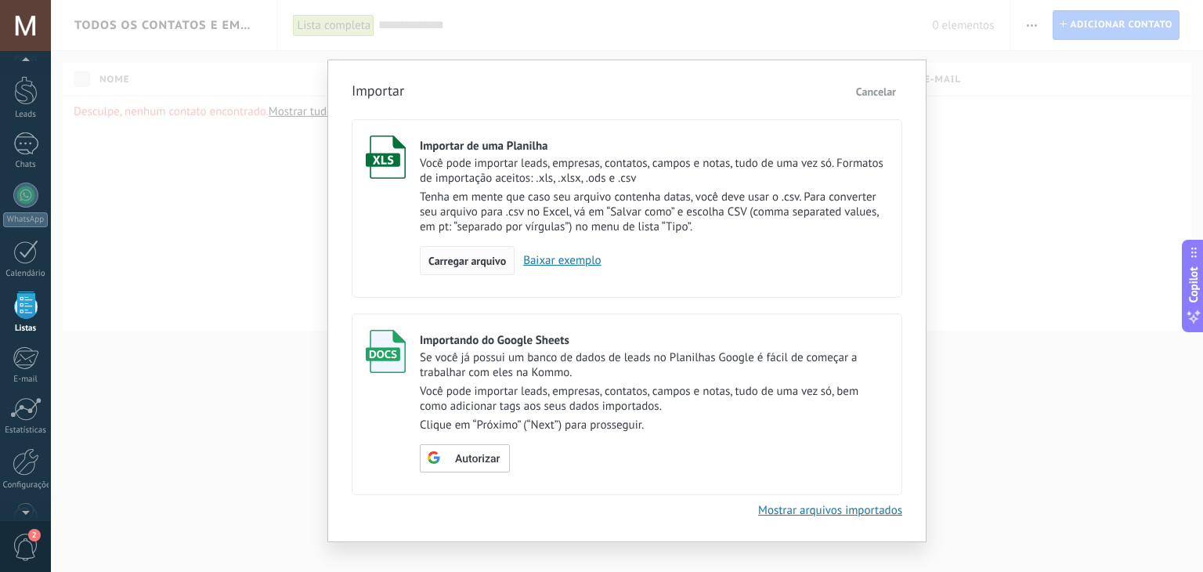
click at [450, 257] on span "Carregar arquivo" at bounding box center [467, 260] width 78 height 11
click at [0, 0] on input "Importar de uma Planilha Você pode importar leads, empresas, contatos, campos e…" at bounding box center [0, 0] width 0 height 0
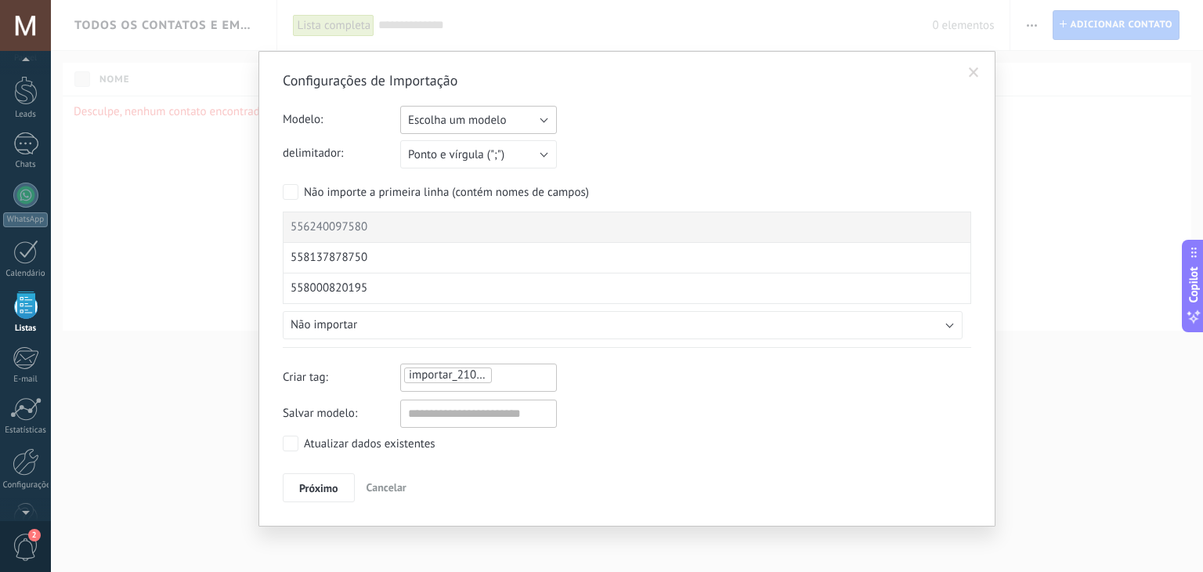
click at [467, 121] on span "Escolha um modelo" at bounding box center [457, 120] width 98 height 15
click at [451, 148] on span "testdispar" at bounding box center [471, 146] width 161 height 15
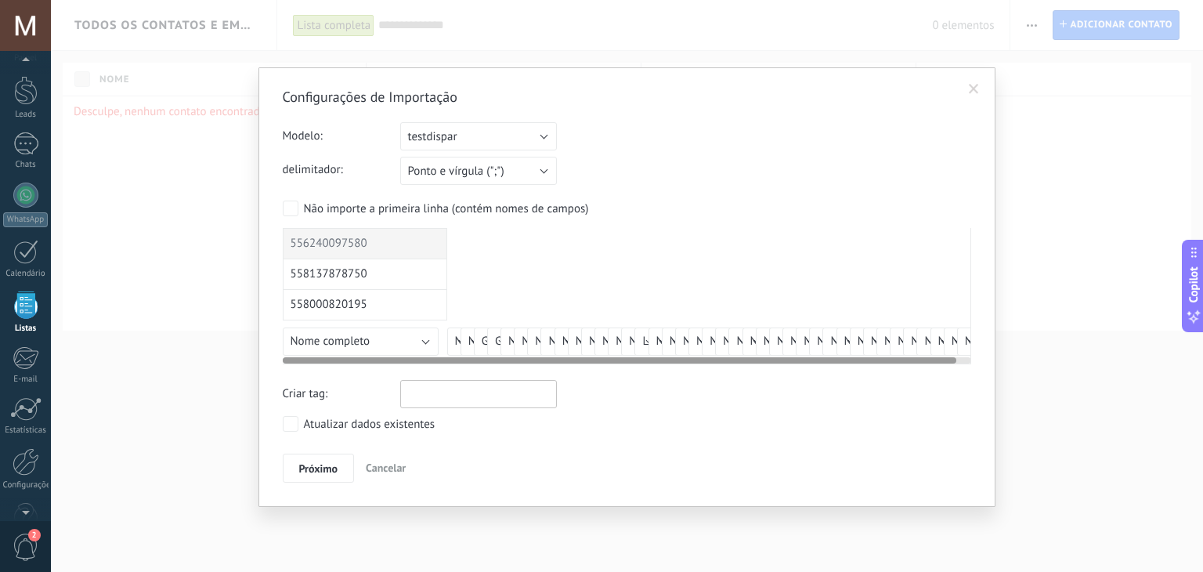
drag, startPoint x: 460, startPoint y: 355, endPoint x: 332, endPoint y: 372, distance: 128.8
click at [351, 360] on div at bounding box center [619, 360] width 673 height 6
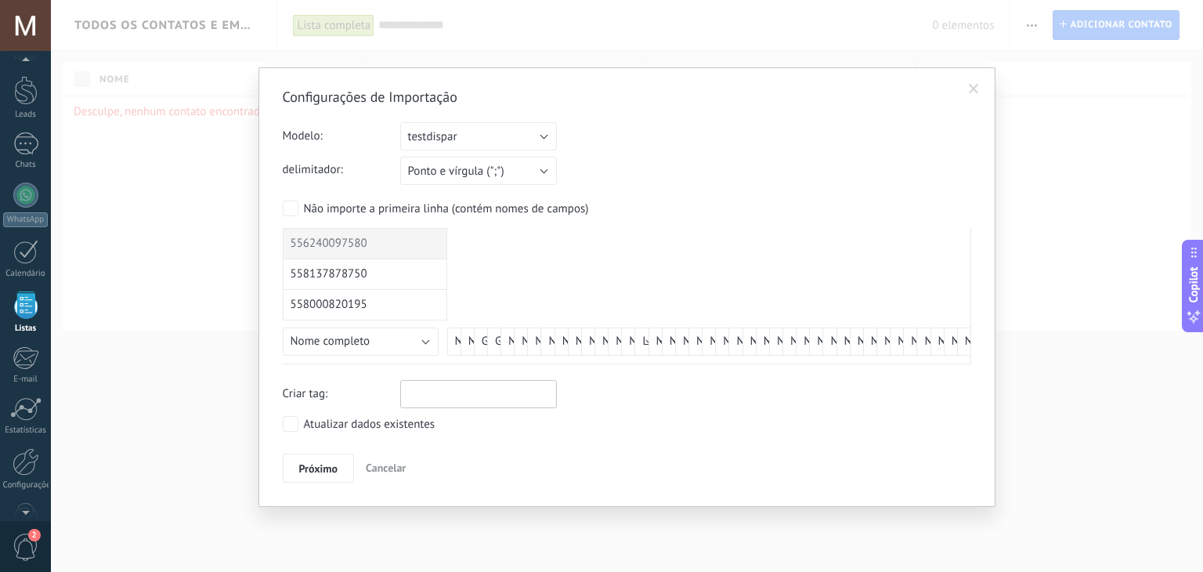
click at [323, 424] on div "Atualizar dados existentes" at bounding box center [370, 425] width 132 height 16
click at [317, 465] on span "Próximo" at bounding box center [318, 468] width 39 height 11
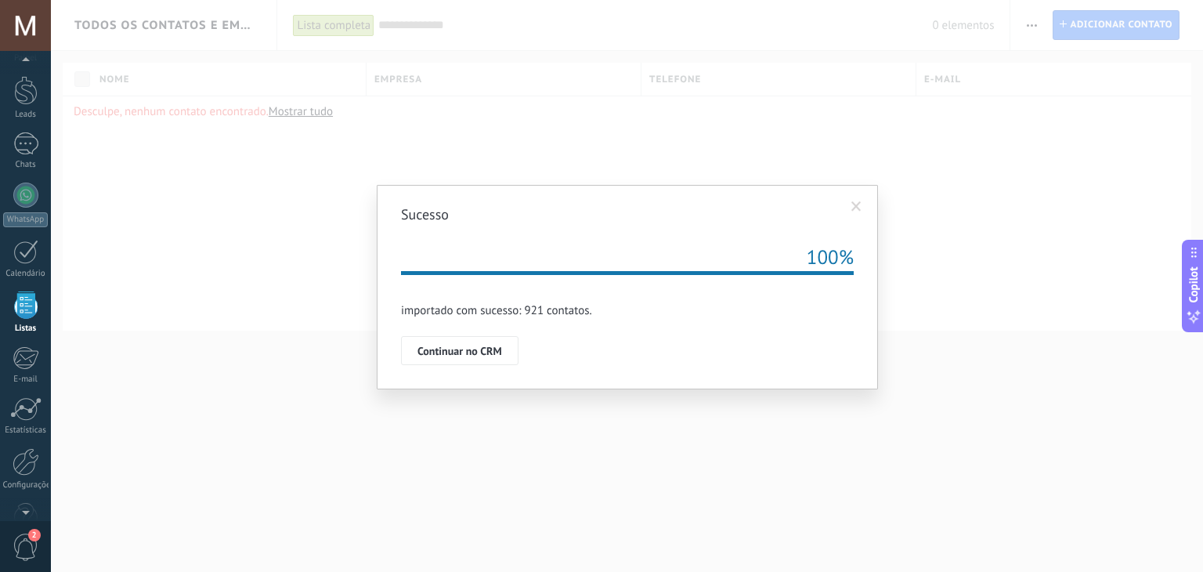
click at [453, 356] on span "Continuar no CRM" at bounding box center [459, 350] width 85 height 11
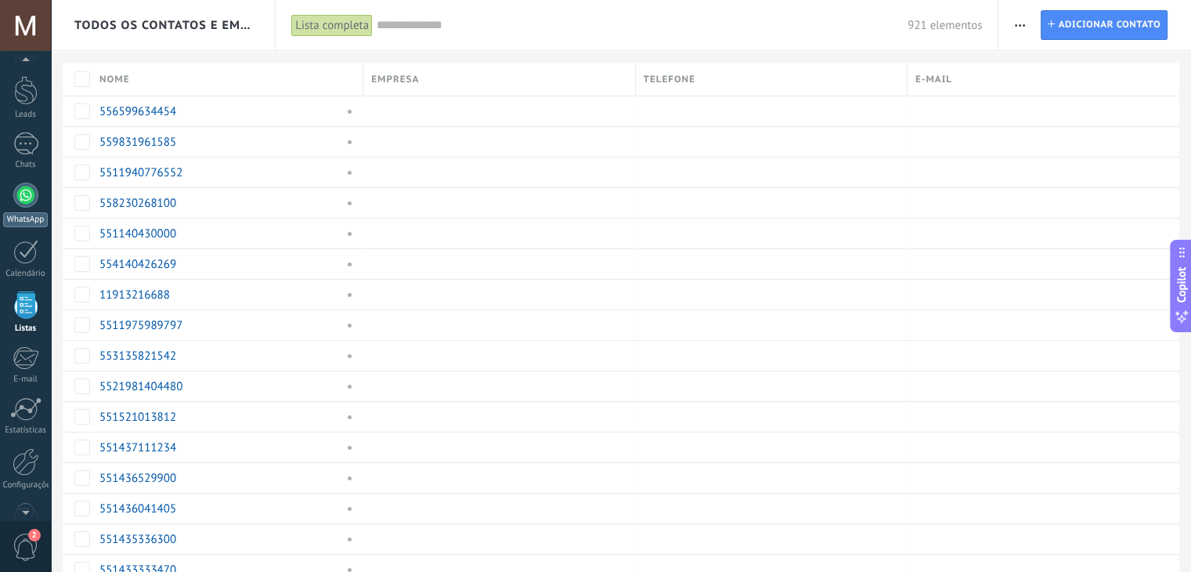
click at [29, 215] on div "WhatsApp" at bounding box center [25, 219] width 45 height 15
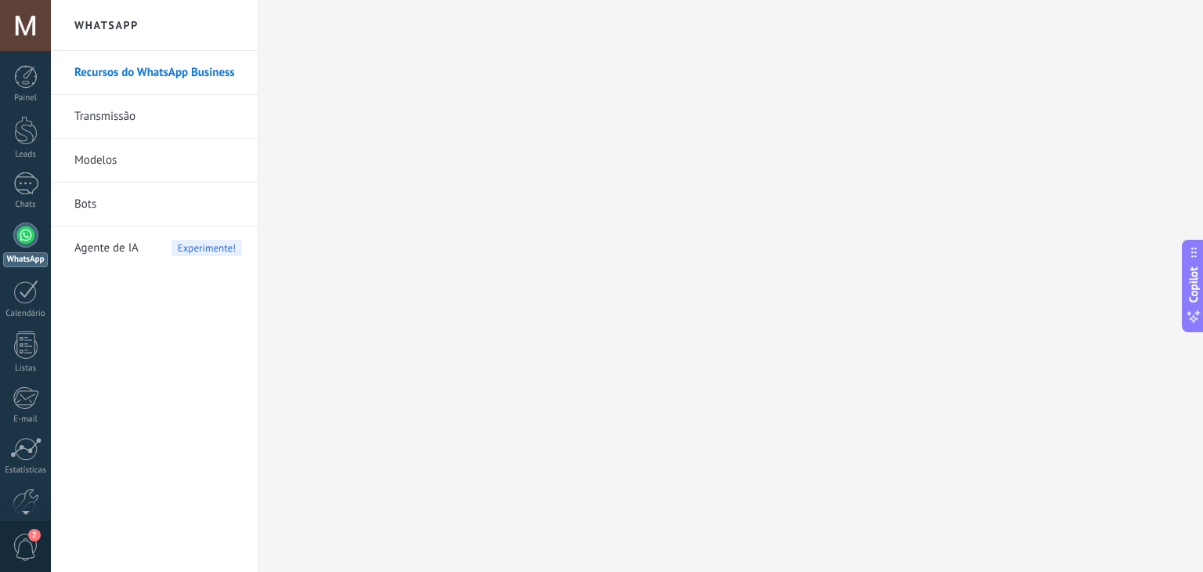
click at [116, 121] on link "Transmissão" at bounding box center [158, 117] width 168 height 44
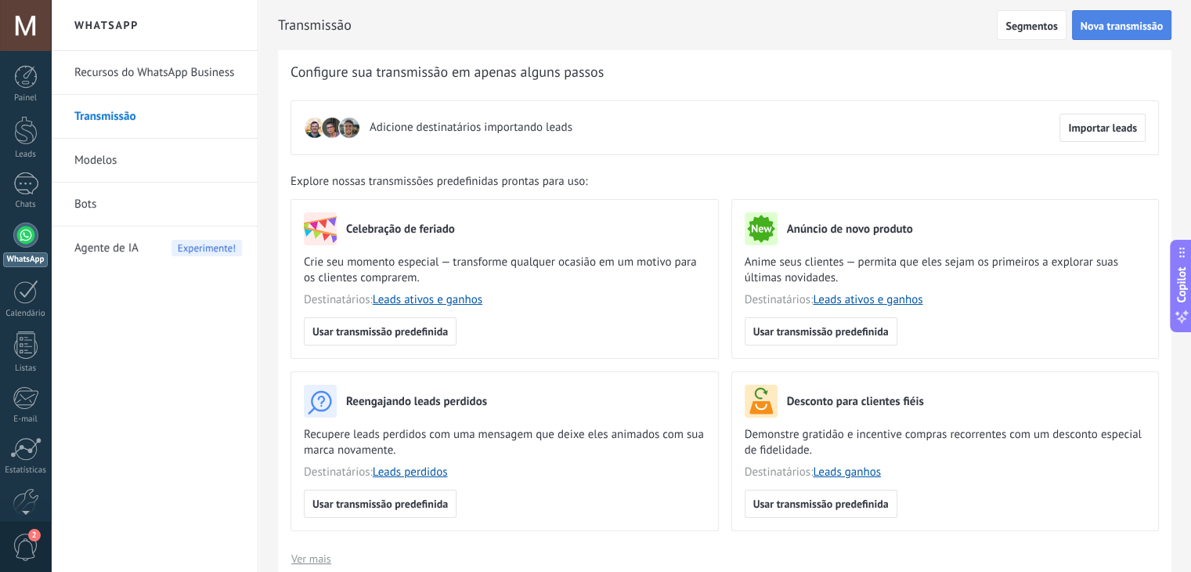
click at [1096, 29] on span "Nova transmissão" at bounding box center [1122, 25] width 82 height 11
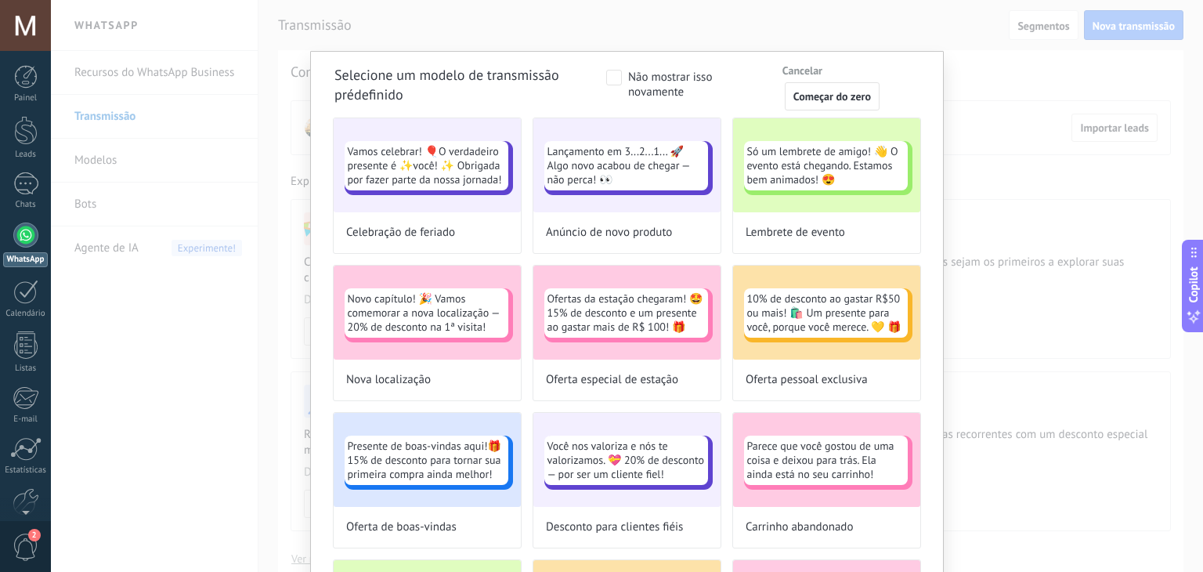
click at [1115, 95] on div "Selecione um modelo de transmissão prédefinido Não mostrar isso novamente Cance…" at bounding box center [627, 286] width 1152 height 572
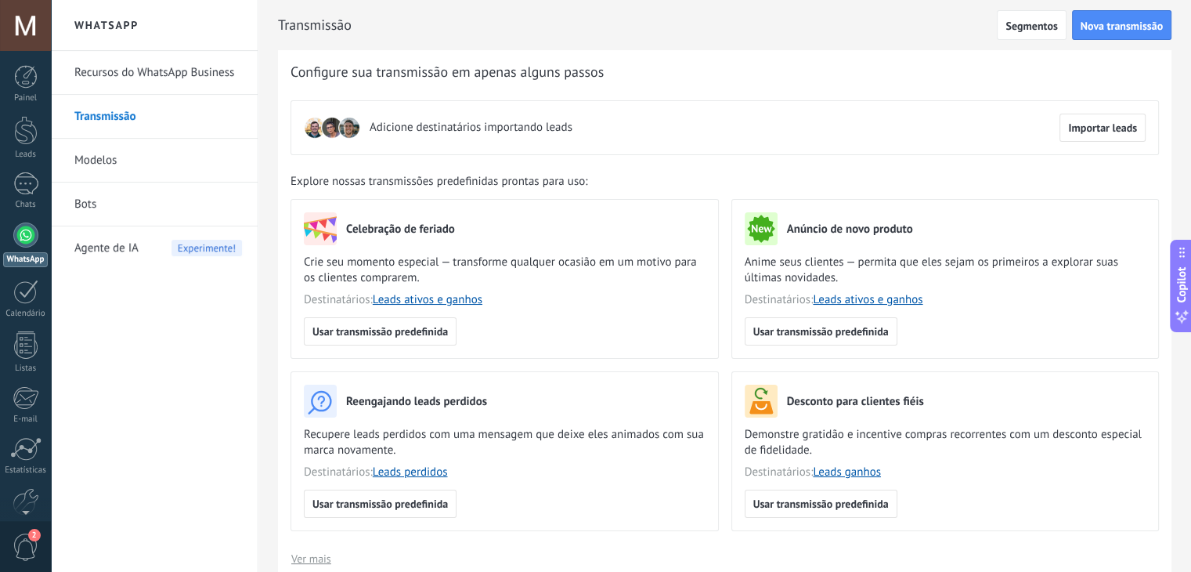
click at [95, 166] on link "Modelos" at bounding box center [158, 161] width 168 height 44
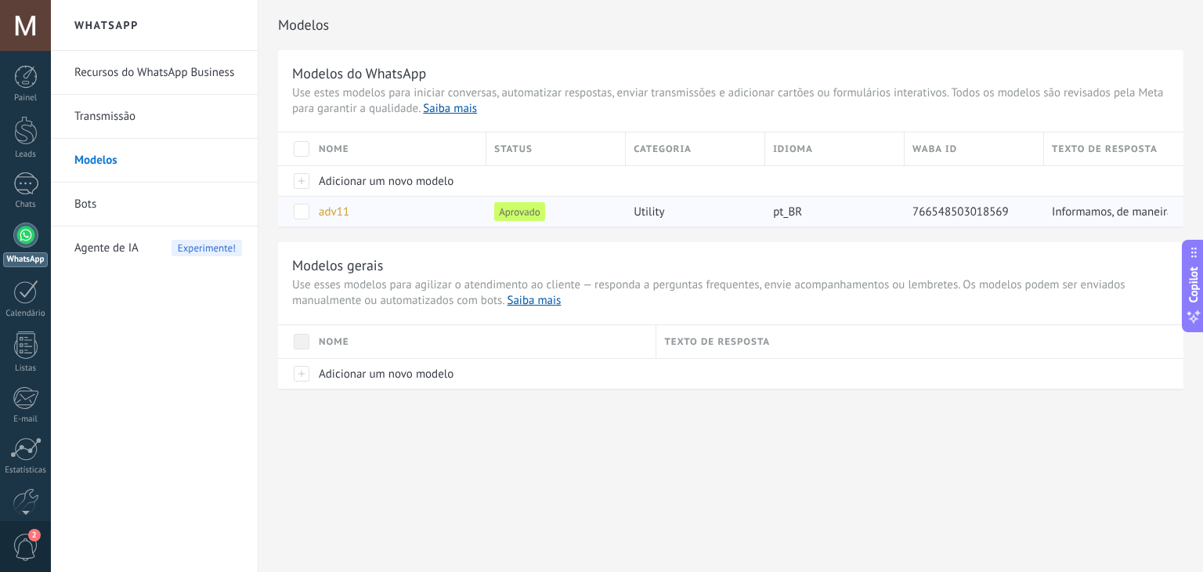
click at [405, 215] on div "adv11" at bounding box center [395, 212] width 168 height 30
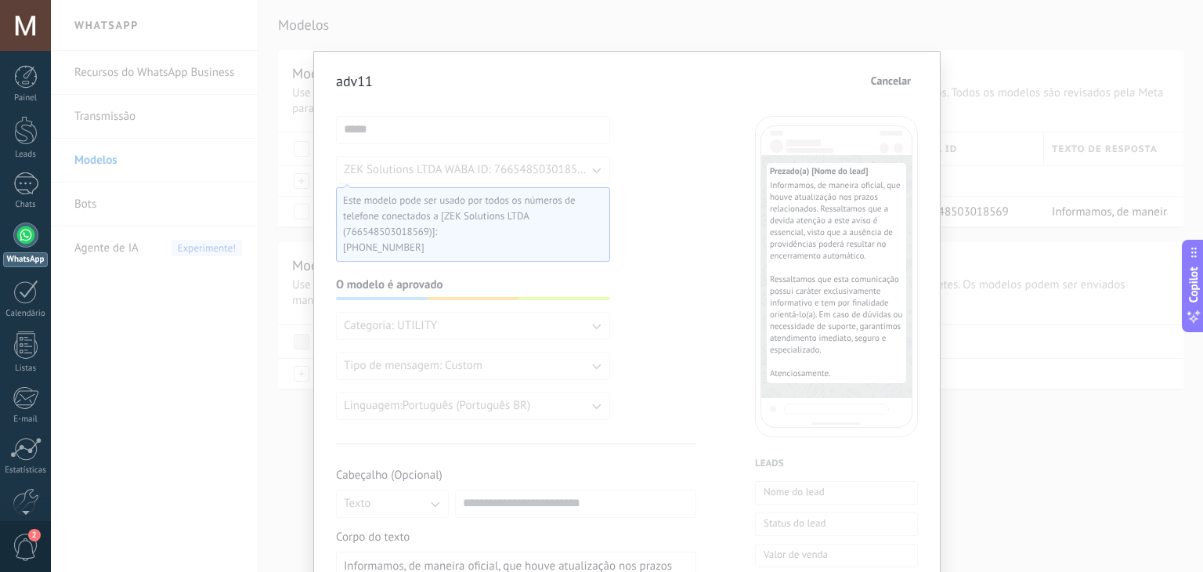
click at [871, 76] on span "Cancelar" at bounding box center [891, 80] width 40 height 11
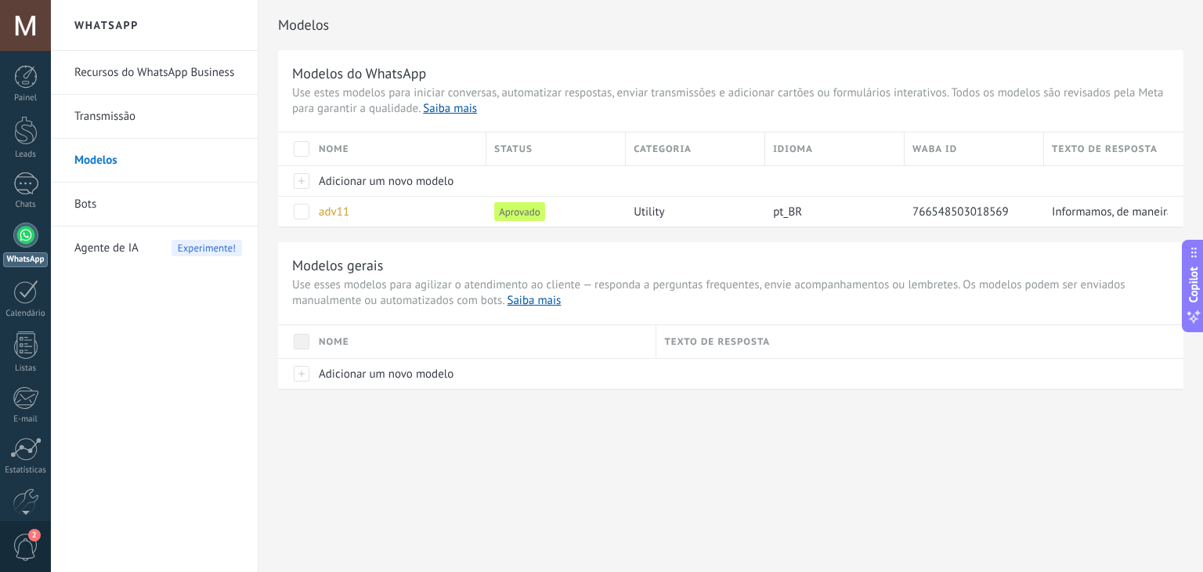
click at [82, 215] on link "Bots" at bounding box center [158, 204] width 168 height 44
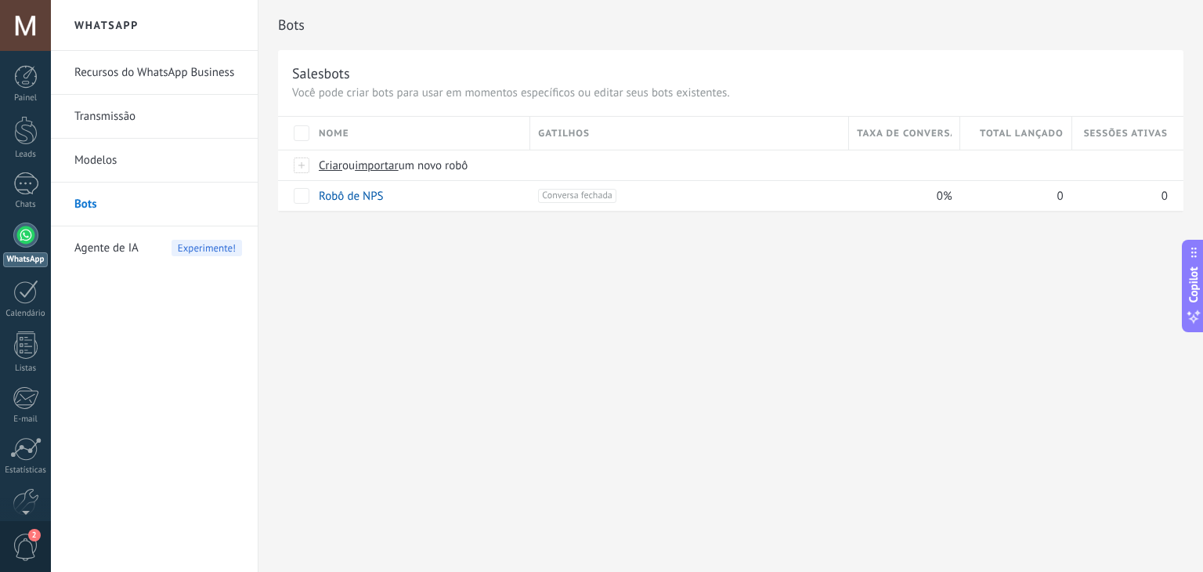
click at [168, 78] on link "Recursos do WhatsApp Business" at bounding box center [158, 73] width 168 height 44
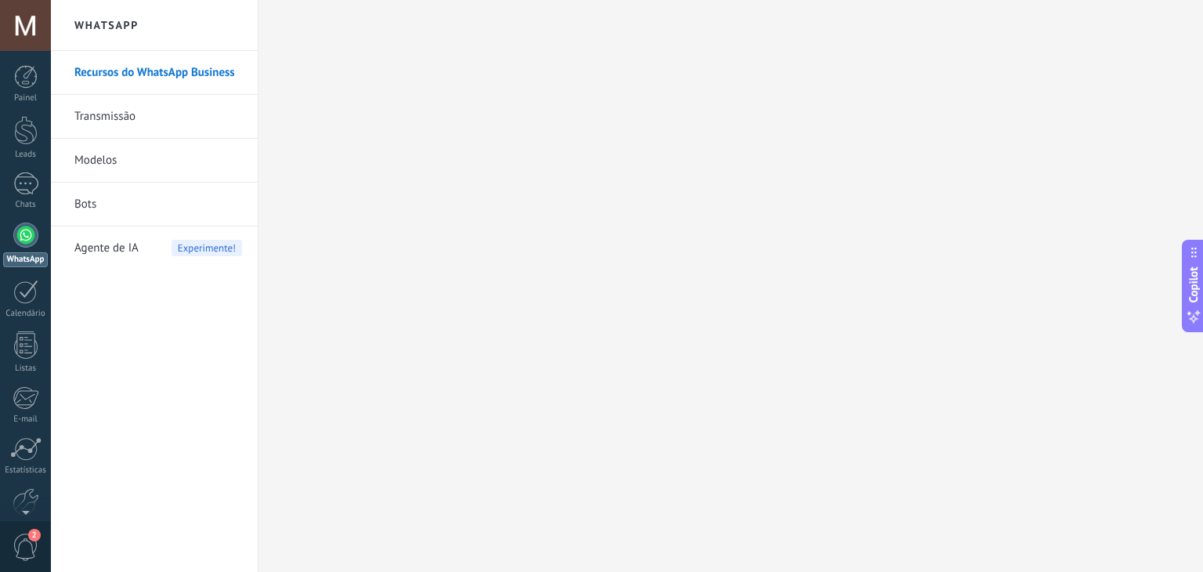
click at [108, 115] on link "Transmissão" at bounding box center [158, 117] width 168 height 44
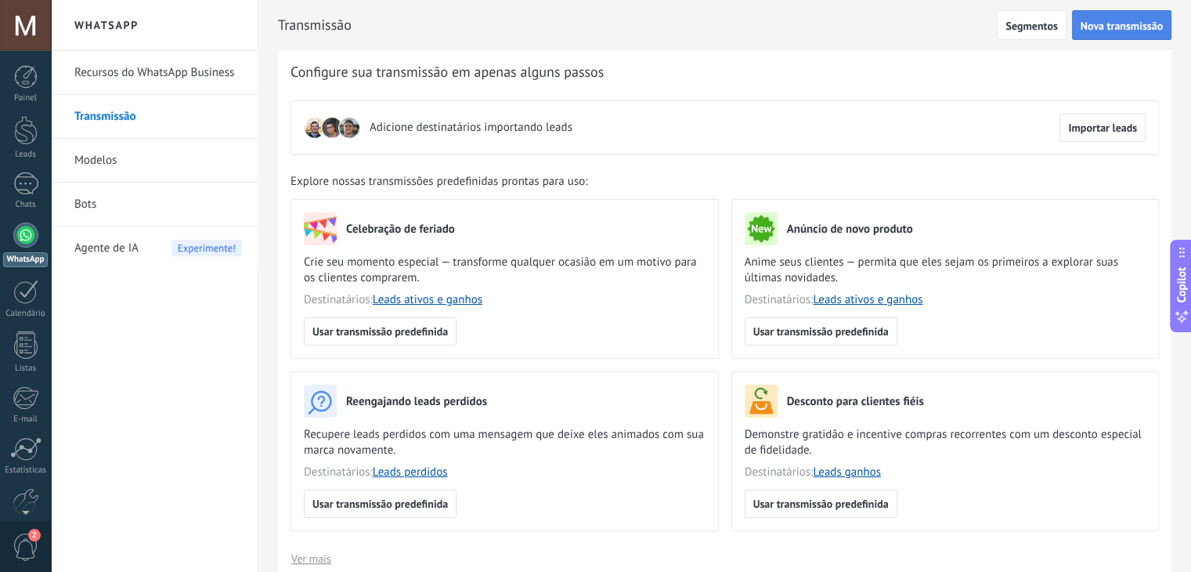
click at [1106, 23] on span "Nova transmissão" at bounding box center [1122, 25] width 82 height 11
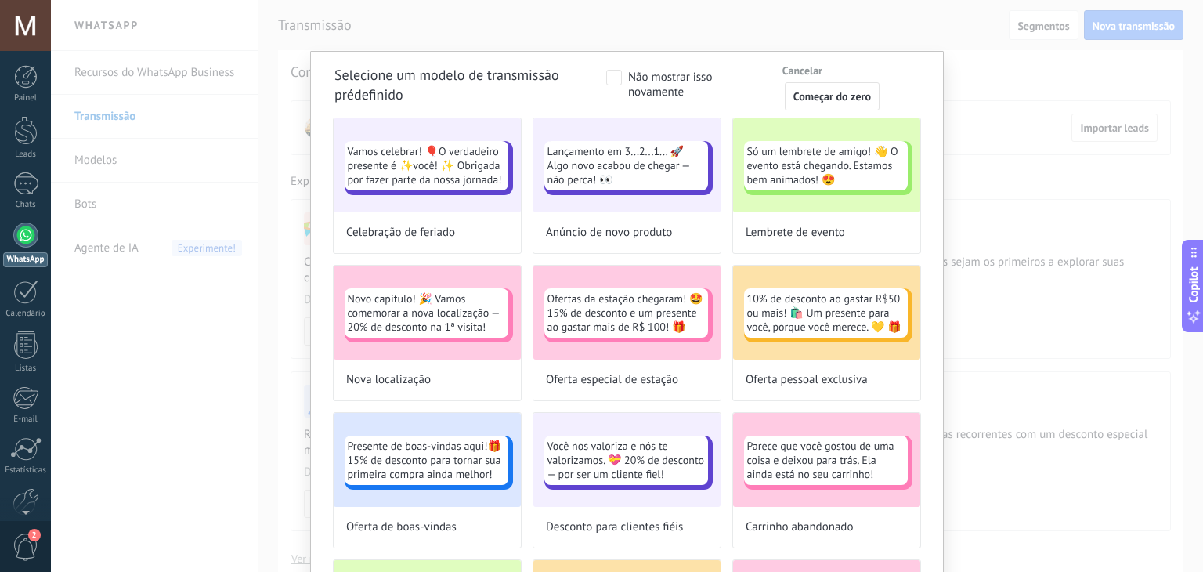
click at [619, 76] on span at bounding box center [614, 78] width 16 height 16
click at [833, 95] on span "Começar do zero" at bounding box center [832, 96] width 78 height 11
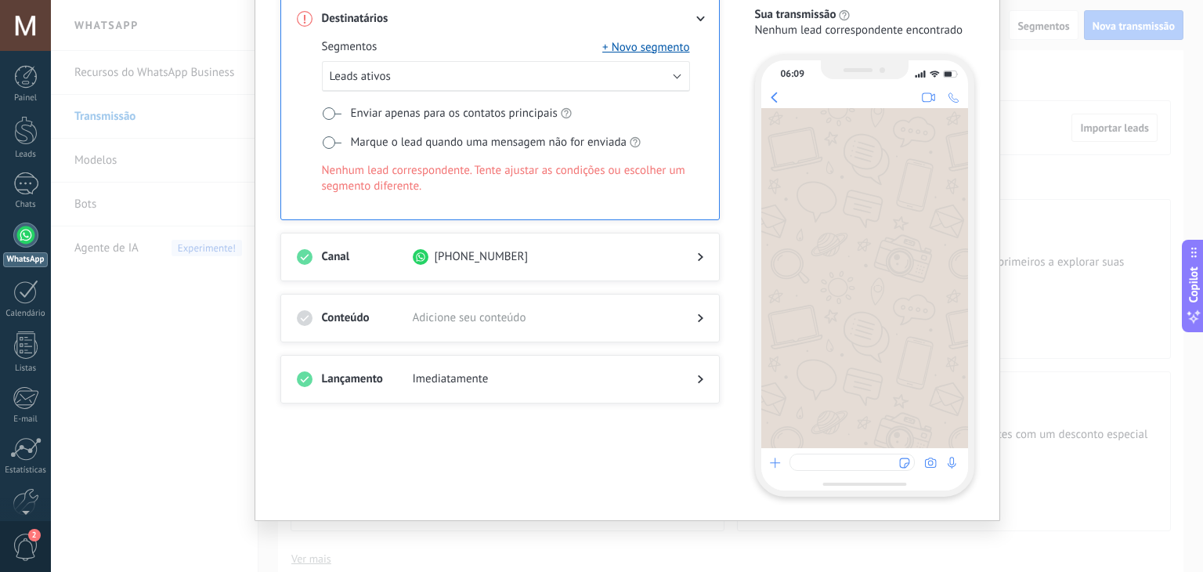
scroll to position [125, 0]
click at [699, 313] on icon at bounding box center [700, 317] width 5 height 9
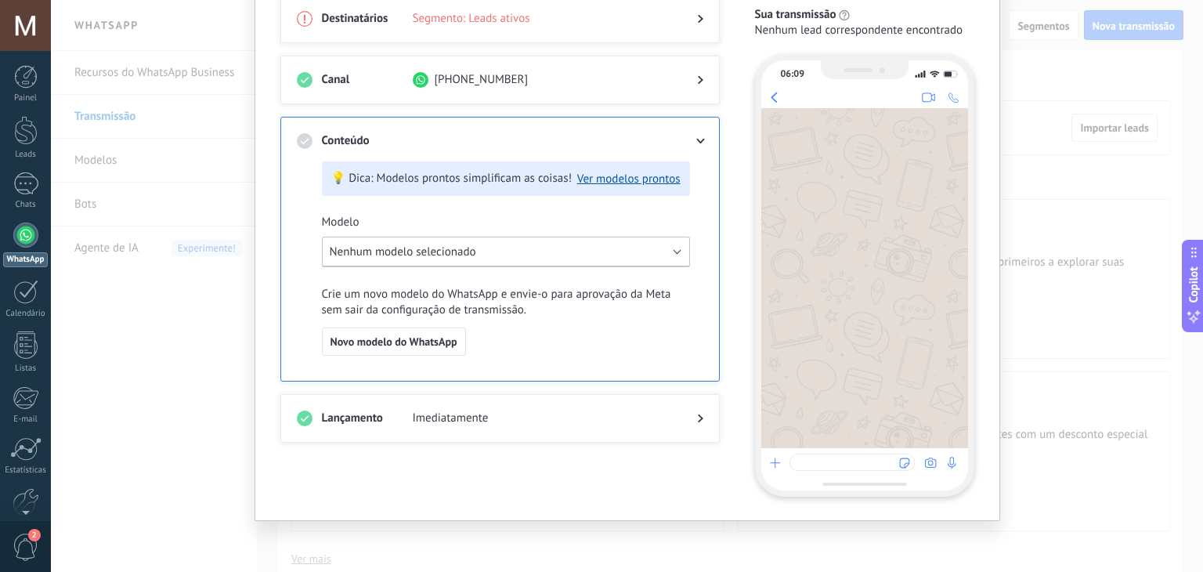
click at [500, 255] on button "Nenhum modelo selecionado" at bounding box center [506, 252] width 368 height 31
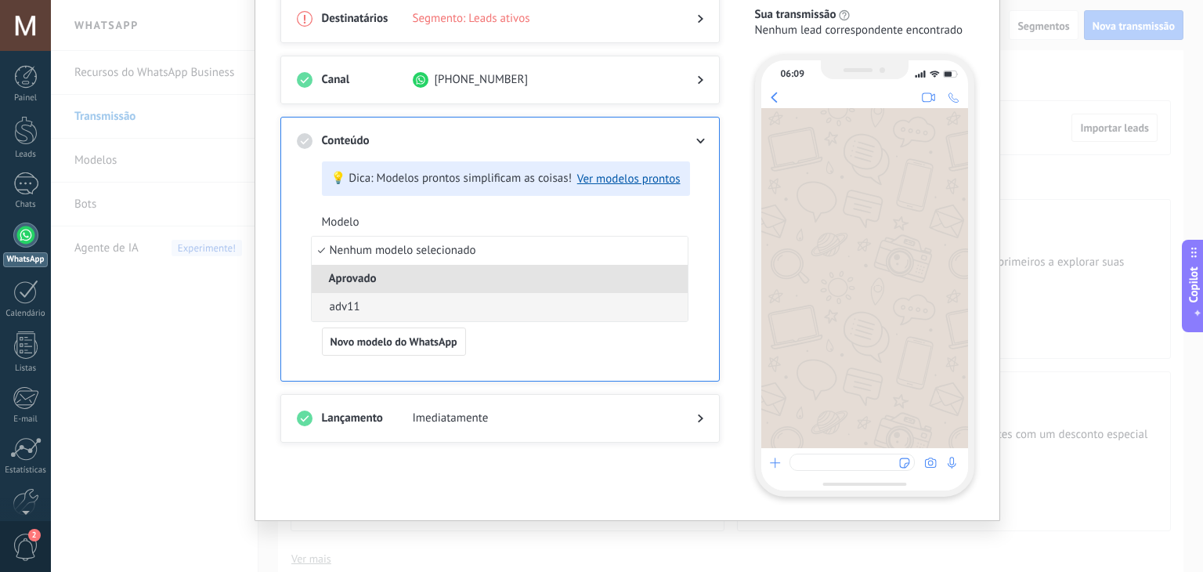
click at [391, 305] on li "adv11" at bounding box center [500, 307] width 376 height 28
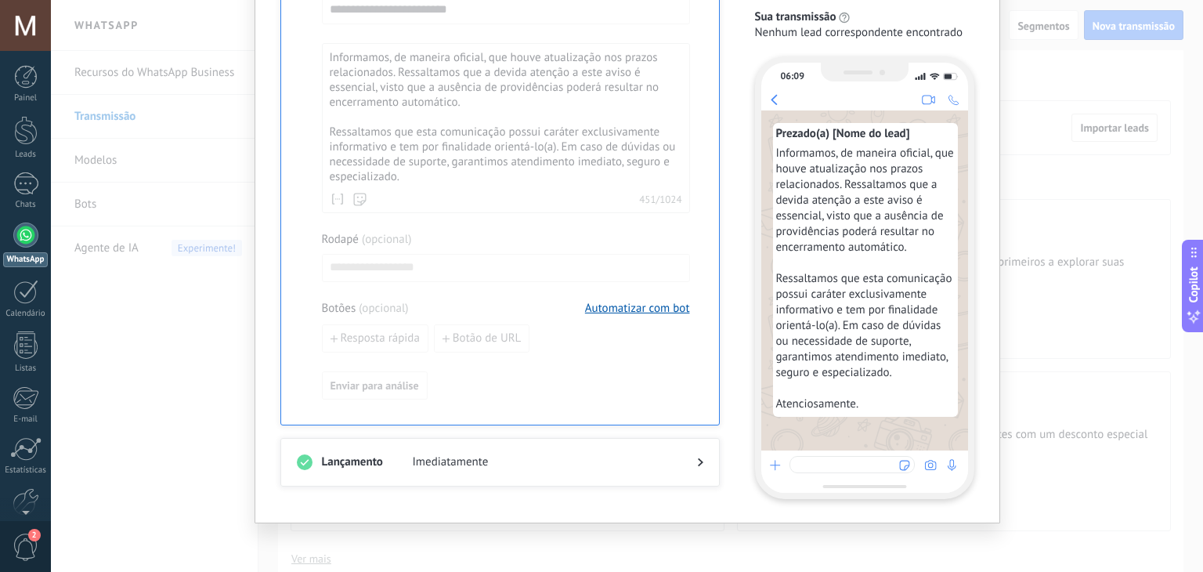
click at [487, 470] on div at bounding box center [500, 478] width 406 height 16
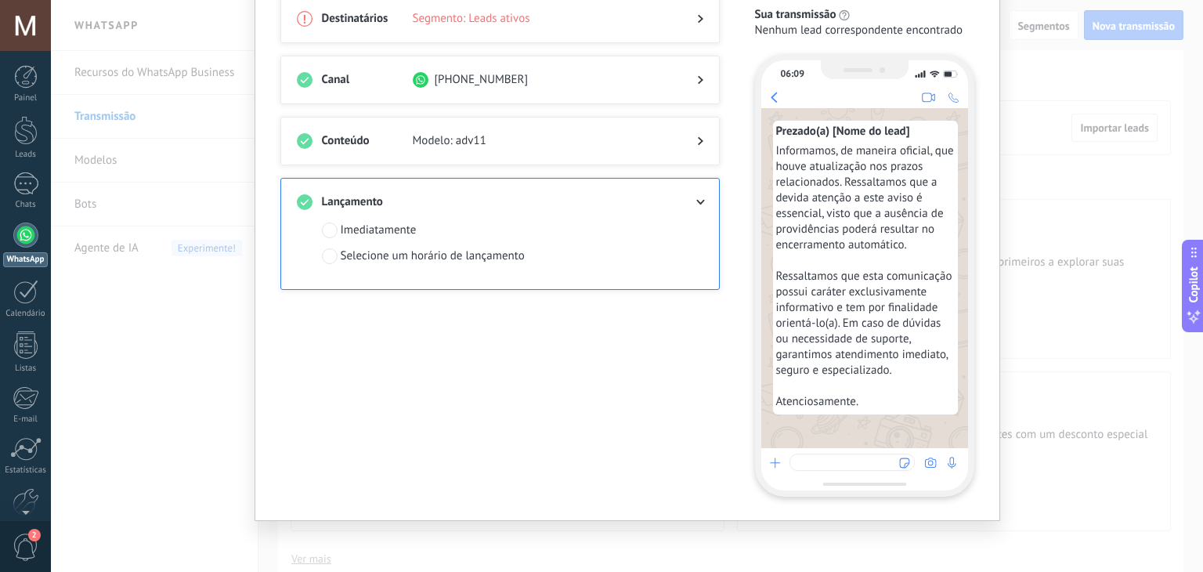
click at [496, 391] on div "Destinatários Segmento: Leads ativos Canal [PHONE_NUMBER] Conteúdo Modelo: adv1…" at bounding box center [509, 246] width 458 height 502
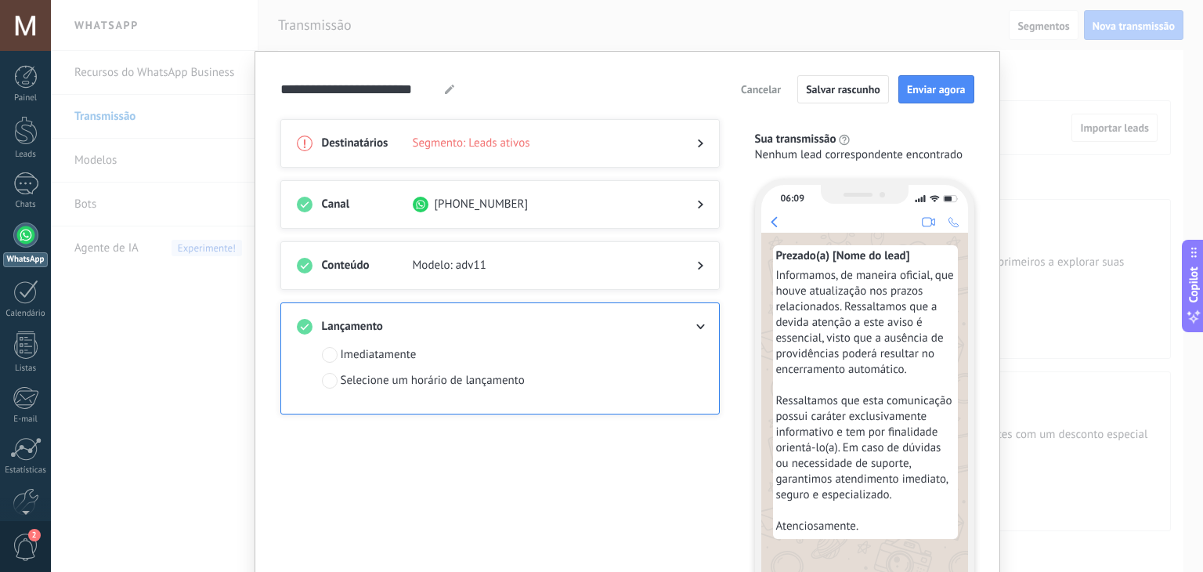
click at [528, 146] on span "Segmento: Leads ativos" at bounding box center [542, 143] width 259 height 16
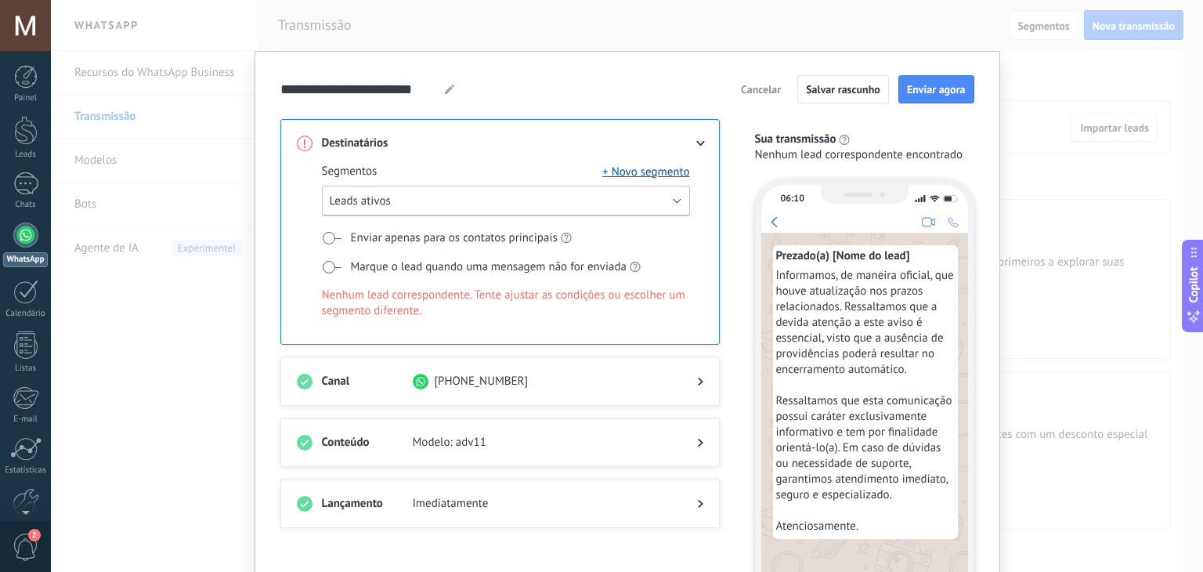
click at [454, 204] on button "Leads ativos" at bounding box center [506, 201] width 368 height 31
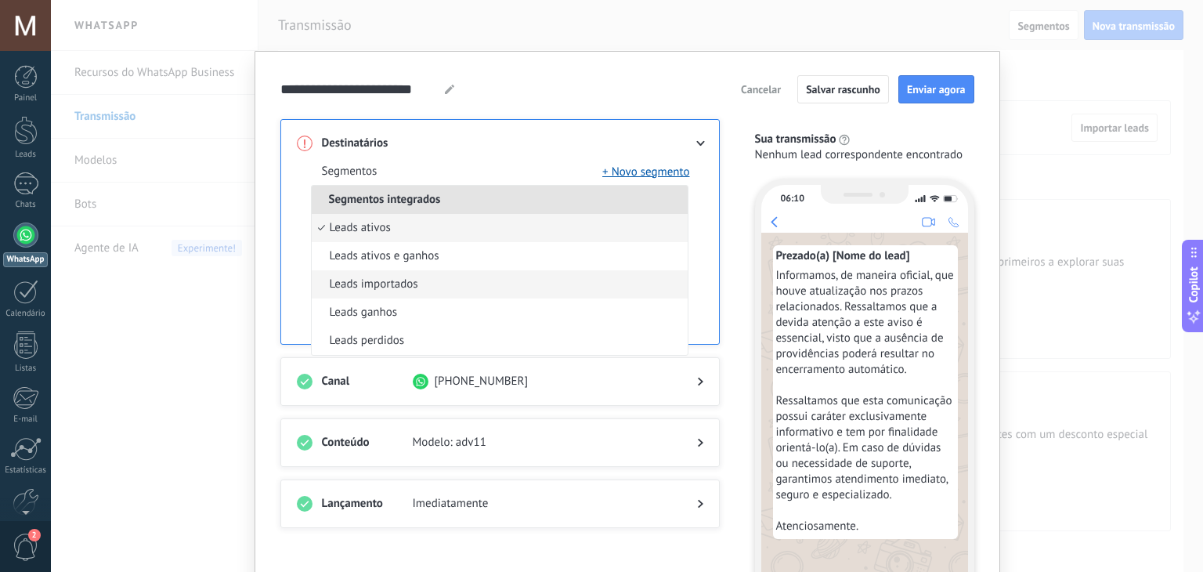
click at [374, 282] on span "Leads importados" at bounding box center [374, 284] width 88 height 16
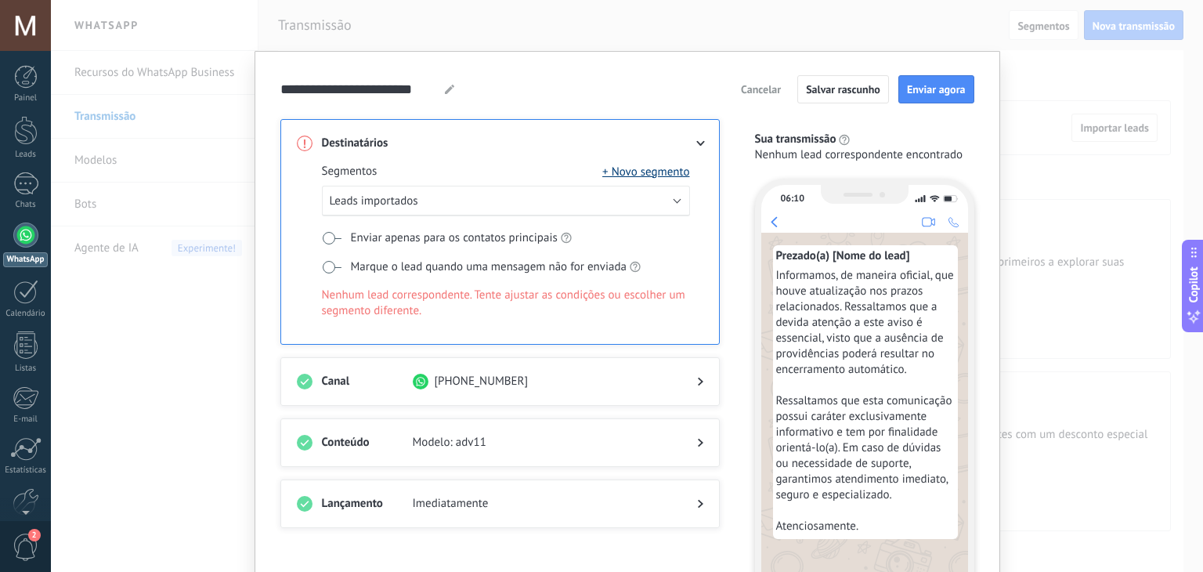
click at [637, 172] on button "+ Novo segmento" at bounding box center [645, 172] width 87 height 16
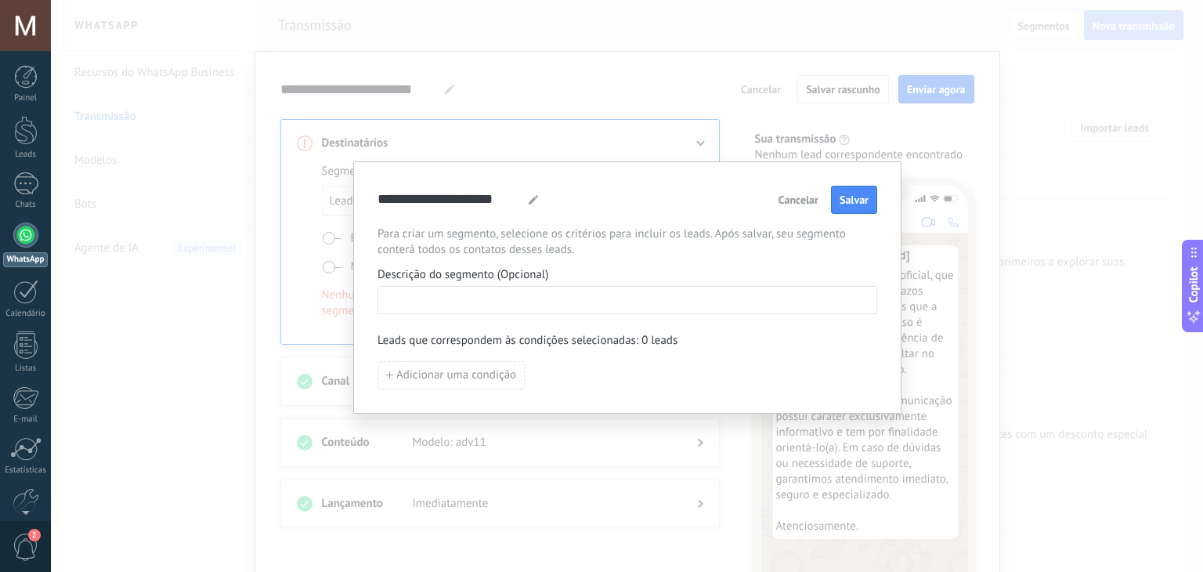
click at [536, 309] on input at bounding box center [627, 299] width 498 height 25
click at [482, 373] on span "Adicionar uma condição" at bounding box center [456, 375] width 120 height 11
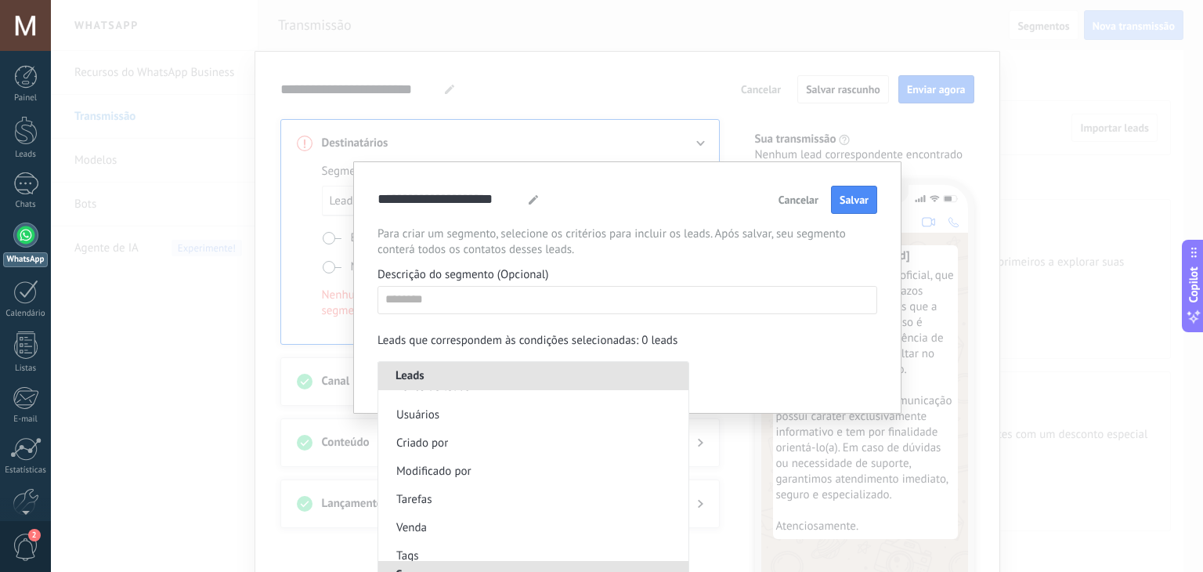
scroll to position [392, 0]
click at [758, 501] on div "**********" at bounding box center [627, 286] width 1152 height 572
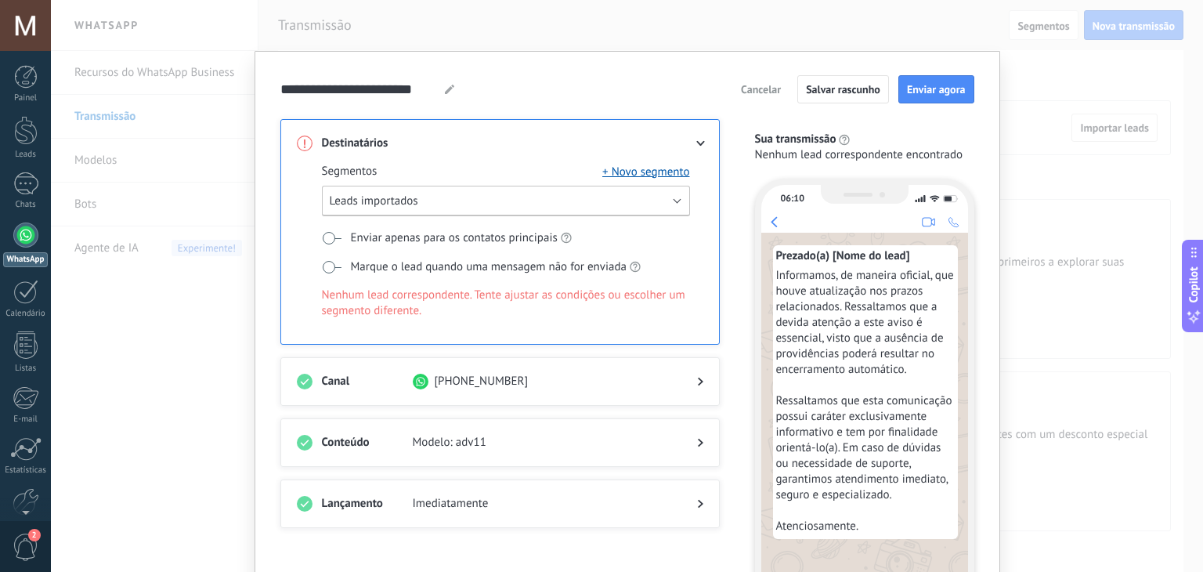
click at [391, 199] on span "Leads importados" at bounding box center [374, 200] width 88 height 15
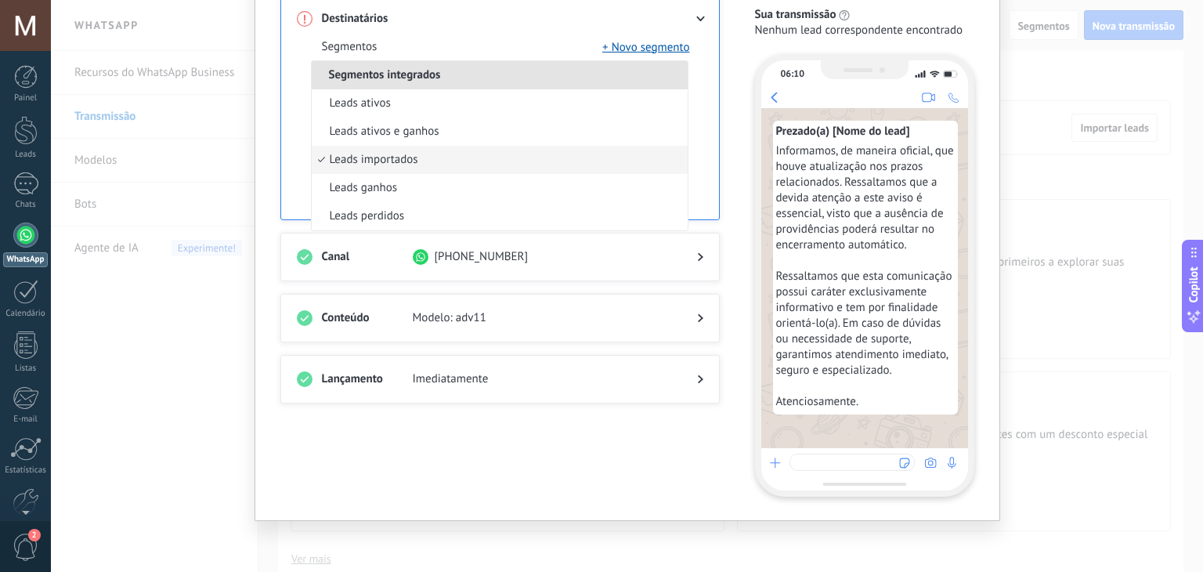
scroll to position [0, 0]
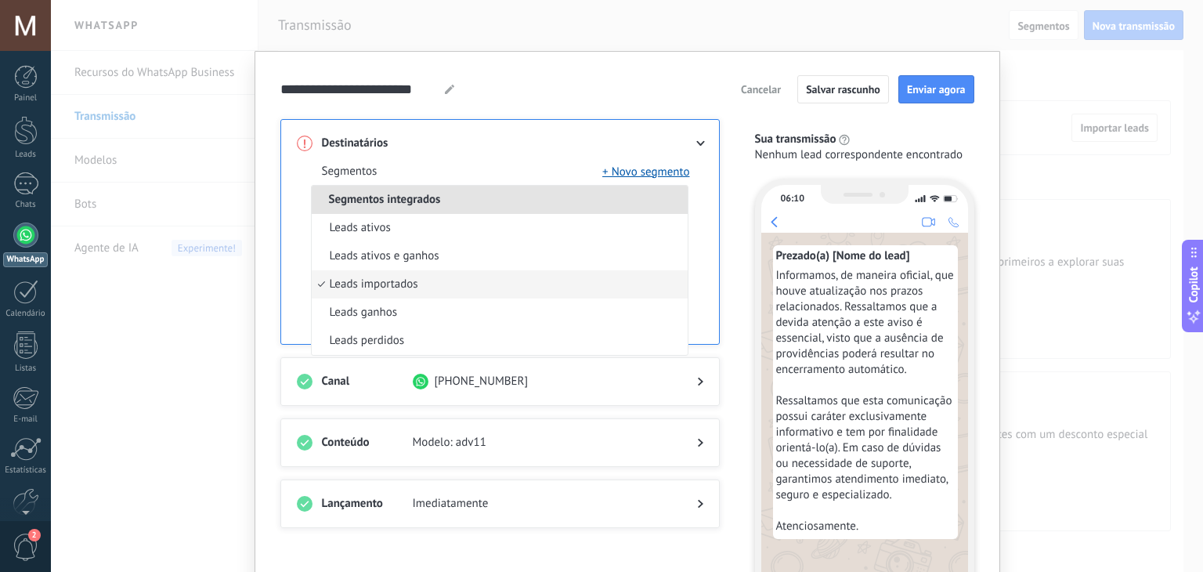
click at [351, 283] on span "Leads importados" at bounding box center [374, 284] width 88 height 16
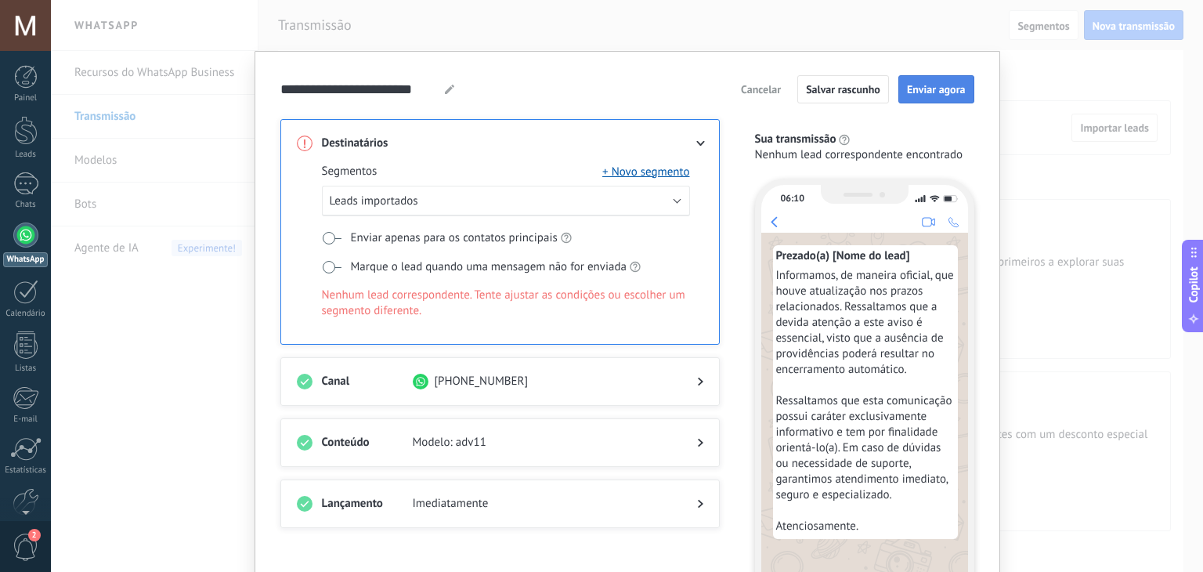
click at [933, 100] on button "Enviar agora" at bounding box center [936, 89] width 76 height 28
click at [695, 141] on icon at bounding box center [699, 143] width 9 height 5
click at [621, 175] on button "+ Novo segmento" at bounding box center [645, 172] width 87 height 16
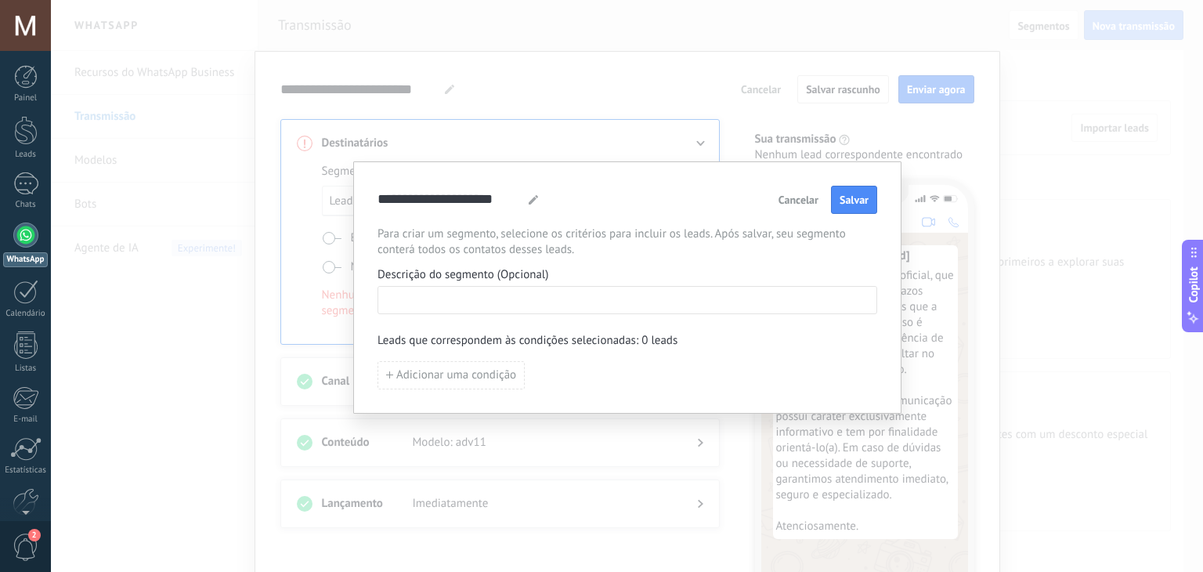
click at [500, 294] on input at bounding box center [627, 299] width 498 height 25
type input "****"
click at [430, 371] on span "Adicionar uma condição" at bounding box center [456, 375] width 120 height 11
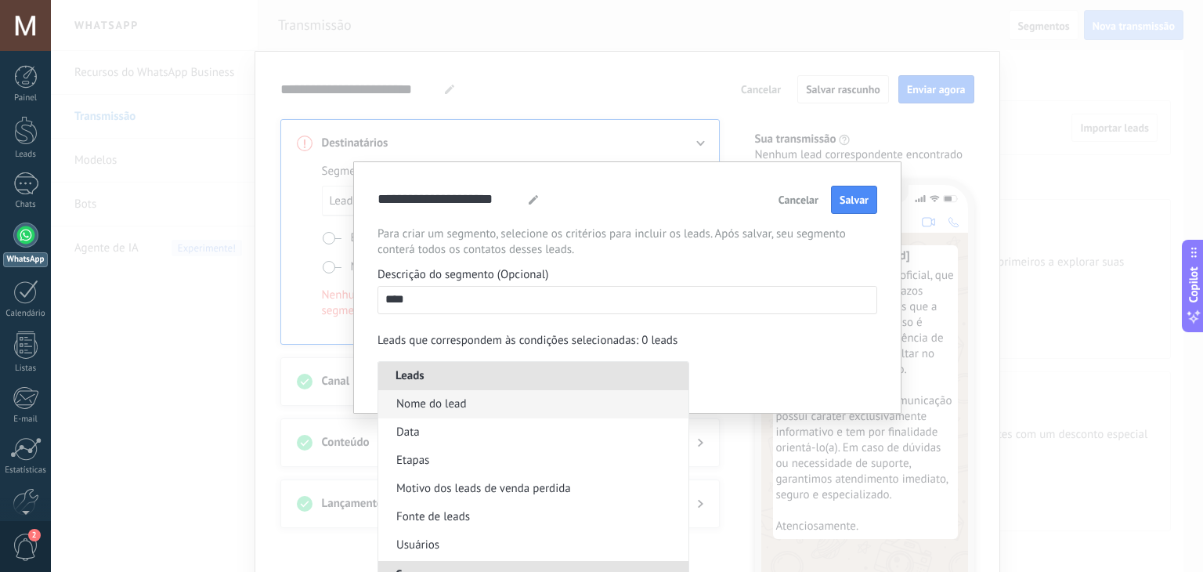
click at [423, 401] on span "Nome do lead" at bounding box center [431, 404] width 70 height 16
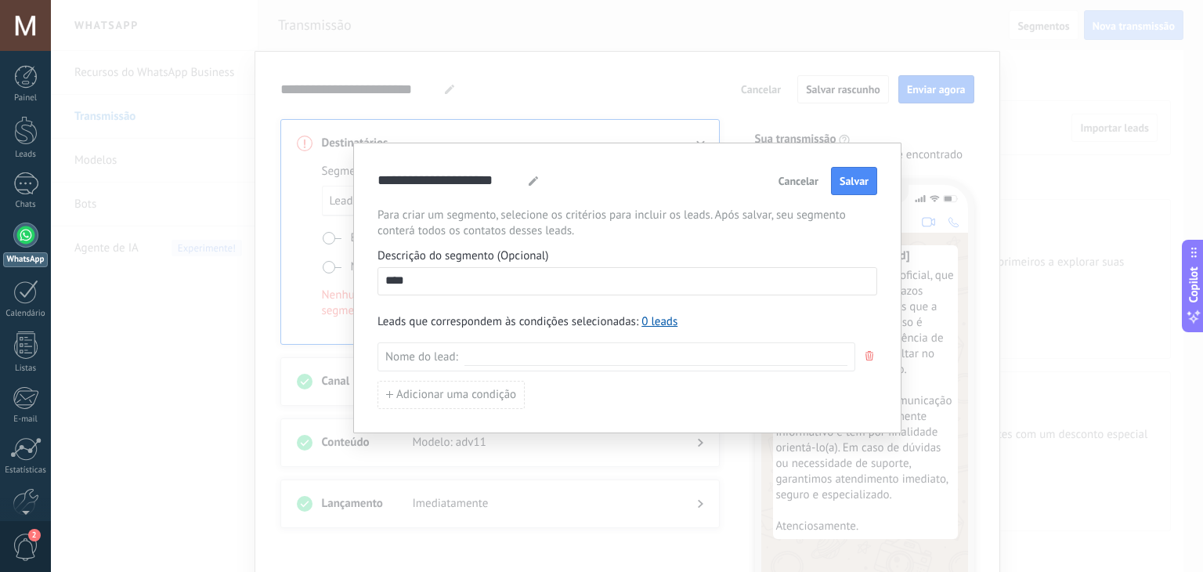
click at [464, 288] on input "****" at bounding box center [627, 280] width 498 height 25
click at [491, 366] on div "Nome do lead :" at bounding box center [616, 356] width 478 height 29
click at [439, 395] on span "Adicionar uma condição" at bounding box center [456, 394] width 120 height 11
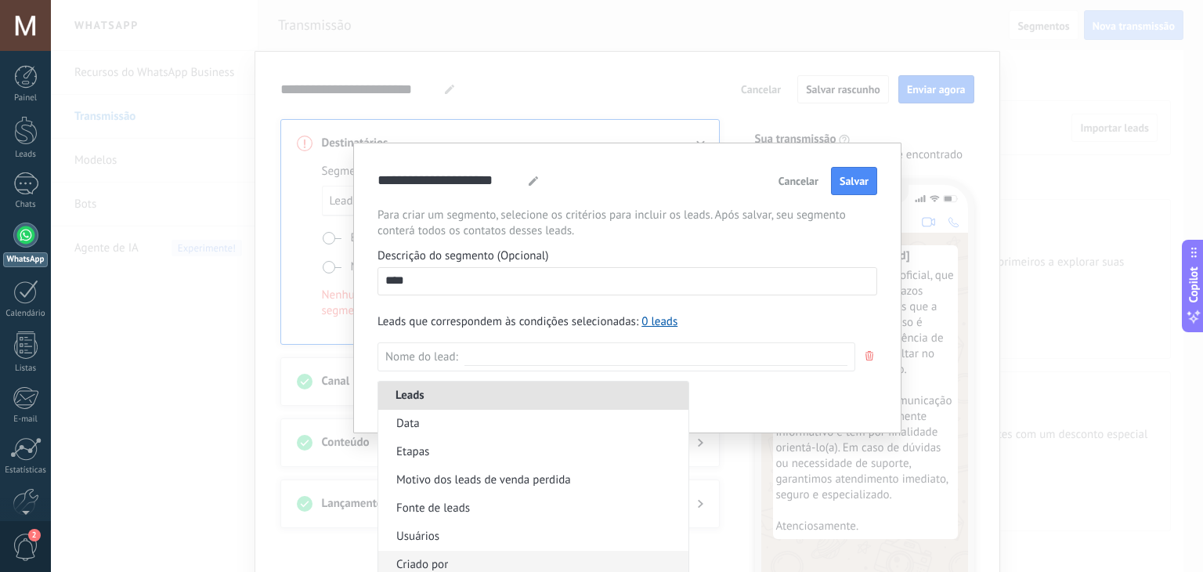
click at [417, 561] on span "Criado por" at bounding box center [422, 565] width 52 height 16
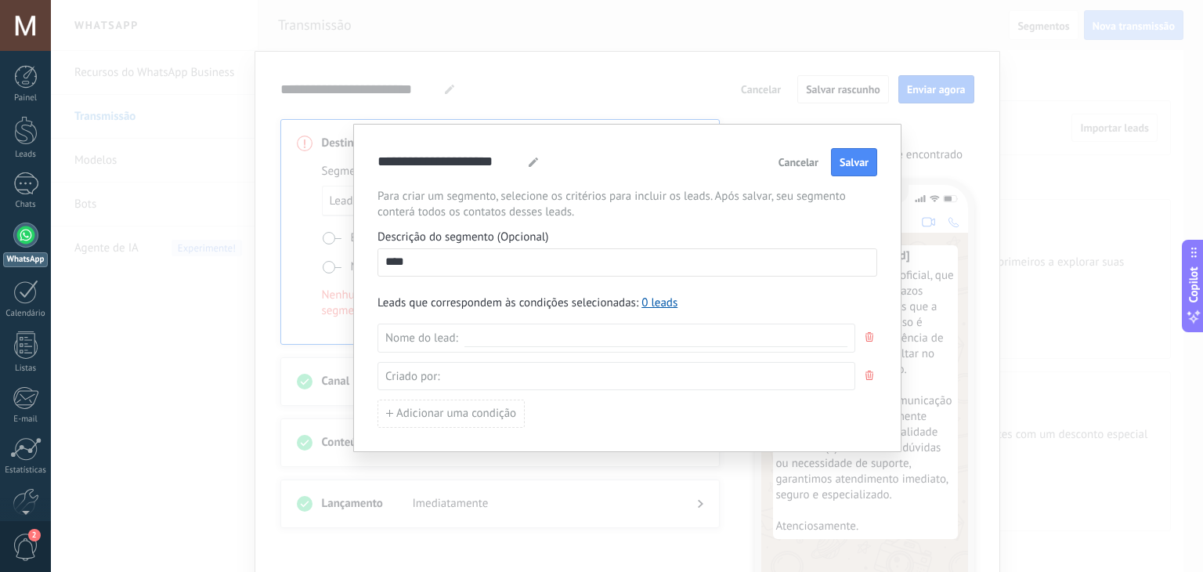
click at [464, 379] on div at bounding box center [646, 375] width 401 height 17
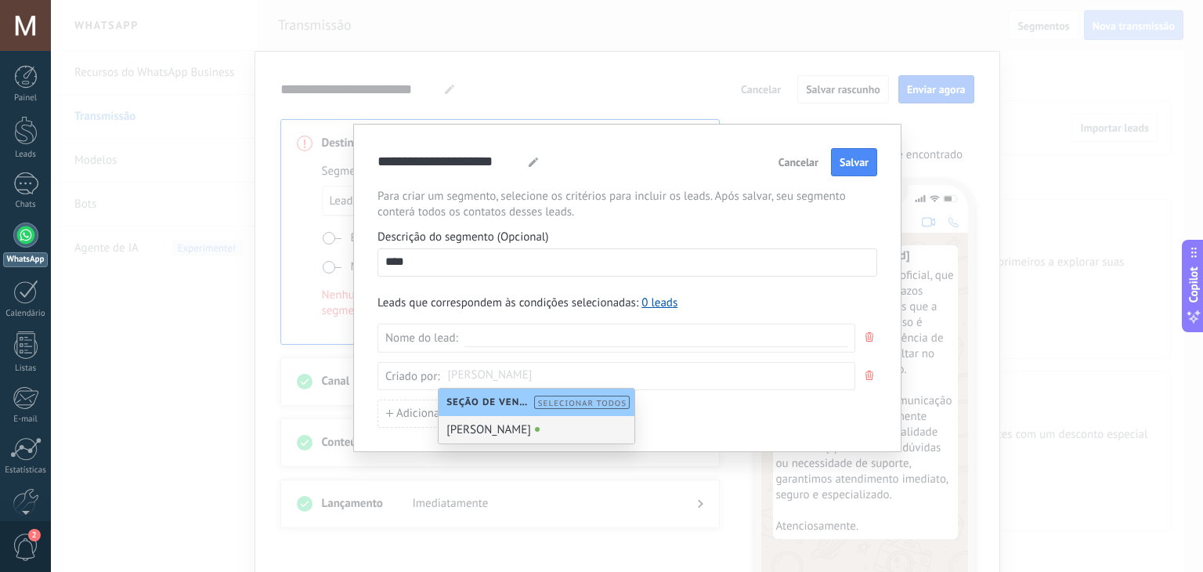
click at [477, 435] on div "[PERSON_NAME]" at bounding box center [537, 429] width 196 height 27
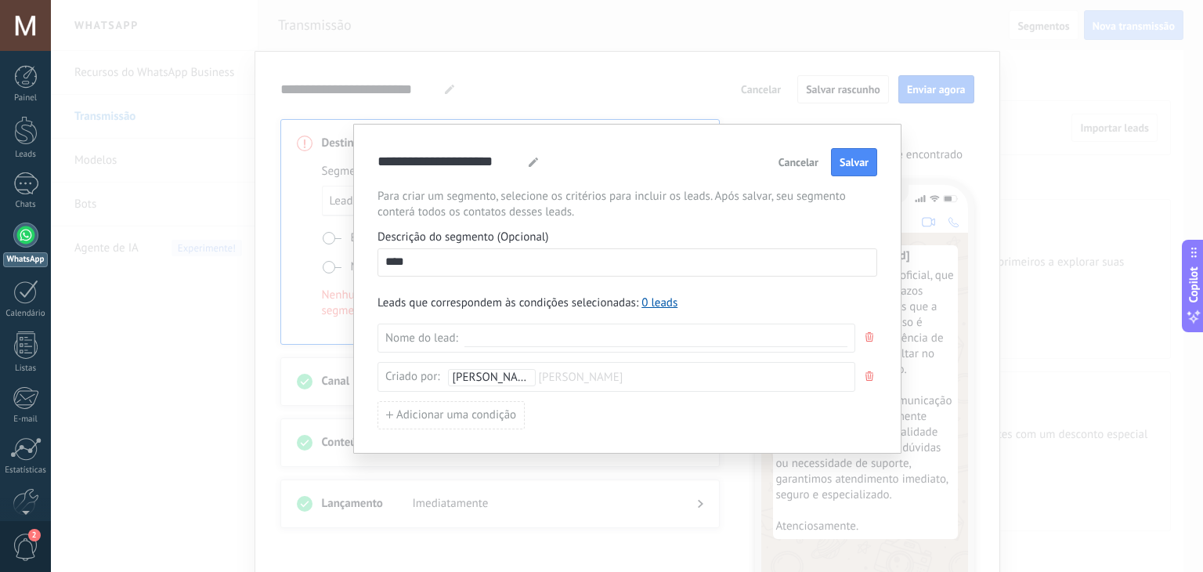
click at [600, 415] on div "Adicionar uma condição" at bounding box center [627, 415] width 500 height 28
click at [665, 294] on link "0 leads" at bounding box center [659, 301] width 36 height 15
